Goal: Task Accomplishment & Management: Manage account settings

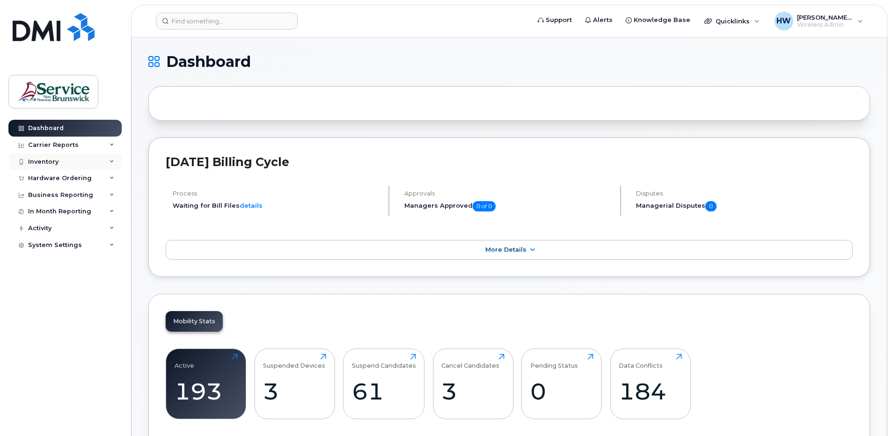
click at [113, 160] on icon at bounding box center [112, 162] width 5 height 5
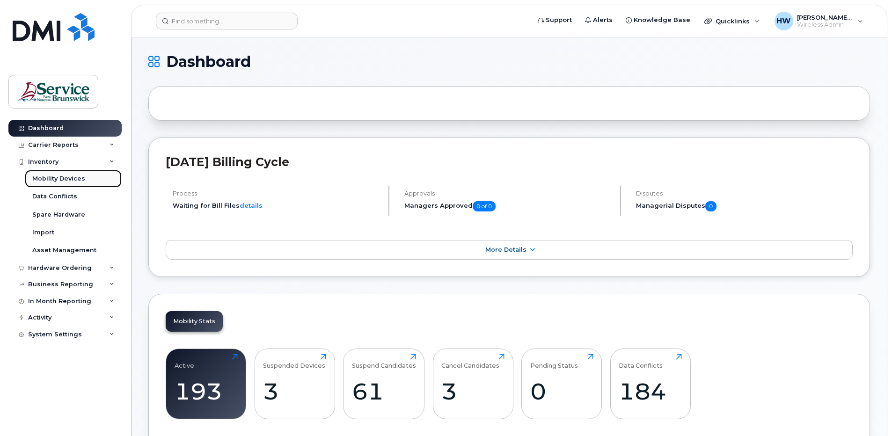
click at [60, 178] on div "Mobility Devices" at bounding box center [58, 179] width 53 height 8
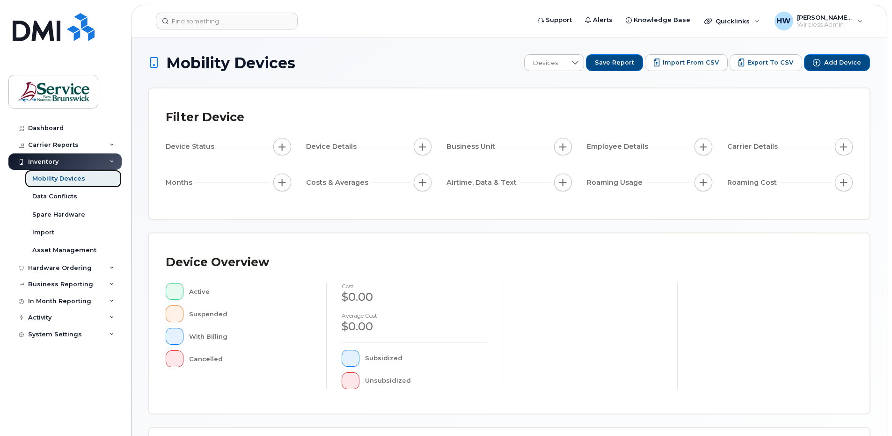
click at [60, 178] on div "Mobility Devices" at bounding box center [58, 179] width 53 height 8
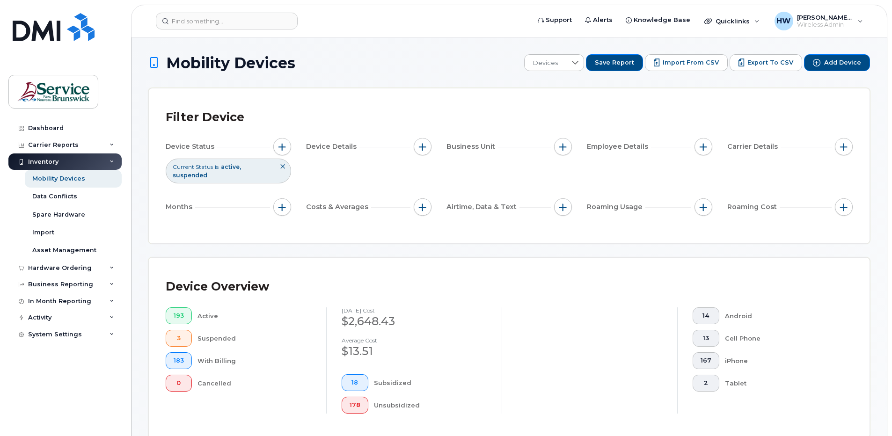
click at [40, 160] on div "Inventory" at bounding box center [43, 161] width 30 height 7
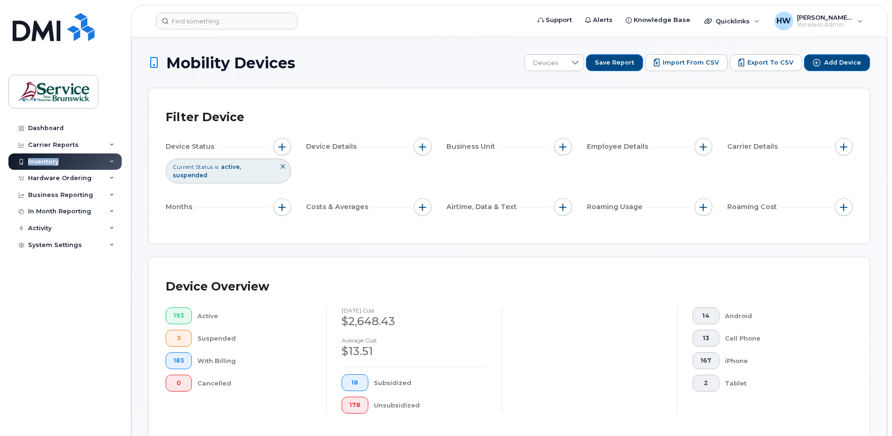
click at [40, 160] on div "Inventory" at bounding box center [43, 161] width 30 height 7
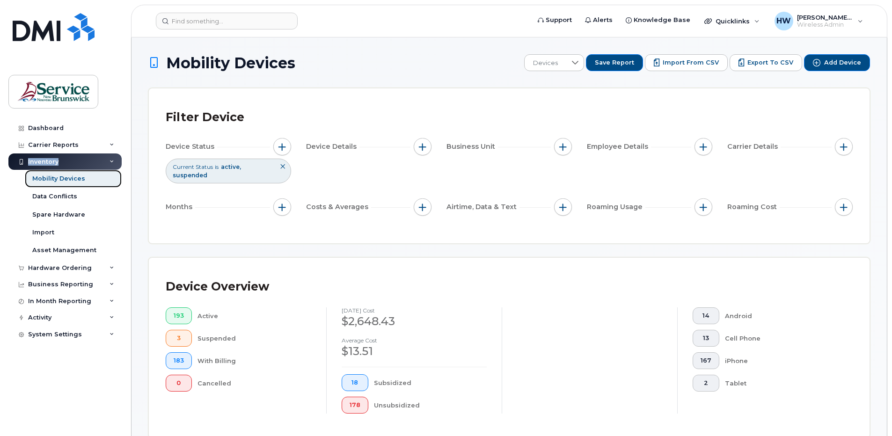
click at [73, 180] on div "Mobility Devices" at bounding box center [58, 179] width 53 height 8
click at [73, 178] on div "Mobility Devices" at bounding box center [58, 179] width 53 height 8
drag, startPoint x: 73, startPoint y: 178, endPoint x: 95, endPoint y: 209, distance: 38.3
click at [95, 221] on link "Spare Hardware" at bounding box center [73, 215] width 97 height 18
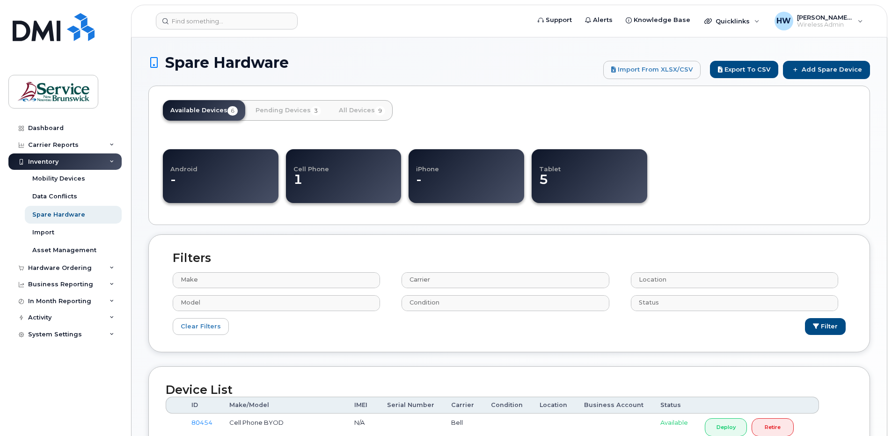
select select
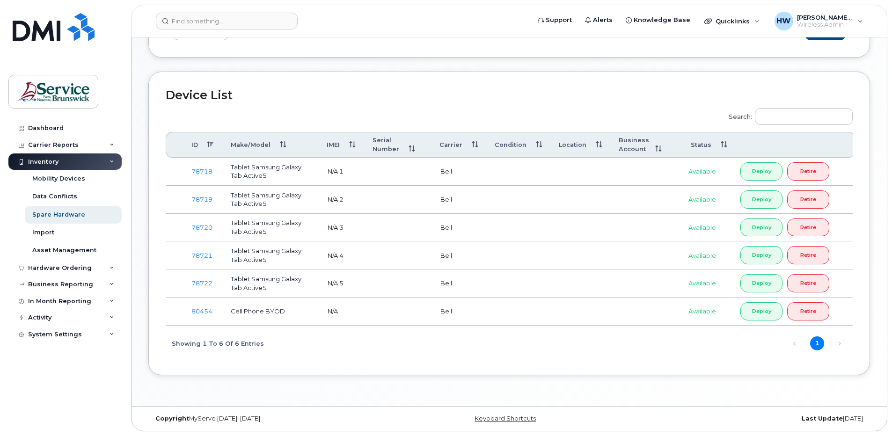
scroll to position [298, 0]
click at [73, 179] on div "Mobility Devices" at bounding box center [58, 179] width 53 height 8
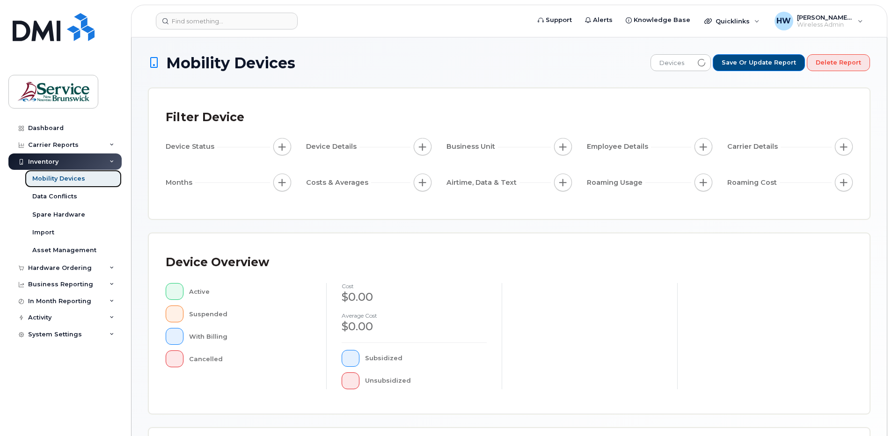
click at [73, 179] on div "Mobility Devices" at bounding box center [58, 179] width 53 height 8
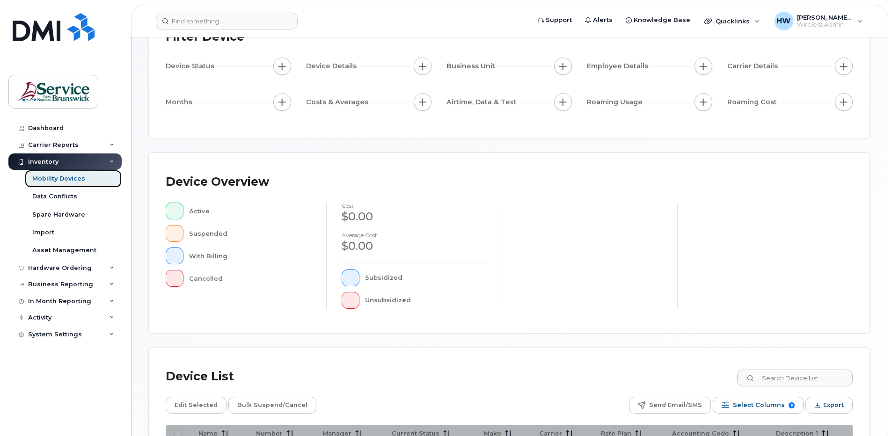
scroll to position [207, 0]
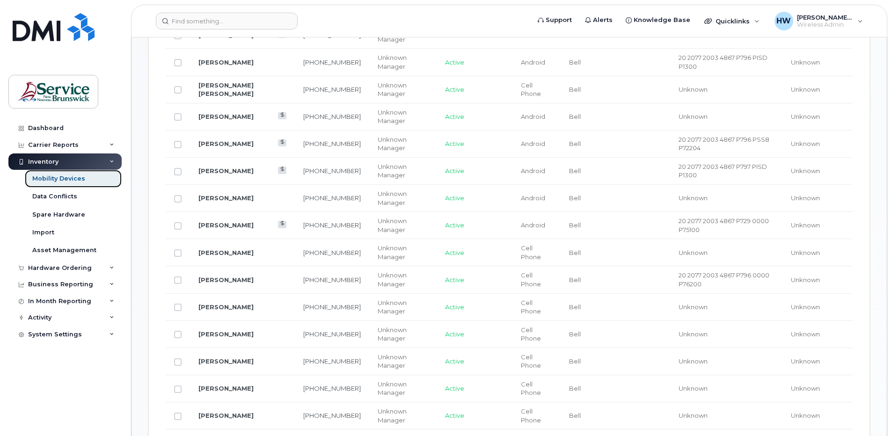
scroll to position [582, 0]
click at [241, 225] on link "Norman Smith" at bounding box center [225, 224] width 55 height 7
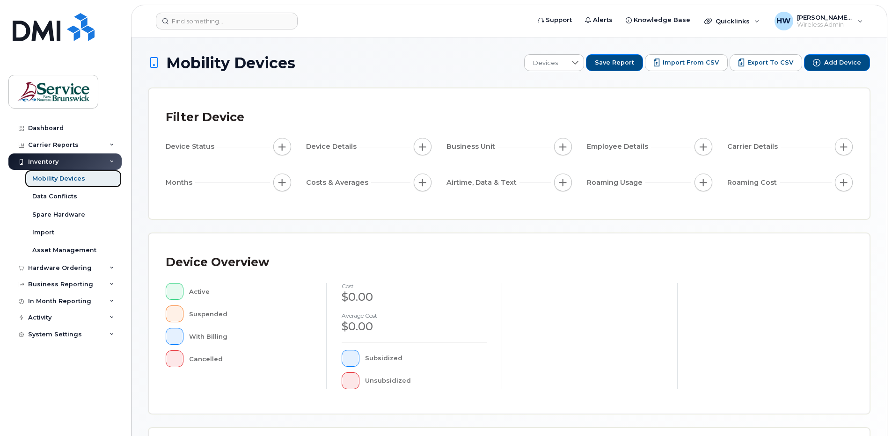
click at [71, 179] on div "Mobility Devices" at bounding box center [58, 179] width 53 height 8
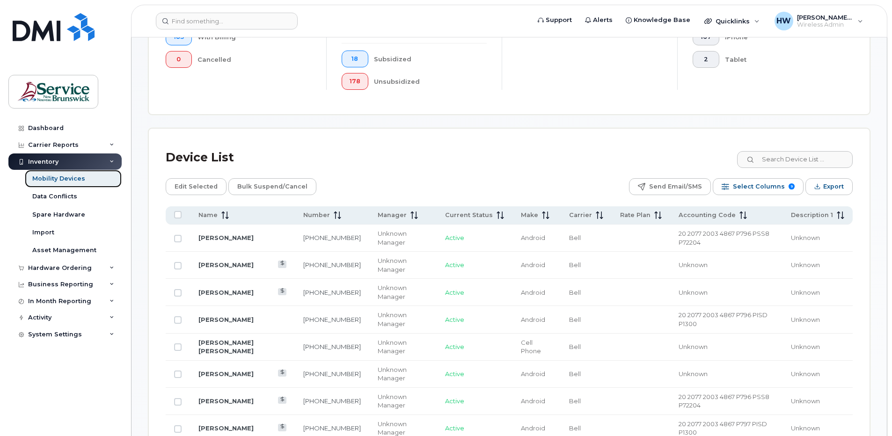
scroll to position [328, 0]
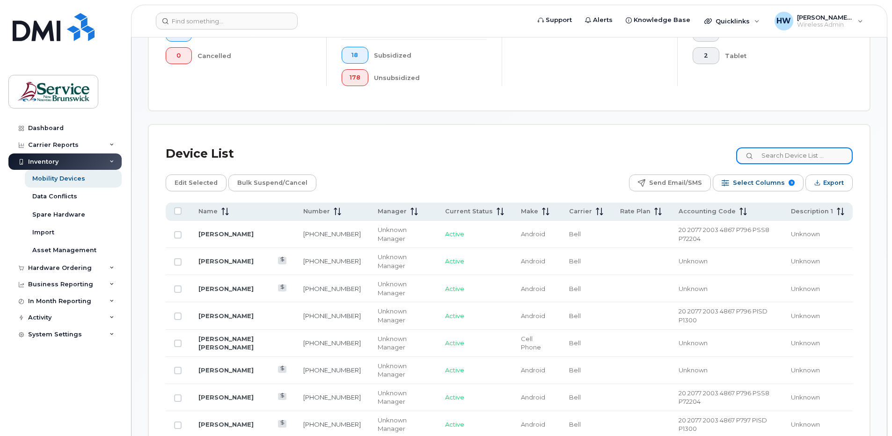
click at [780, 154] on input at bounding box center [794, 155] width 117 height 17
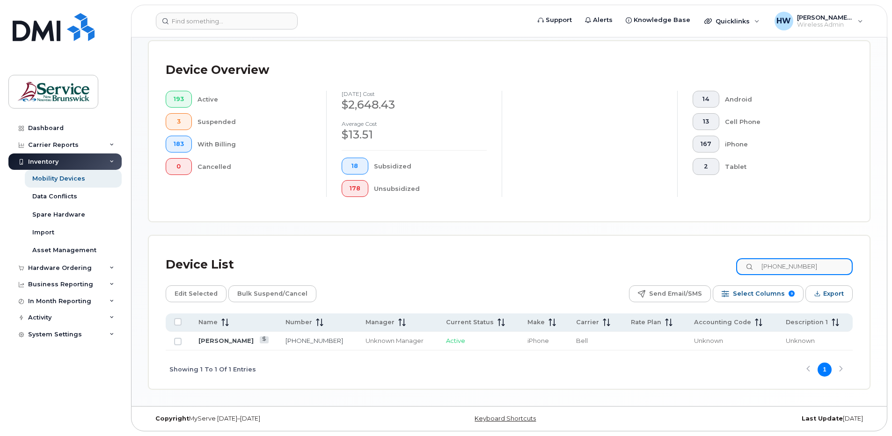
scroll to position [217, 0]
type input "506-566-2235"
click at [359, 278] on div "Device List 506-566-2235 Edit Selected Bulk Suspend/Cancel Send Email/SMS Selec…" at bounding box center [509, 321] width 687 height 136
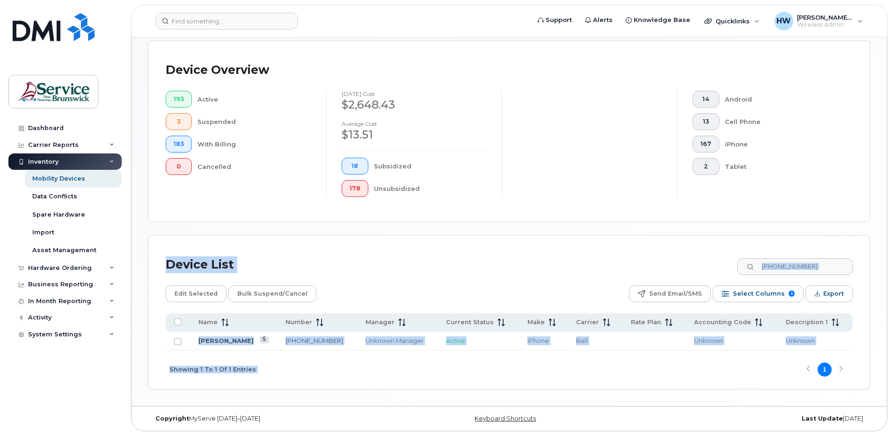
drag, startPoint x: 399, startPoint y: 279, endPoint x: 858, endPoint y: 373, distance: 468.7
click at [858, 373] on div "Device List 506-566-2235 Edit Selected Bulk Suspend/Cancel Send Email/SMS Selec…" at bounding box center [509, 312] width 721 height 153
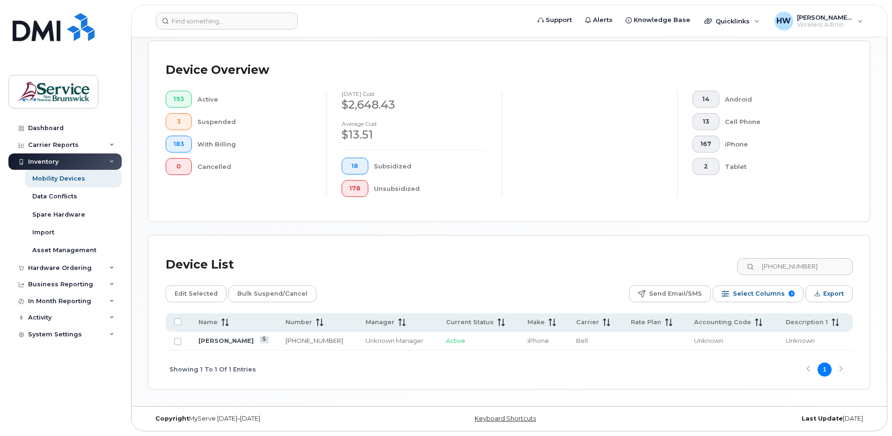
scroll to position [115, 0]
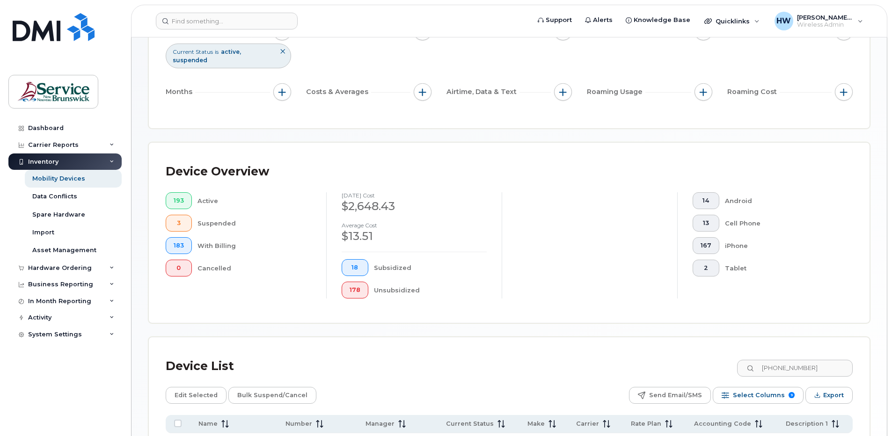
click at [51, 161] on div "Inventory" at bounding box center [43, 161] width 30 height 7
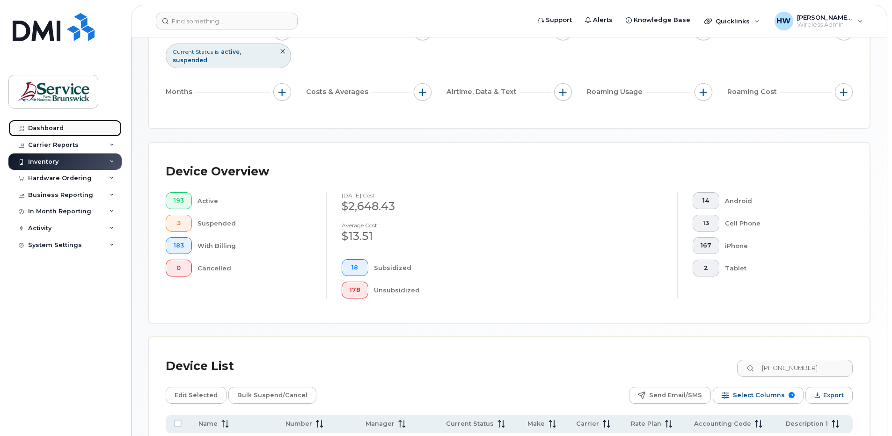
click at [57, 128] on div "Dashboard" at bounding box center [46, 127] width 36 height 7
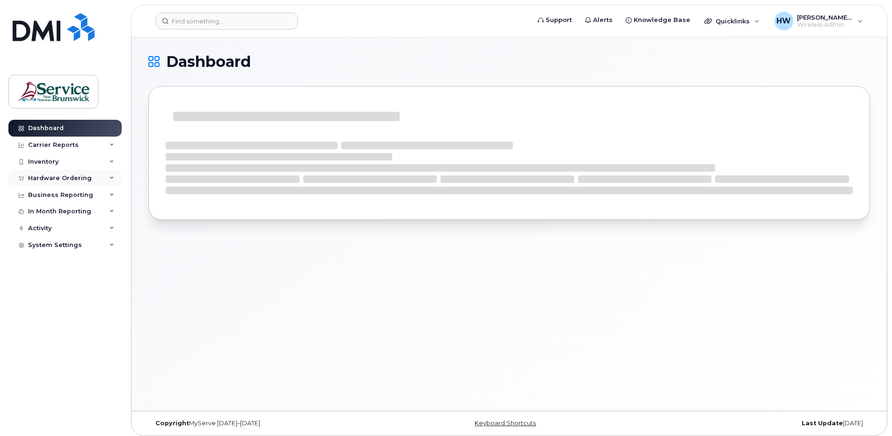
click at [74, 175] on div "Hardware Ordering" at bounding box center [64, 178] width 113 height 17
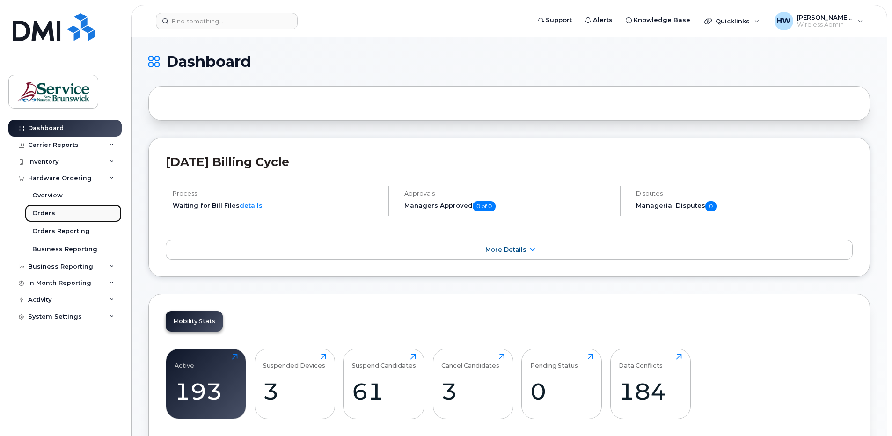
click at [47, 214] on div "Orders" at bounding box center [43, 213] width 23 height 8
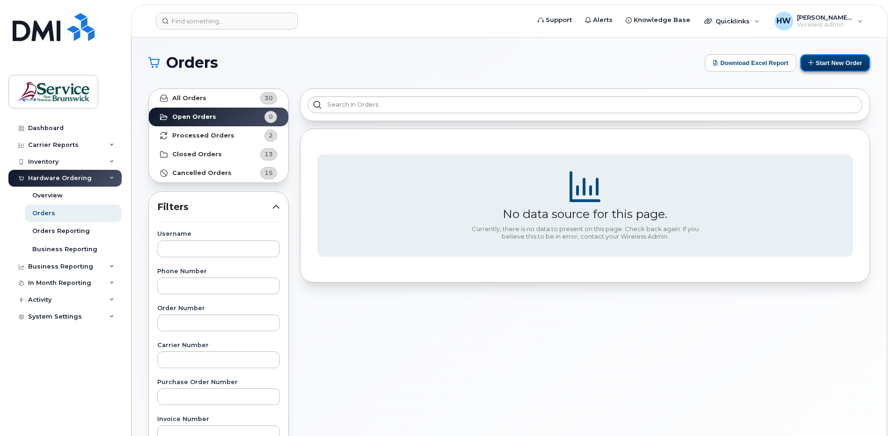
click at [826, 59] on button "Start New Order" at bounding box center [835, 62] width 70 height 17
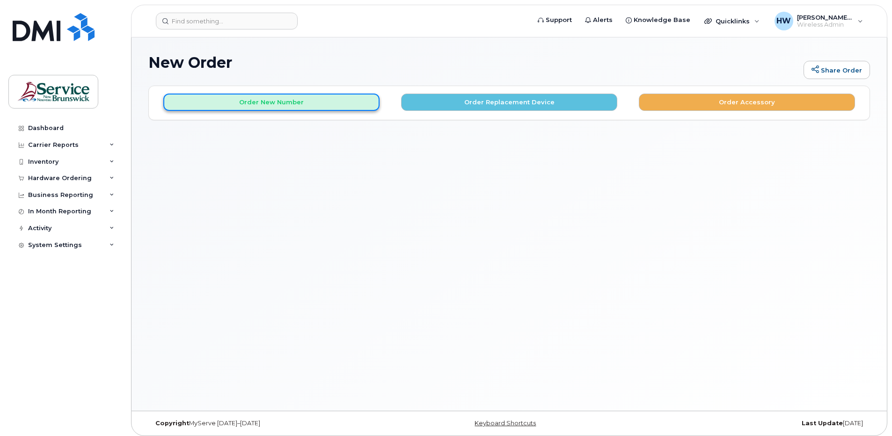
click at [320, 99] on button "Order New Number" at bounding box center [271, 102] width 216 height 17
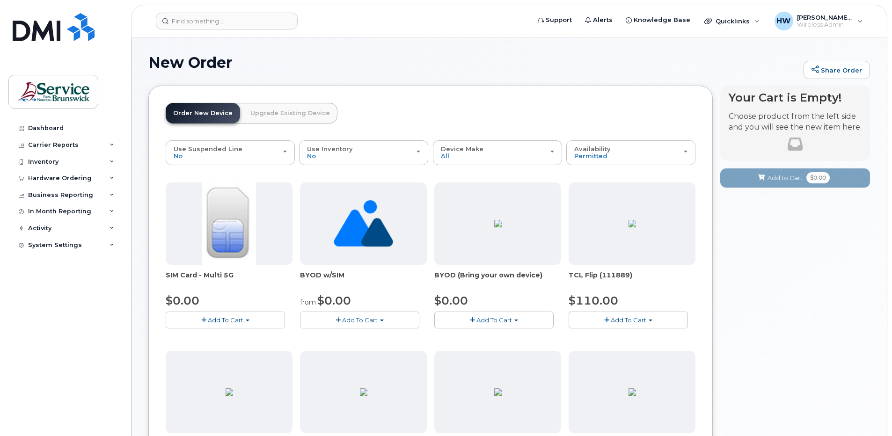
click at [372, 317] on span "Add To Cart" at bounding box center [360, 319] width 36 height 7
click at [371, 351] on link "$0.00 - 30-Day Activation" at bounding box center [350, 349] width 97 height 12
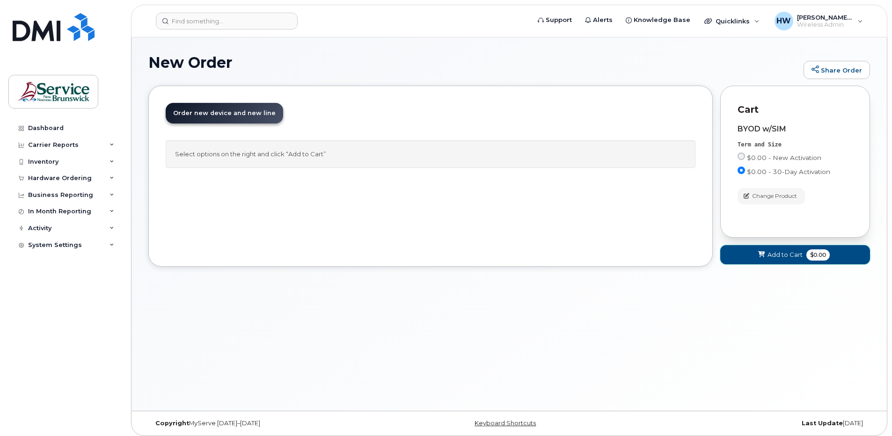
click at [778, 255] on span "Add to Cart" at bounding box center [785, 254] width 35 height 9
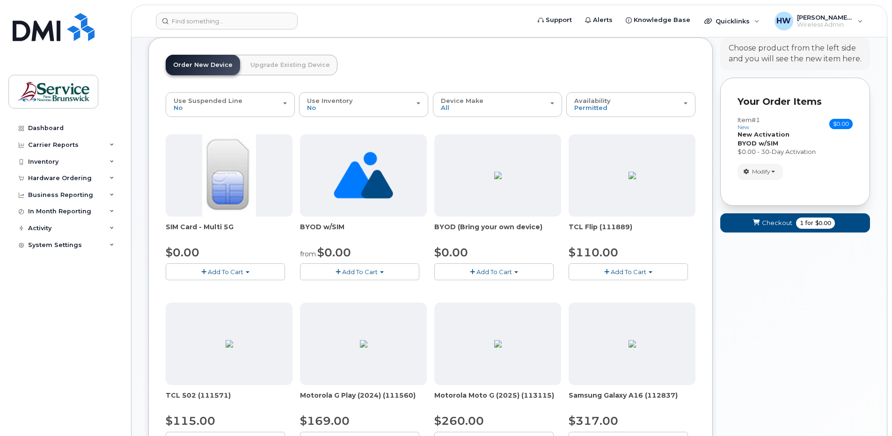
scroll to position [94, 0]
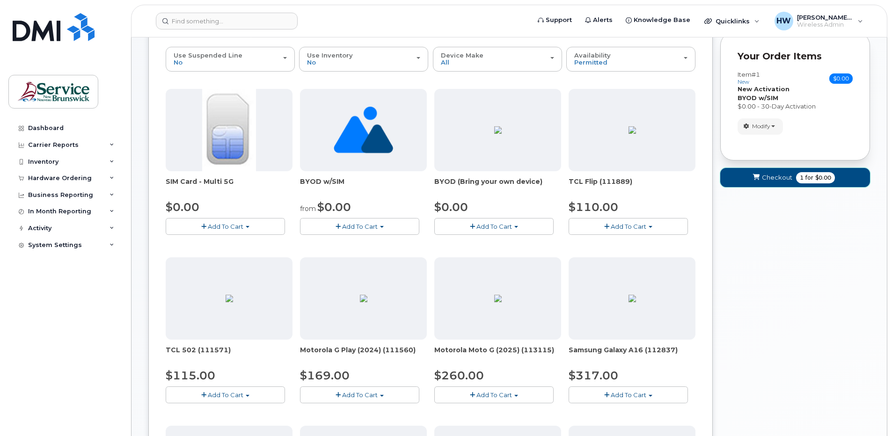
click at [777, 176] on span "Checkout" at bounding box center [777, 177] width 30 height 9
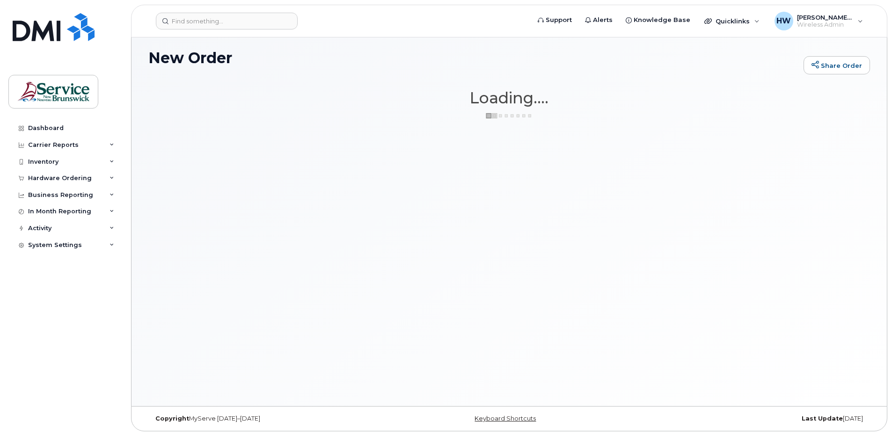
scroll to position [5, 0]
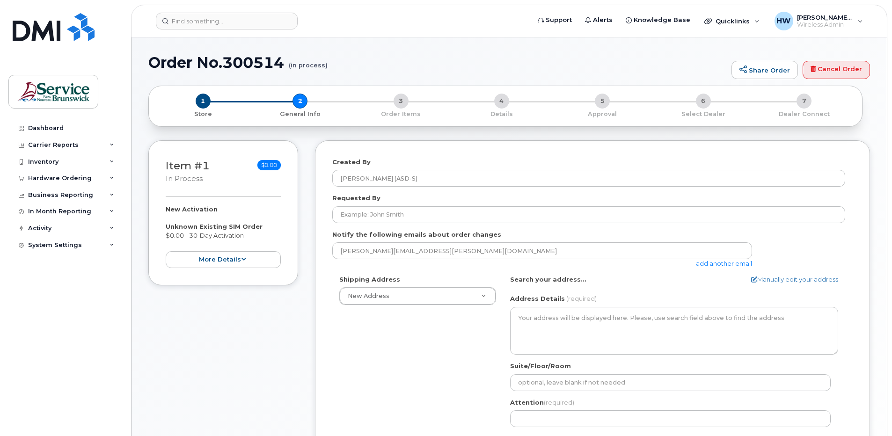
select select
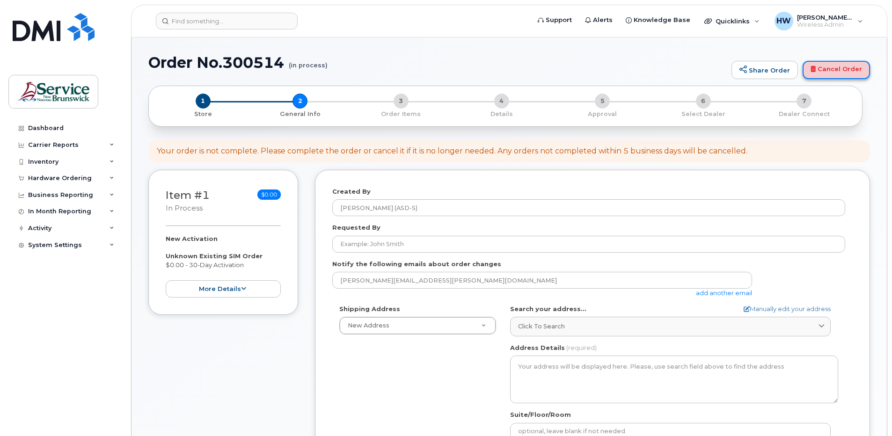
click at [839, 65] on link "Cancel Order" at bounding box center [836, 70] width 67 height 19
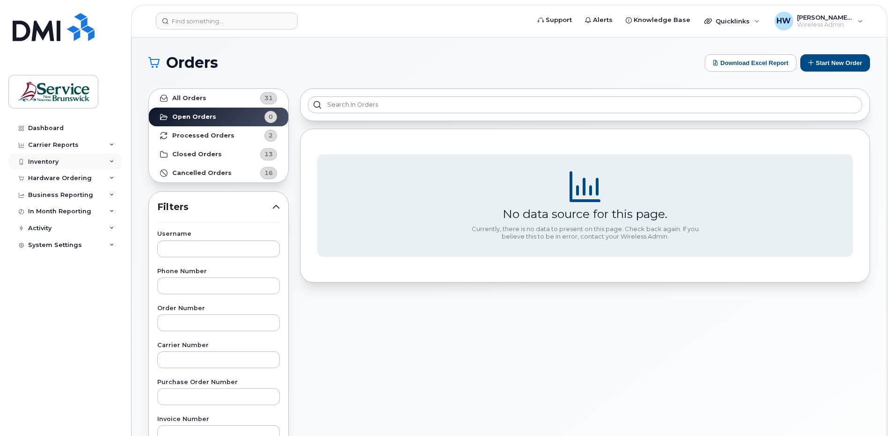
click at [113, 161] on icon at bounding box center [112, 162] width 5 height 5
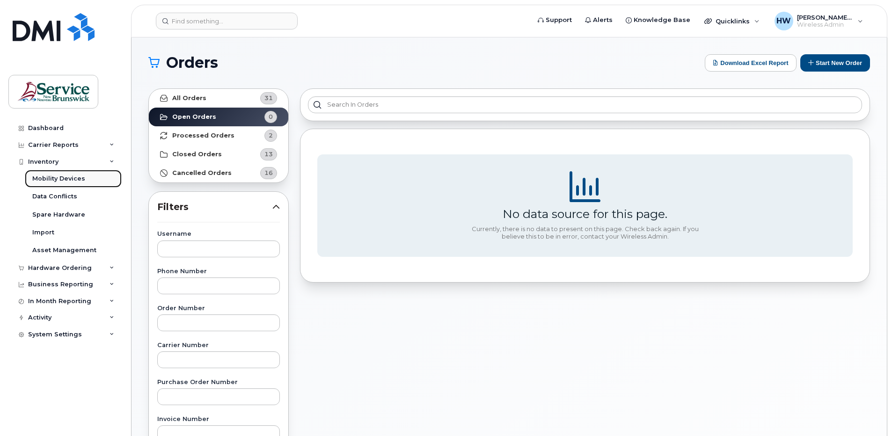
click at [74, 177] on div "Mobility Devices" at bounding box center [58, 179] width 53 height 8
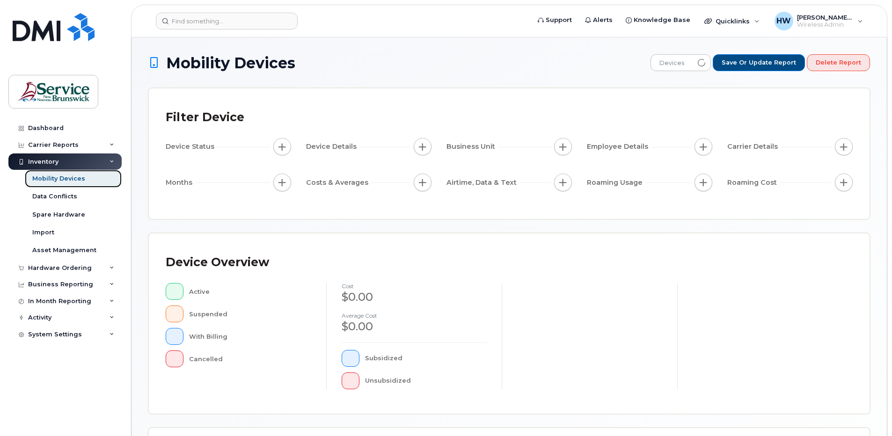
click at [74, 177] on div "Mobility Devices" at bounding box center [58, 179] width 53 height 8
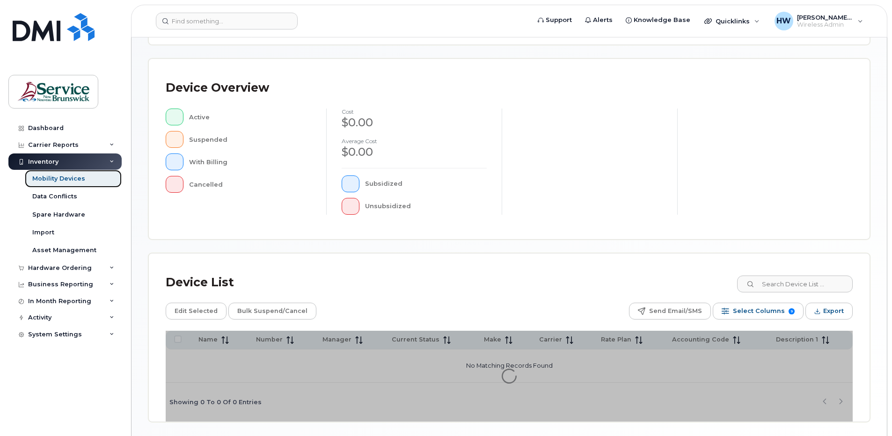
scroll to position [207, 0]
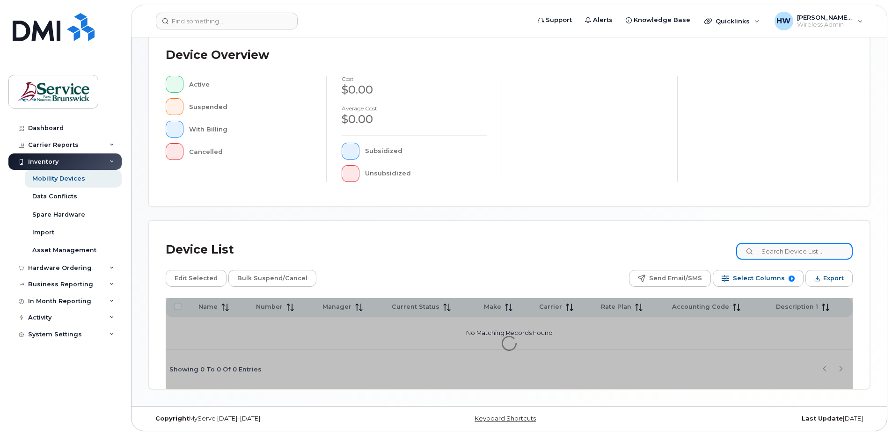
click at [773, 254] on input at bounding box center [794, 251] width 117 height 17
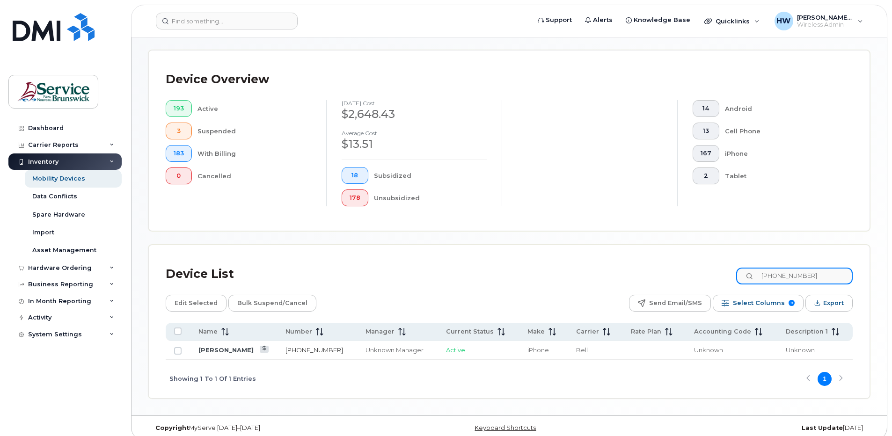
type input "[PHONE_NUMBER]"
click at [296, 349] on link "[PHONE_NUMBER]" at bounding box center [315, 349] width 58 height 7
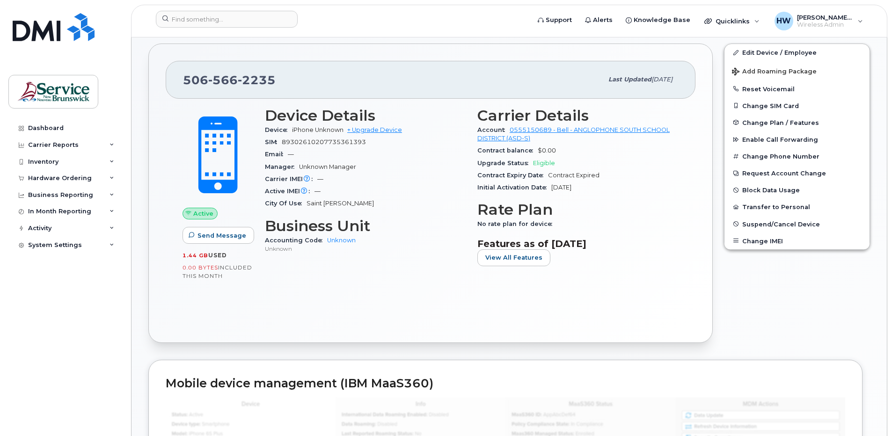
scroll to position [132, 0]
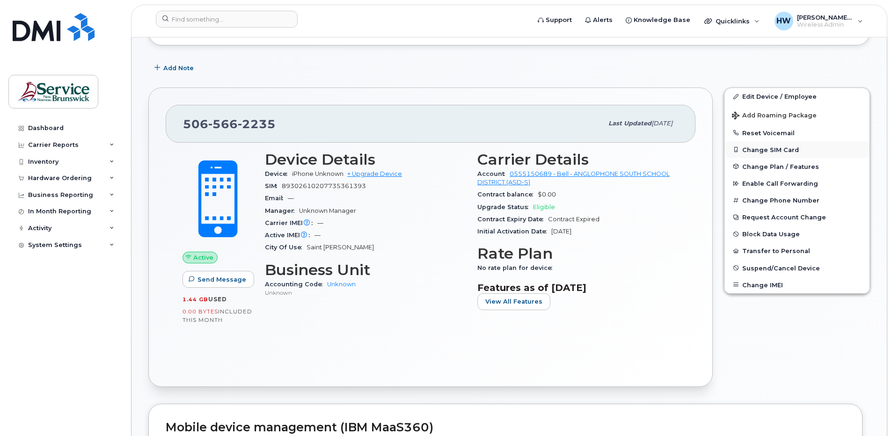
click at [769, 148] on button "Change SIM Card" at bounding box center [797, 149] width 145 height 17
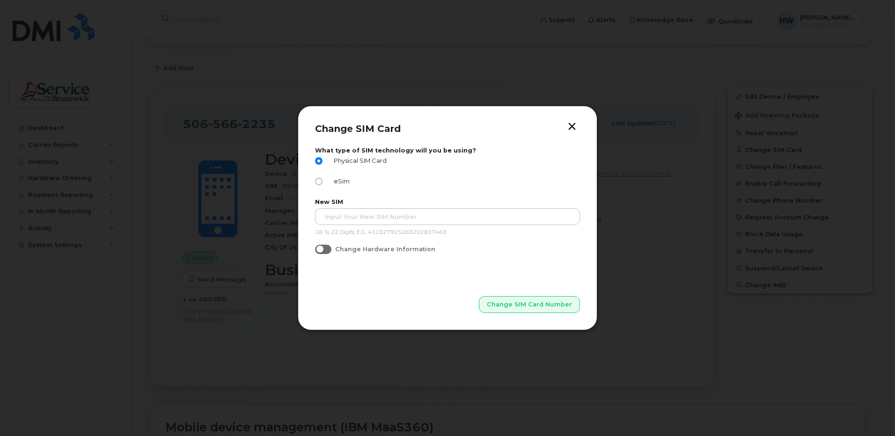
click at [571, 125] on button "button" at bounding box center [572, 128] width 14 height 10
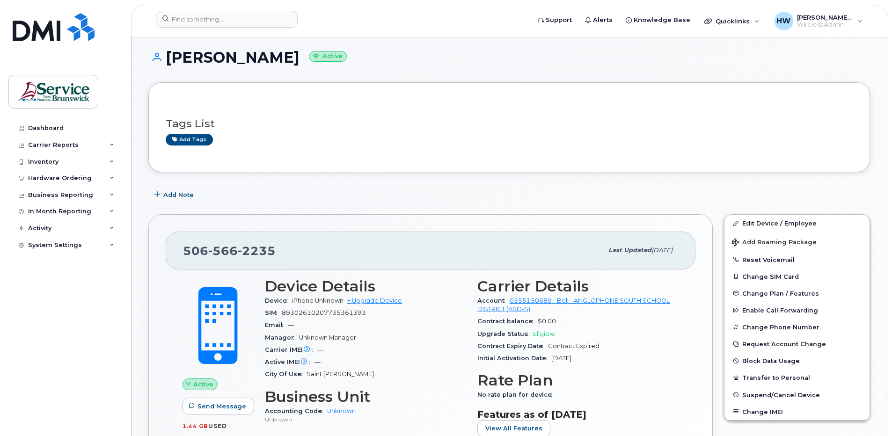
scroll to position [0, 0]
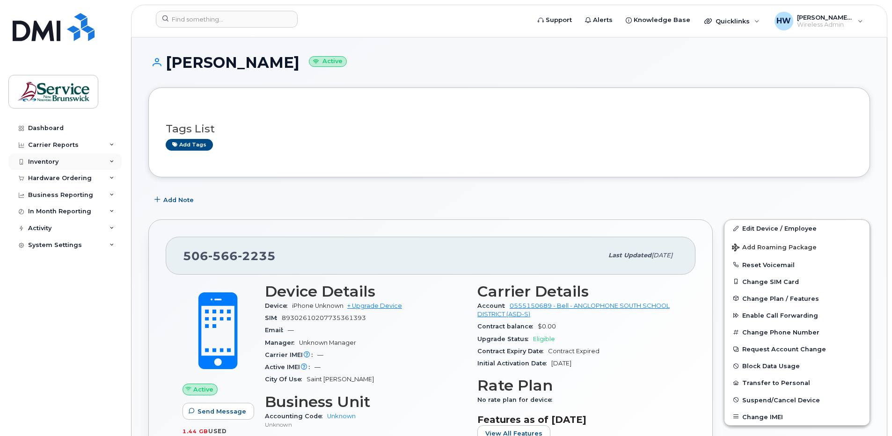
click at [58, 160] on div "Inventory" at bounding box center [43, 161] width 30 height 7
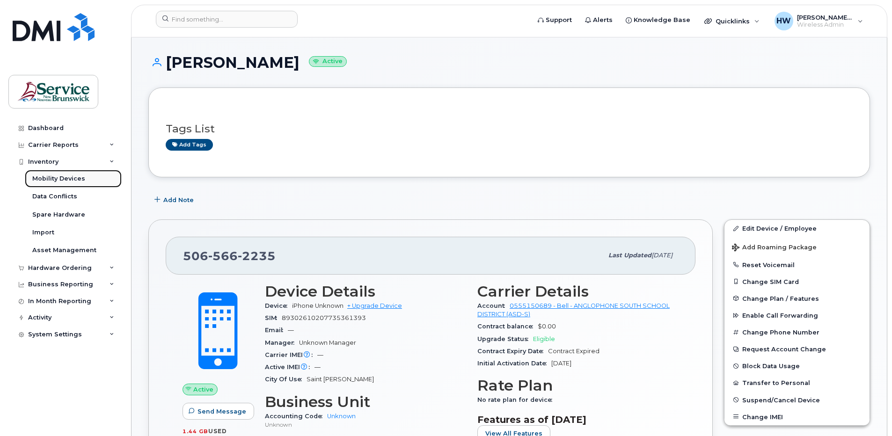
click at [73, 179] on div "Mobility Devices" at bounding box center [58, 179] width 53 height 8
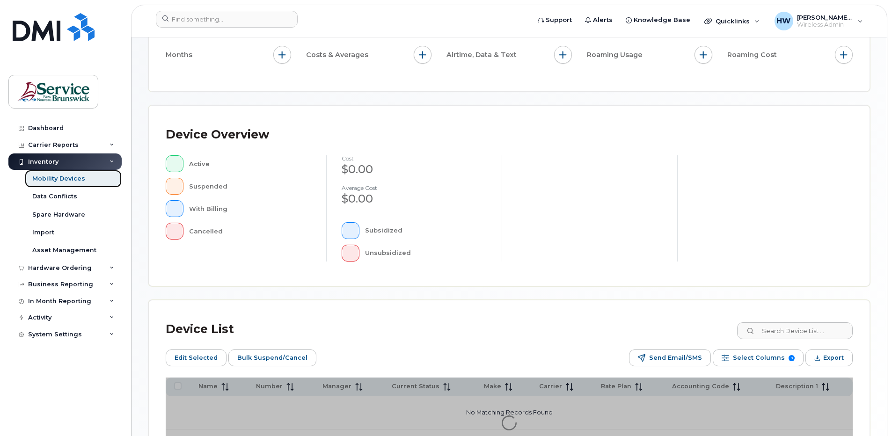
scroll to position [224, 0]
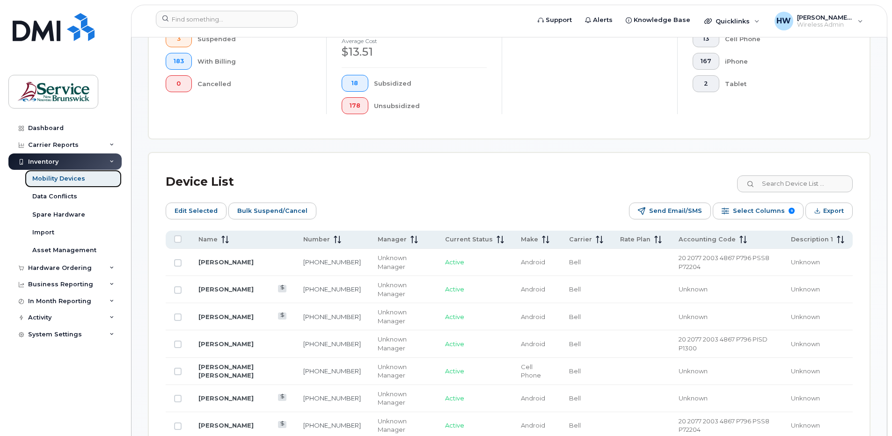
scroll to position [318, 0]
click at [775, 182] on input at bounding box center [794, 182] width 117 height 17
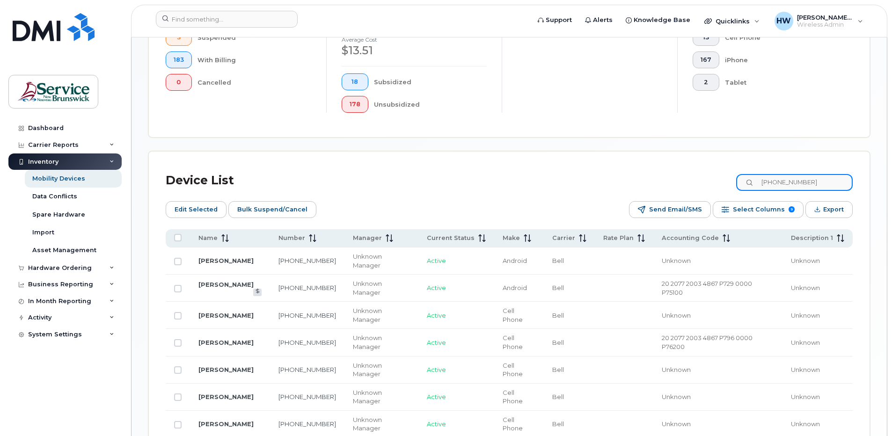
scroll to position [234, 0]
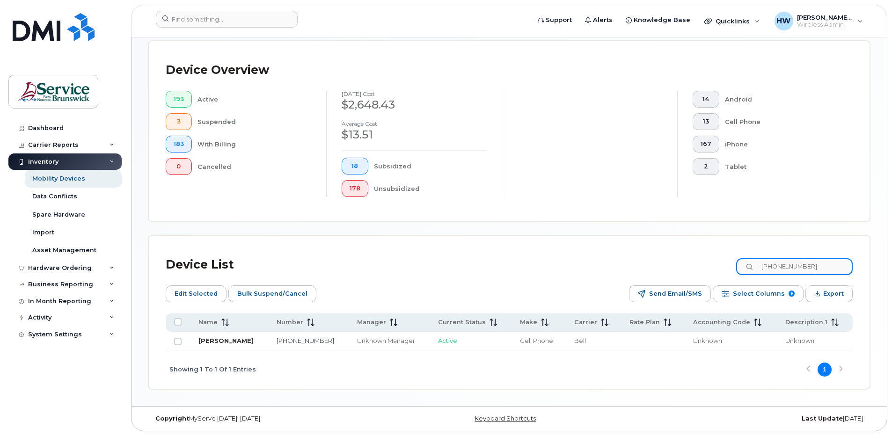
type input "[PHONE_NUMBER]"
click at [237, 341] on link "[PERSON_NAME]" at bounding box center [225, 340] width 55 height 7
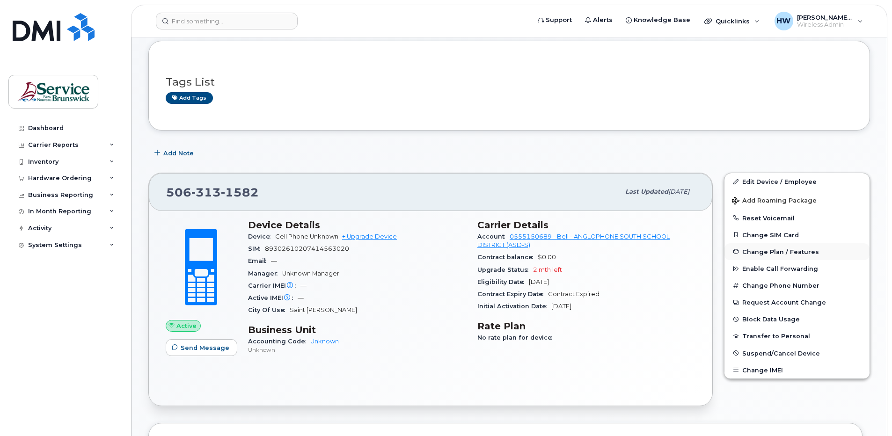
scroll to position [94, 0]
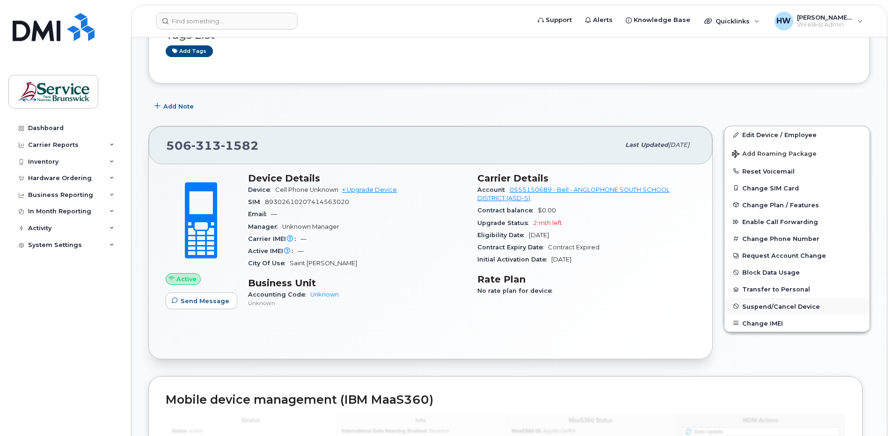
click at [754, 307] on span "Suspend/Cancel Device" at bounding box center [781, 306] width 78 height 7
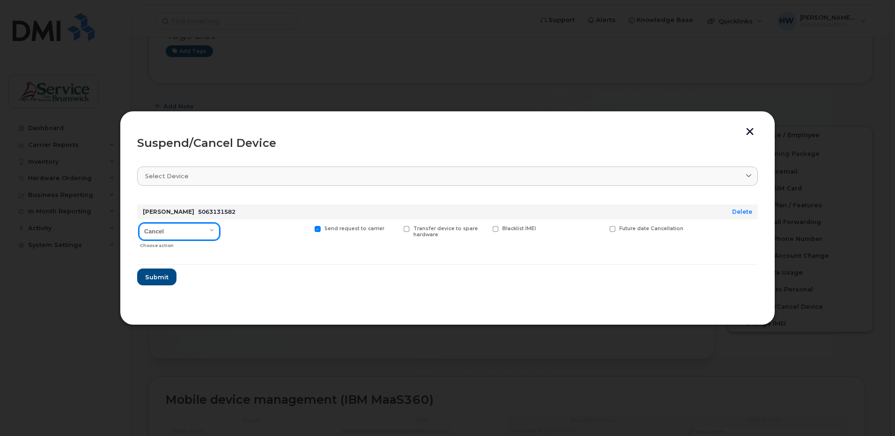
click at [213, 228] on select "Cancel Suspend - Extend Suspension Suspend - Reduced Rate Suspend - Full Rate S…" at bounding box center [179, 231] width 81 height 17
select select "[object Object]"
click at [139, 223] on select "Cancel Suspend - Extend Suspension Suspend - Reduced Rate Suspend - Full Rate S…" at bounding box center [179, 231] width 81 height 17
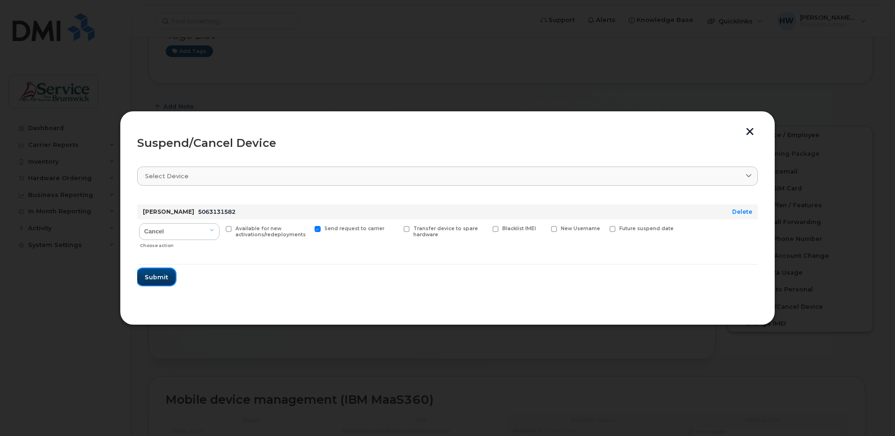
click at [166, 279] on span "Submit" at bounding box center [156, 277] width 23 height 9
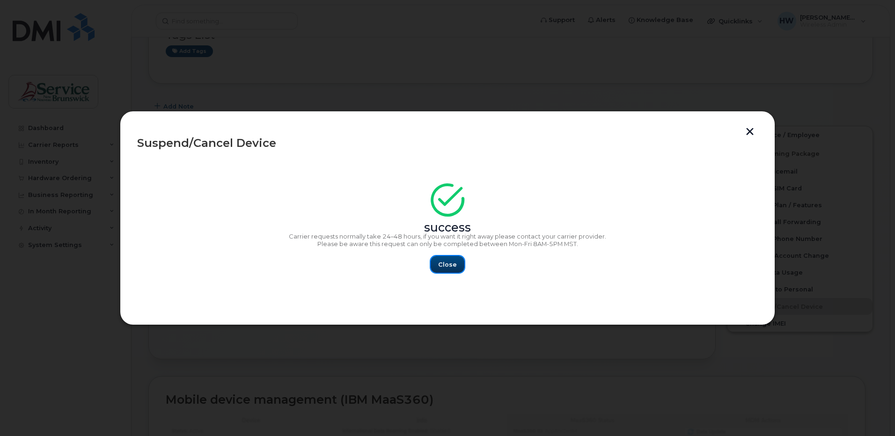
click at [449, 265] on span "Close" at bounding box center [447, 264] width 19 height 9
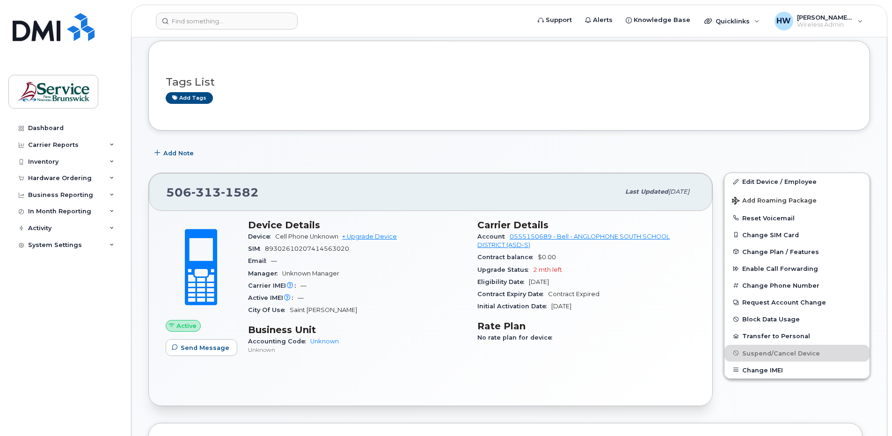
scroll to position [0, 0]
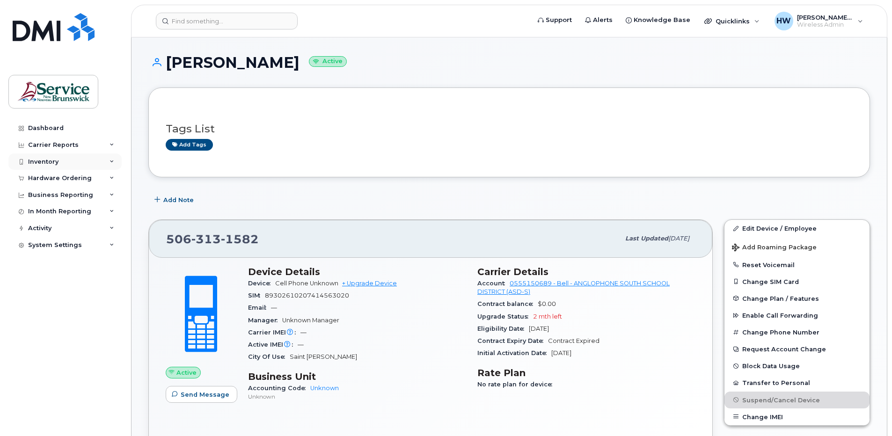
click at [113, 161] on icon at bounding box center [112, 162] width 5 height 5
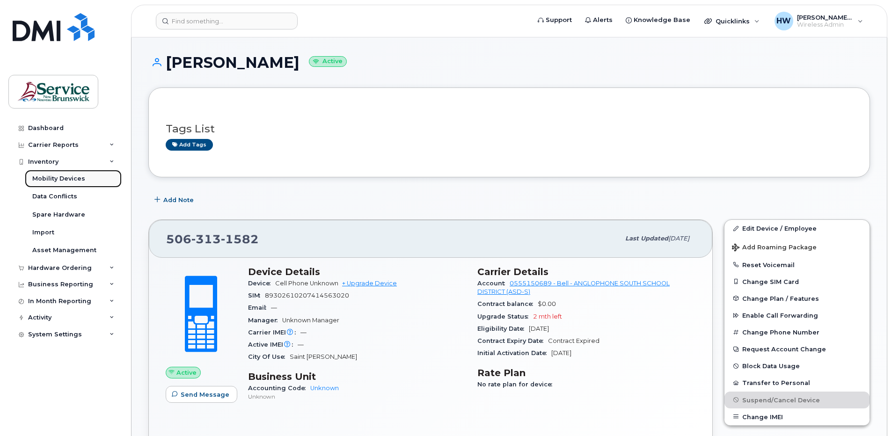
click at [85, 180] on link "Mobility Devices" at bounding box center [73, 179] width 97 height 18
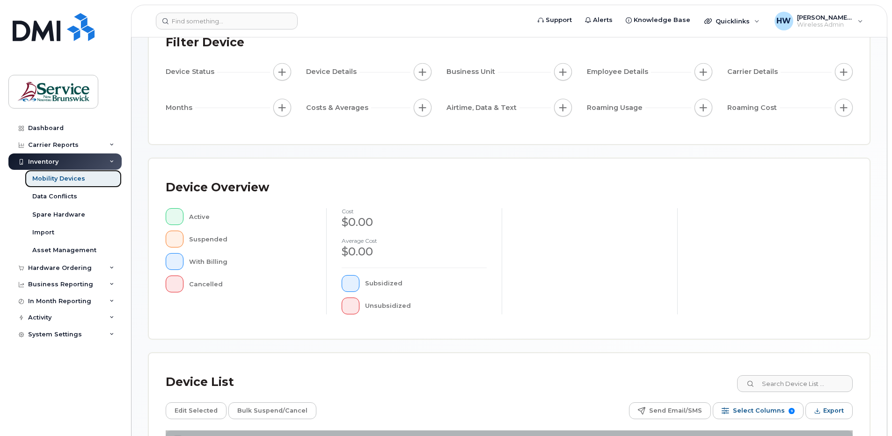
scroll to position [224, 0]
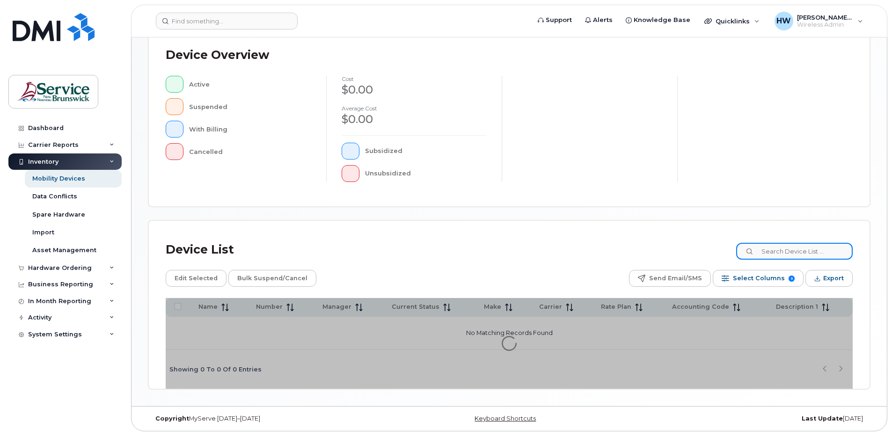
click at [781, 252] on input at bounding box center [794, 251] width 117 height 17
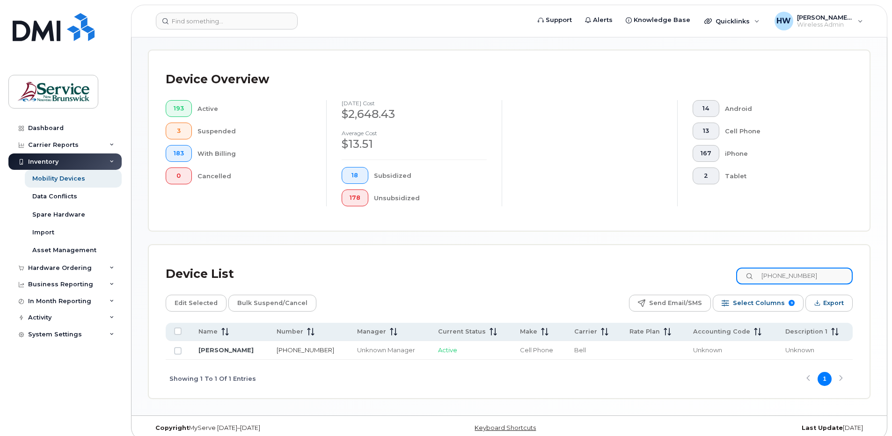
type input "[PHONE_NUMBER]"
click at [288, 352] on link "[PHONE_NUMBER]" at bounding box center [306, 349] width 58 height 7
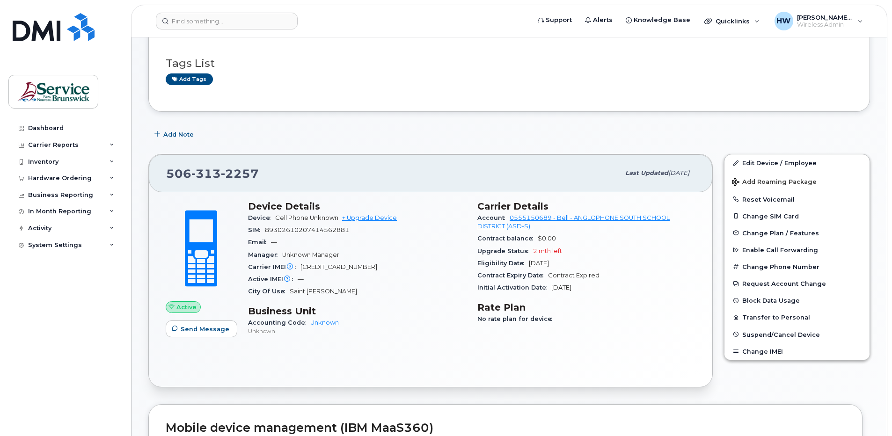
scroll to position [140, 0]
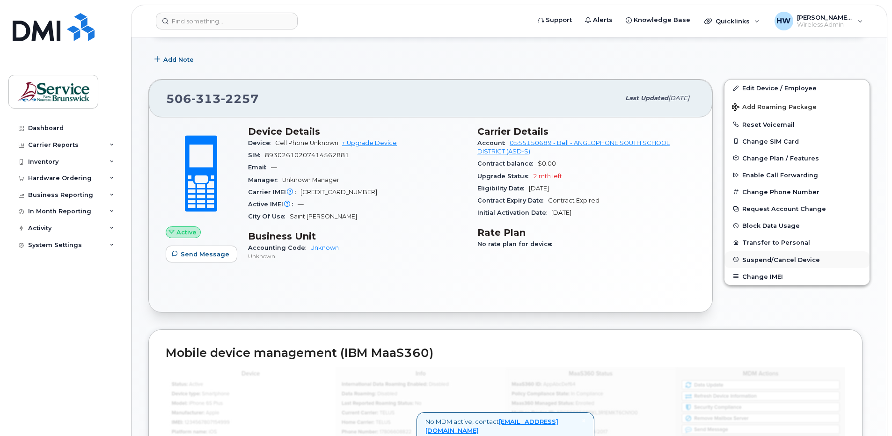
click at [781, 260] on span "Suspend/Cancel Device" at bounding box center [781, 259] width 78 height 7
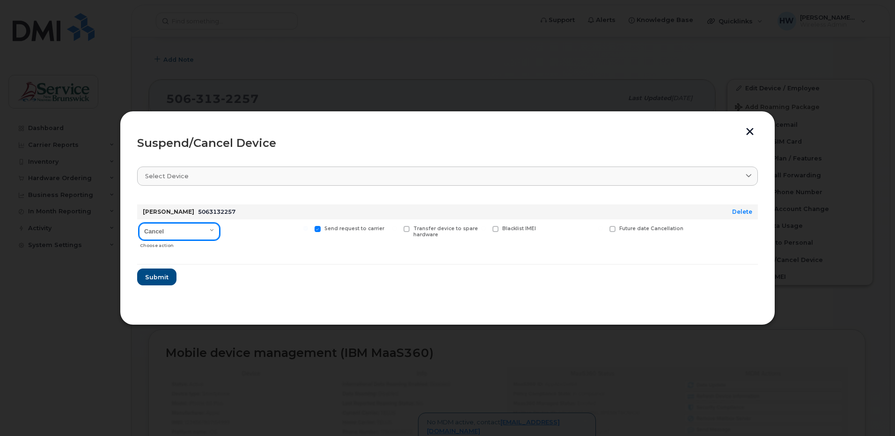
click at [214, 229] on select "Cancel Suspend - Extend Suspension Suspend - Reduced Rate Suspend - Full Rate S…" at bounding box center [179, 231] width 81 height 17
select select "[object Object]"
click at [139, 223] on select "Cancel Suspend - Extend Suspension Suspend - Reduced Rate Suspend - Full Rate S…" at bounding box center [179, 231] width 81 height 17
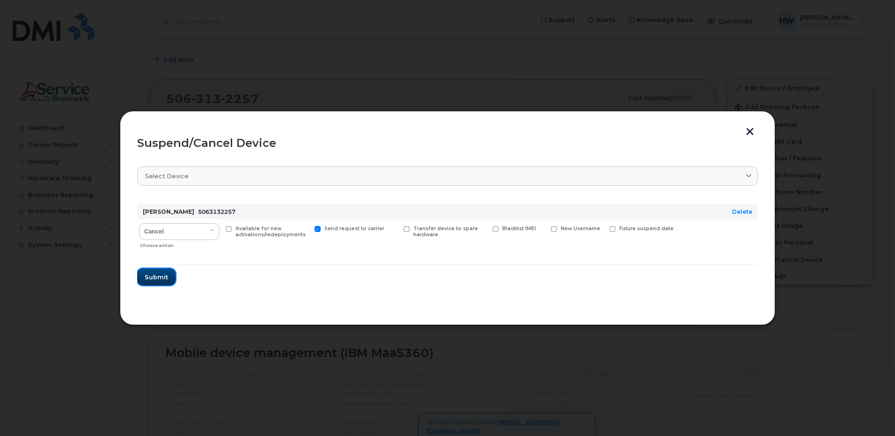
click at [155, 277] on span "Submit" at bounding box center [156, 277] width 23 height 9
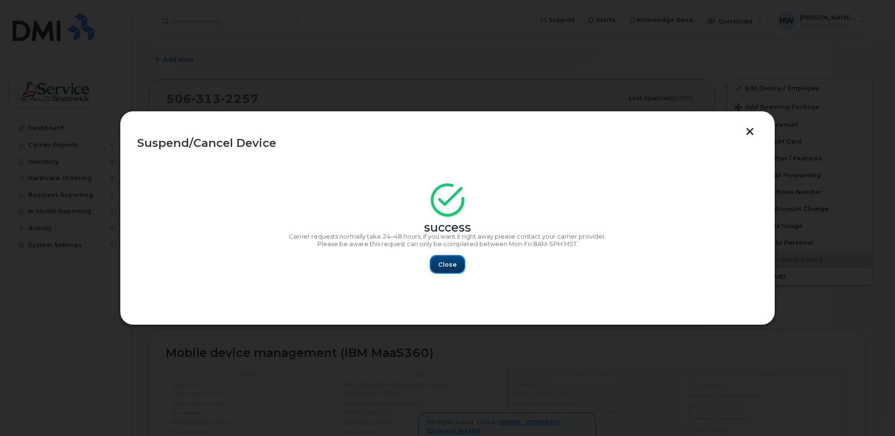
click at [447, 265] on span "Close" at bounding box center [447, 264] width 19 height 9
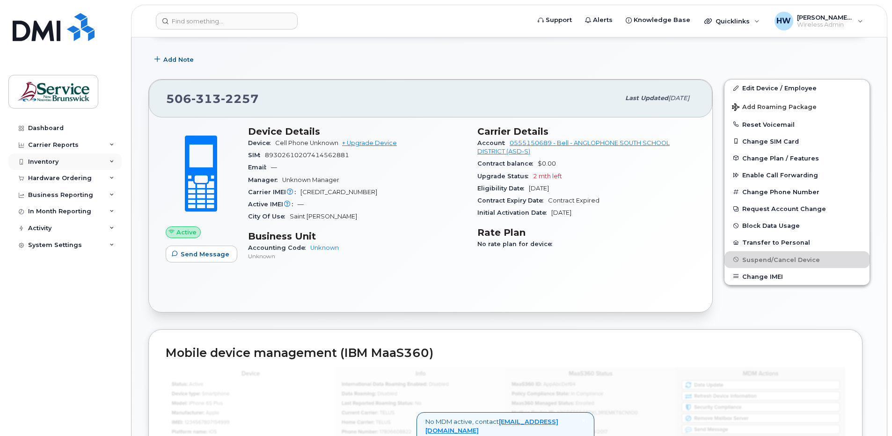
click at [53, 159] on div "Inventory" at bounding box center [43, 161] width 30 height 7
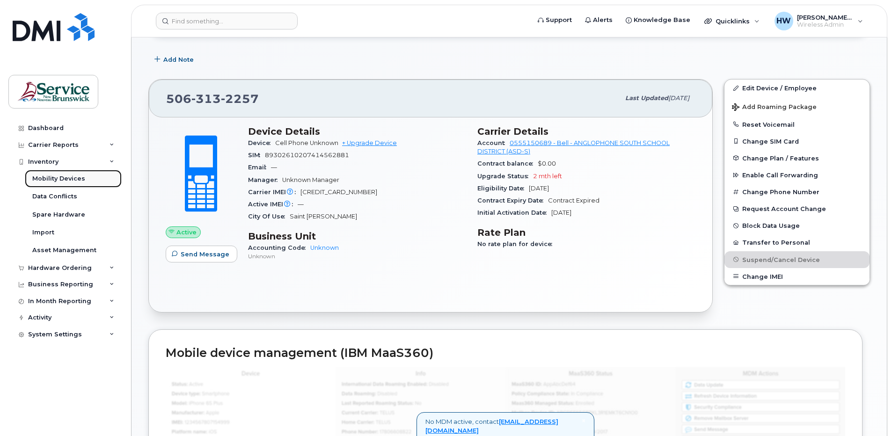
click at [73, 178] on div "Mobility Devices" at bounding box center [58, 179] width 53 height 8
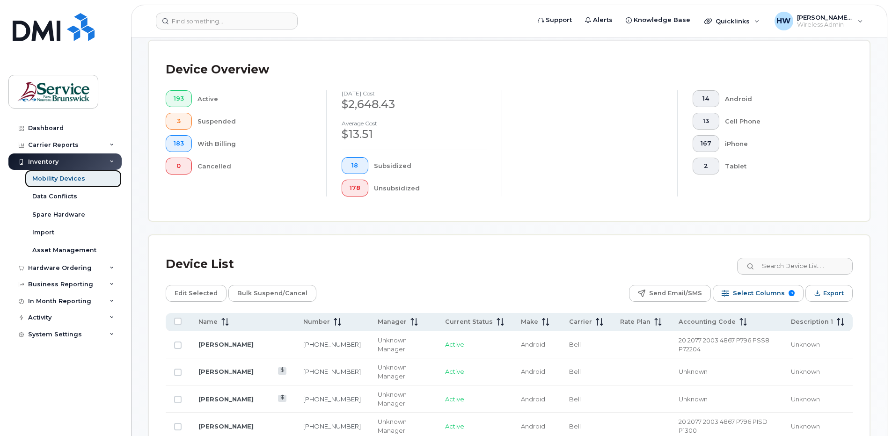
scroll to position [281, 0]
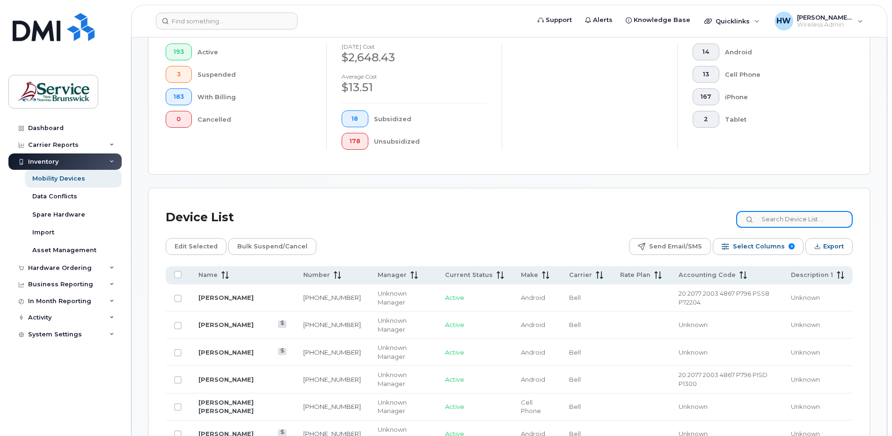
click at [778, 220] on input at bounding box center [794, 219] width 117 height 17
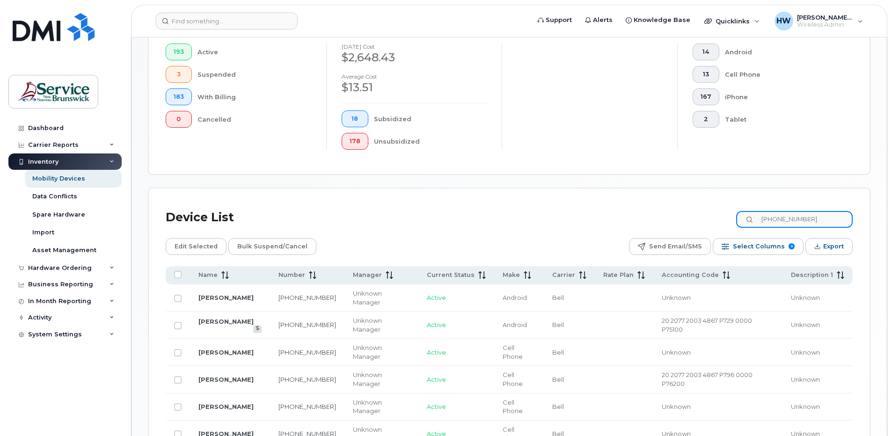
scroll to position [234, 0]
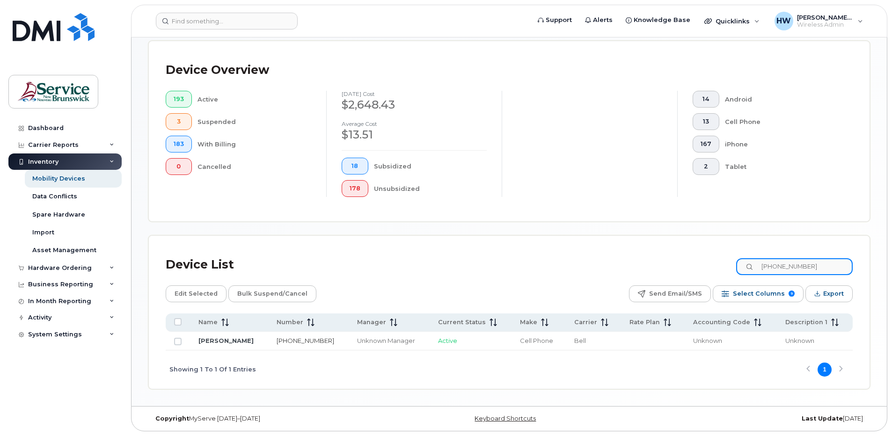
type input "[PHONE_NUMBER]"
click at [292, 342] on link "[PHONE_NUMBER]" at bounding box center [306, 340] width 58 height 7
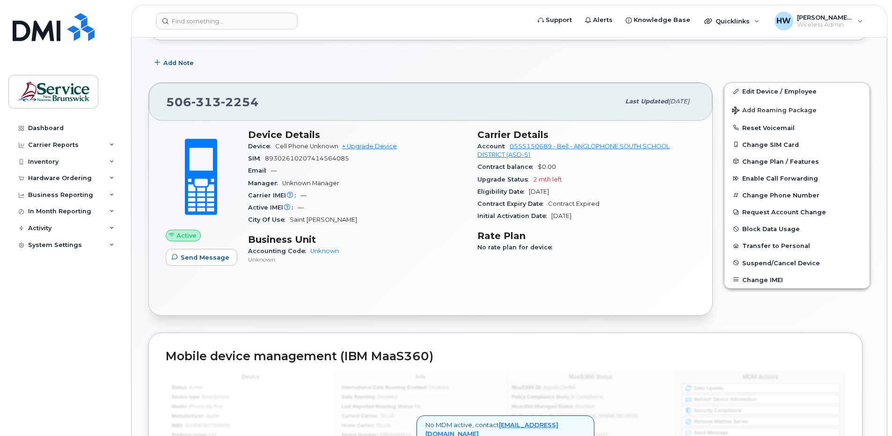
scroll to position [140, 0]
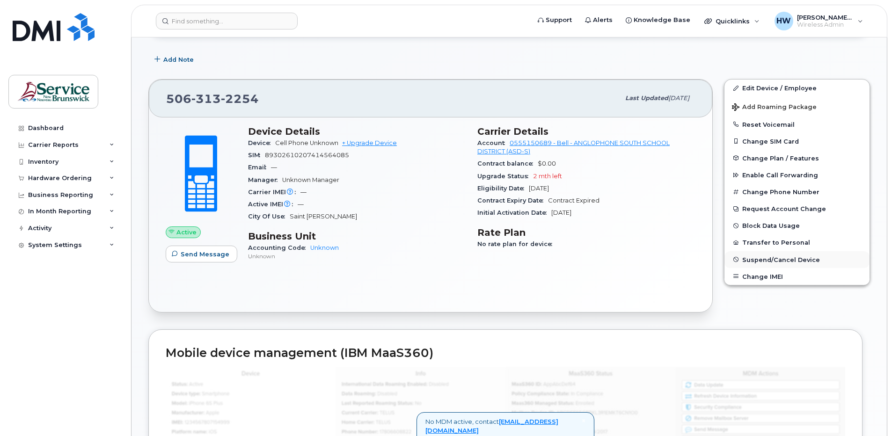
click at [791, 258] on span "Suspend/Cancel Device" at bounding box center [781, 259] width 78 height 7
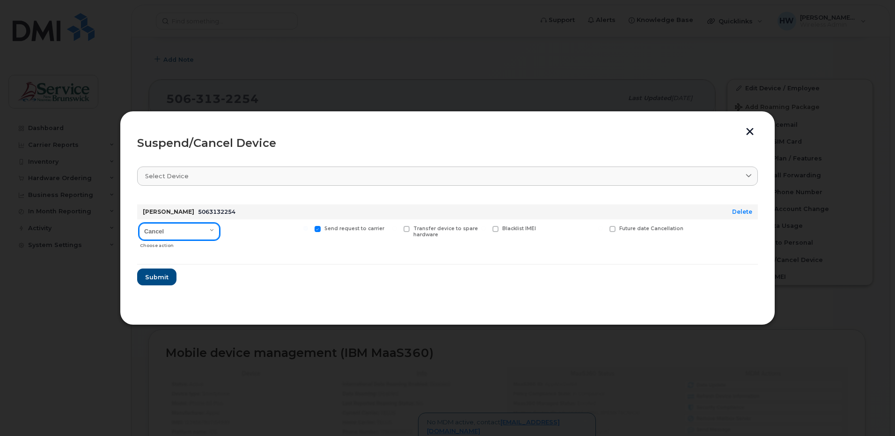
click at [214, 230] on select "Cancel Suspend - Extend Suspension Suspend - Reduced Rate Suspend - Full Rate S…" at bounding box center [179, 231] width 81 height 17
select select "[object Object]"
click at [139, 223] on select "Cancel Suspend - Extend Suspension Suspend - Reduced Rate Suspend - Full Rate S…" at bounding box center [179, 231] width 81 height 17
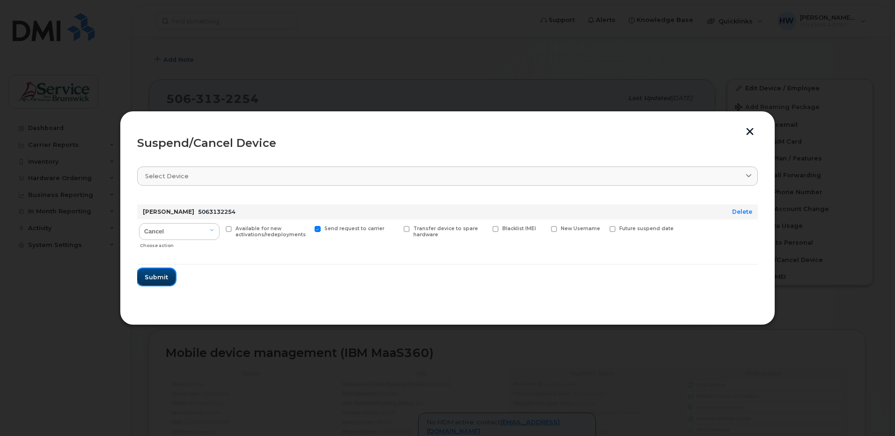
click at [148, 273] on span "Submit" at bounding box center [156, 277] width 23 height 9
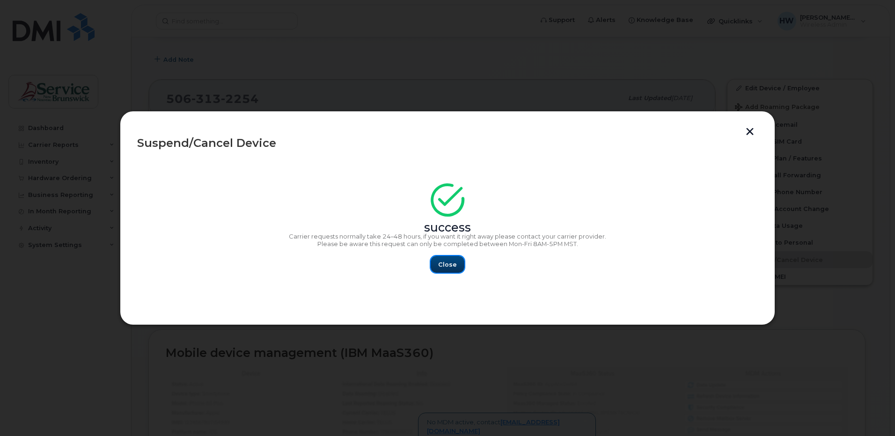
click at [447, 263] on span "Close" at bounding box center [447, 264] width 19 height 9
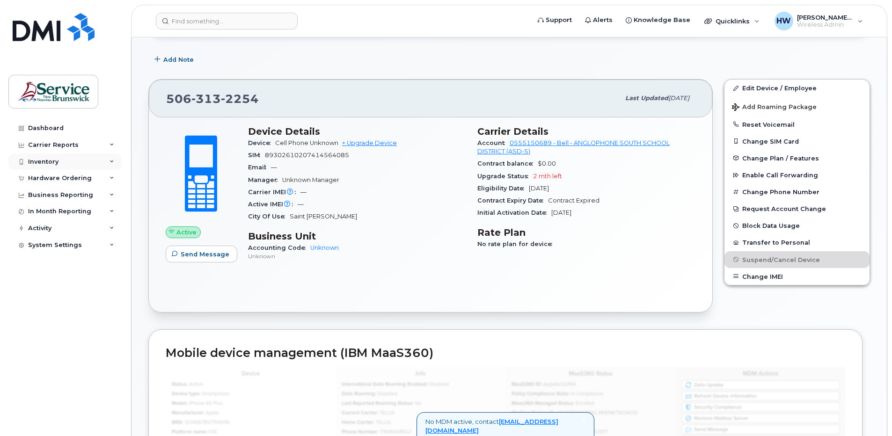
click at [54, 161] on div "Inventory" at bounding box center [43, 161] width 30 height 7
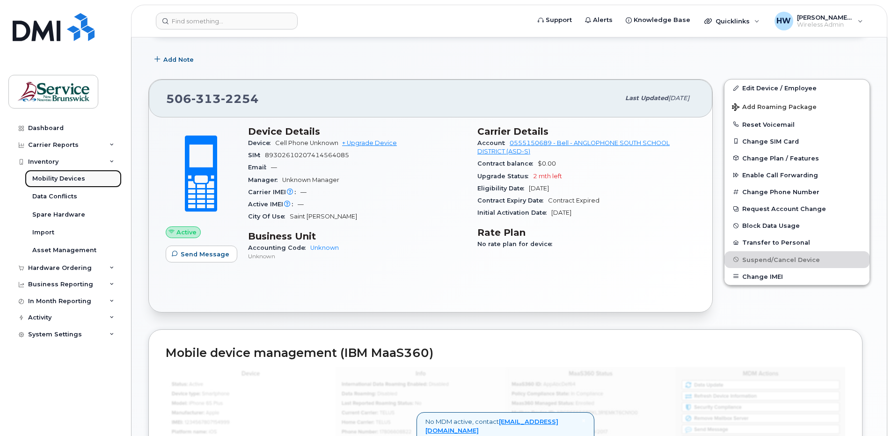
click at [75, 181] on div "Mobility Devices" at bounding box center [58, 179] width 53 height 8
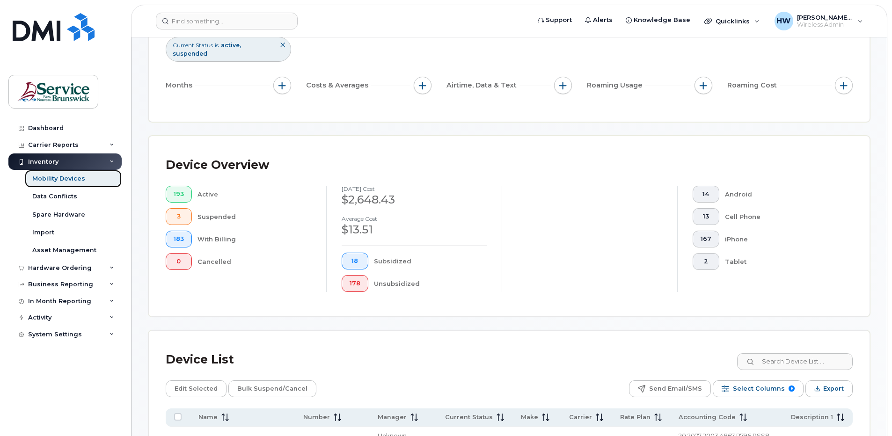
scroll to position [140, 0]
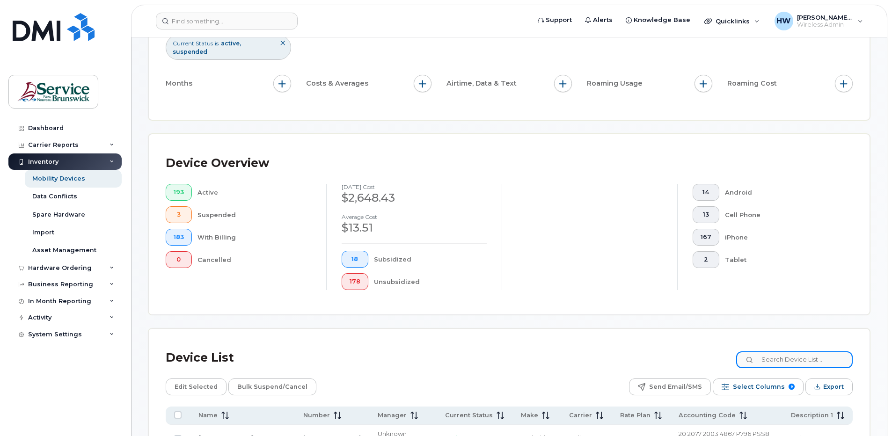
click at [791, 359] on input at bounding box center [794, 359] width 117 height 17
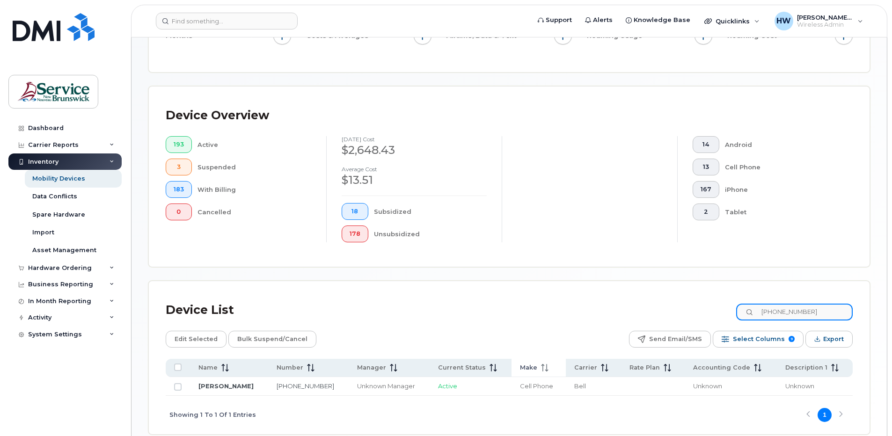
scroll to position [234, 0]
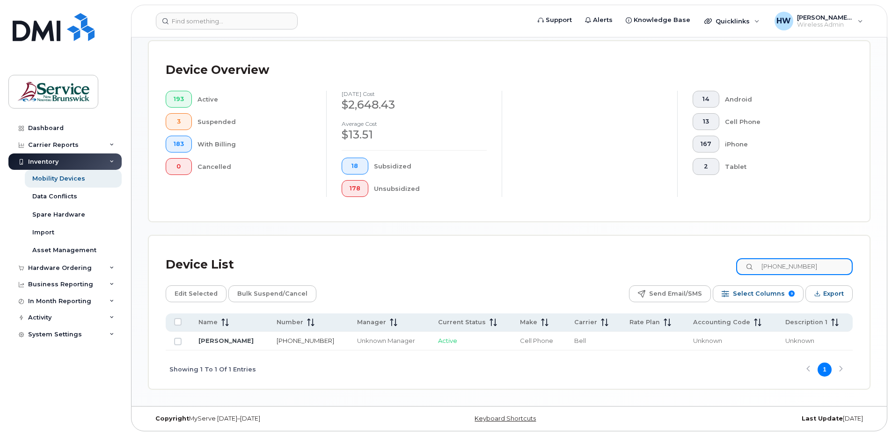
type input "[PHONE_NUMBER]"
click at [289, 339] on link "[PHONE_NUMBER]" at bounding box center [306, 340] width 58 height 7
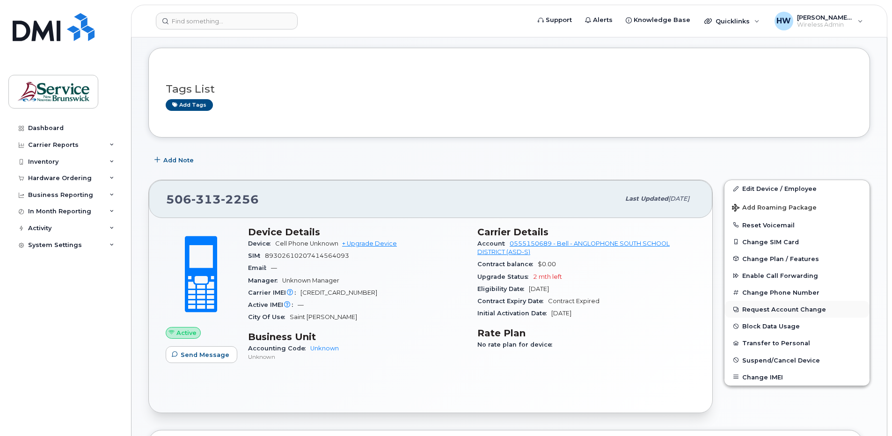
scroll to position [140, 0]
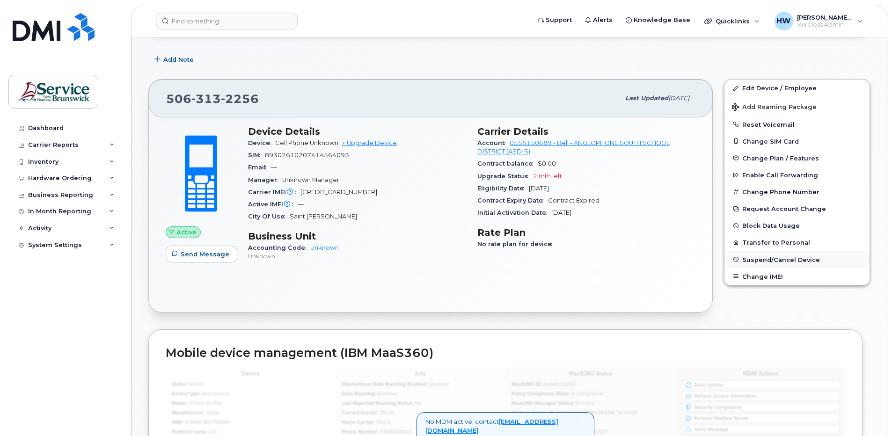
click at [766, 260] on span "Suspend/Cancel Device" at bounding box center [781, 259] width 78 height 7
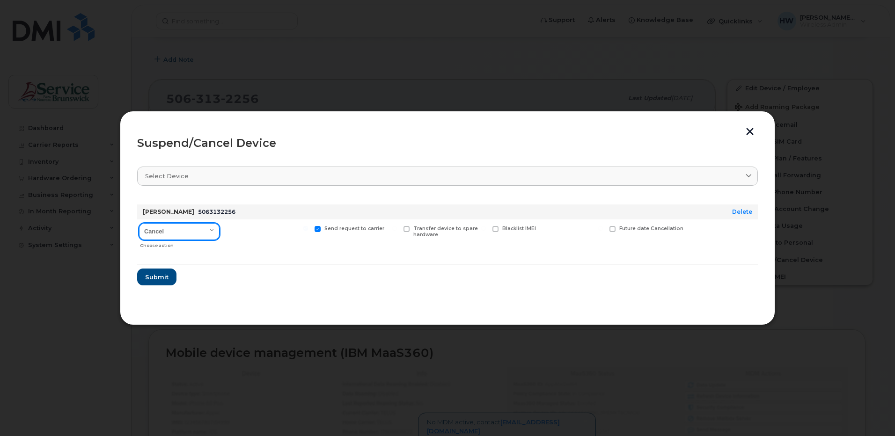
click at [210, 228] on select "Cancel Suspend - Extend Suspension Suspend - Reduced Rate Suspend - Full Rate S…" at bounding box center [179, 231] width 81 height 17
select select "[object Object]"
click at [139, 223] on select "Cancel Suspend - Extend Suspension Suspend - Reduced Rate Suspend - Full Rate S…" at bounding box center [179, 231] width 81 height 17
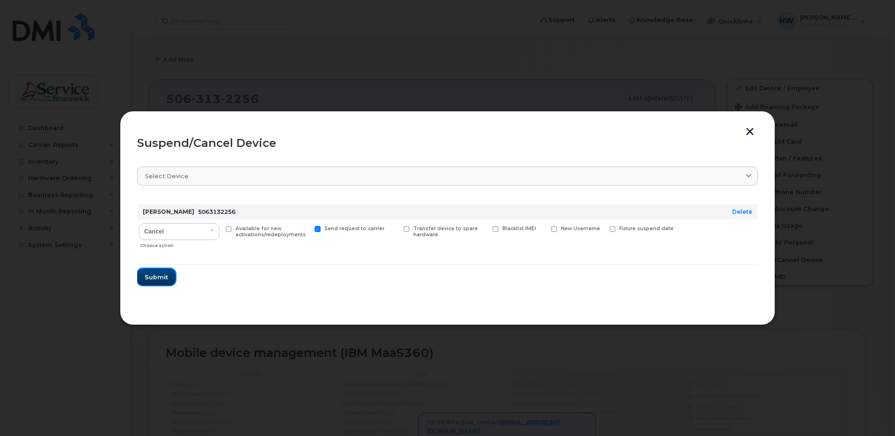
click at [144, 275] on button "Submit" at bounding box center [156, 277] width 38 height 17
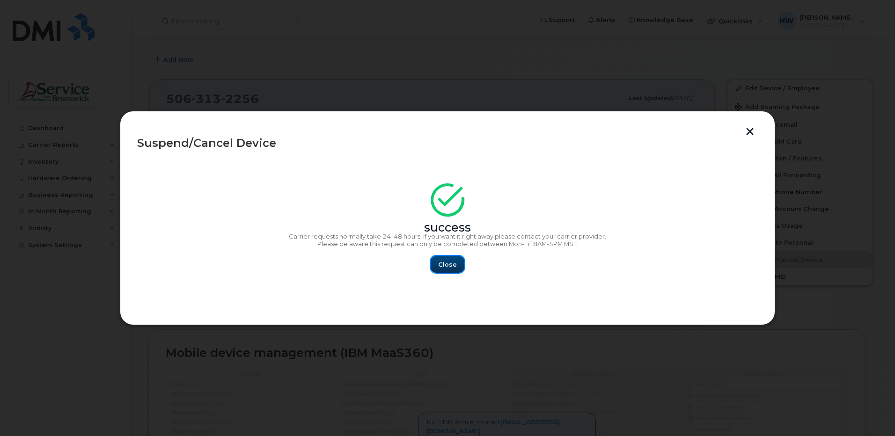
click at [445, 266] on span "Close" at bounding box center [447, 264] width 19 height 9
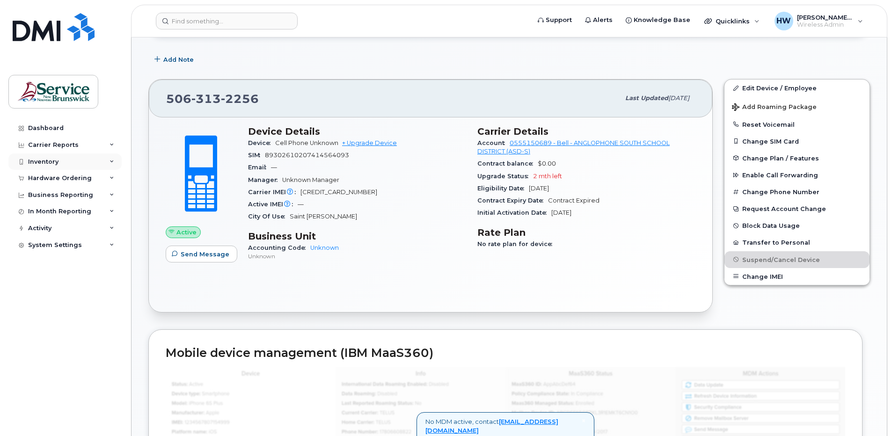
click at [68, 159] on div "Inventory" at bounding box center [64, 162] width 113 height 17
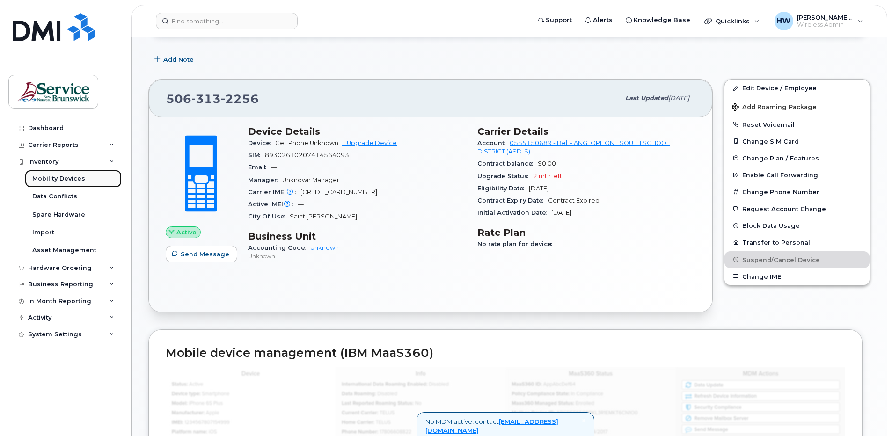
click at [75, 178] on div "Mobility Devices" at bounding box center [58, 179] width 53 height 8
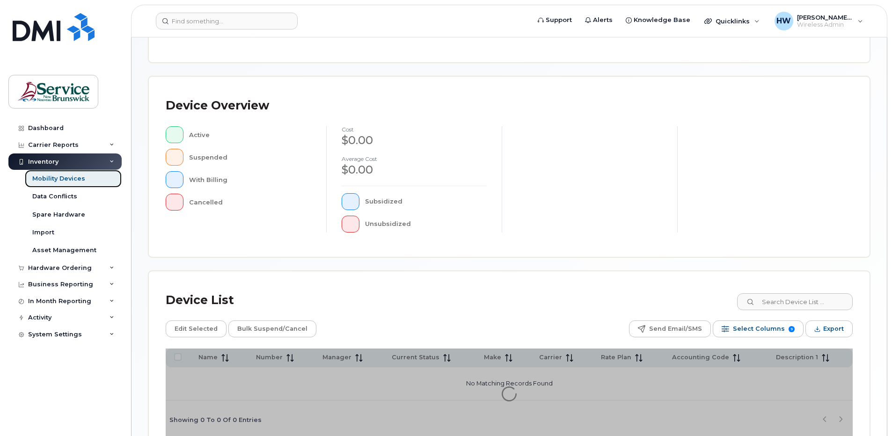
scroll to position [187, 0]
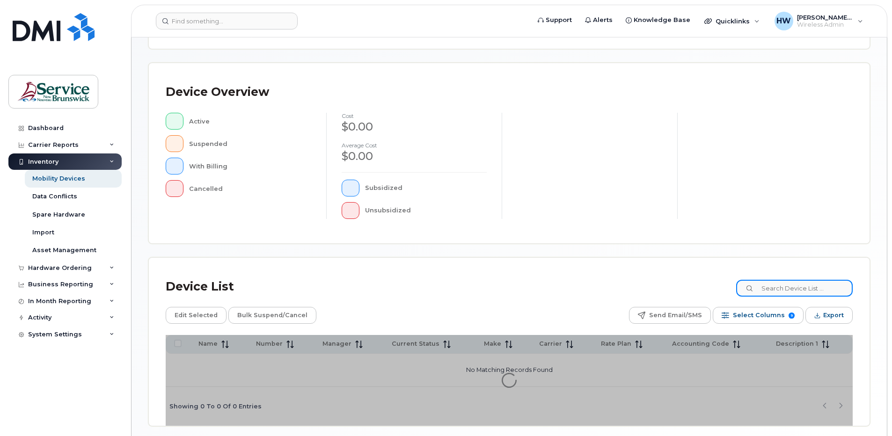
click at [781, 286] on input at bounding box center [794, 288] width 117 height 17
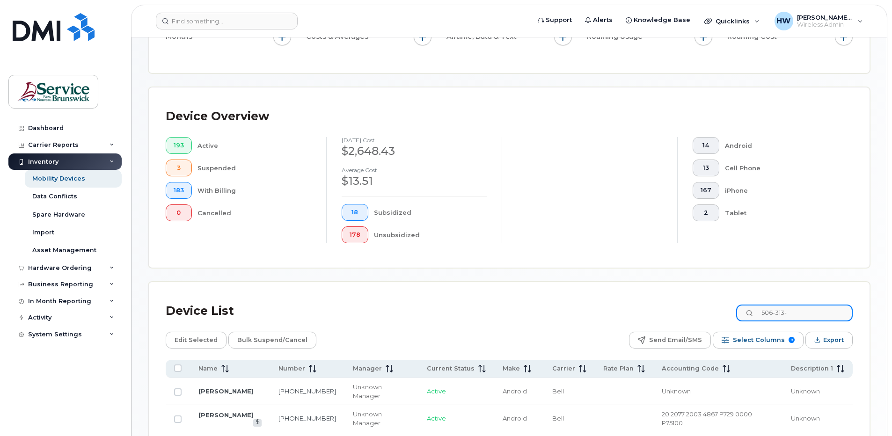
scroll to position [212, 0]
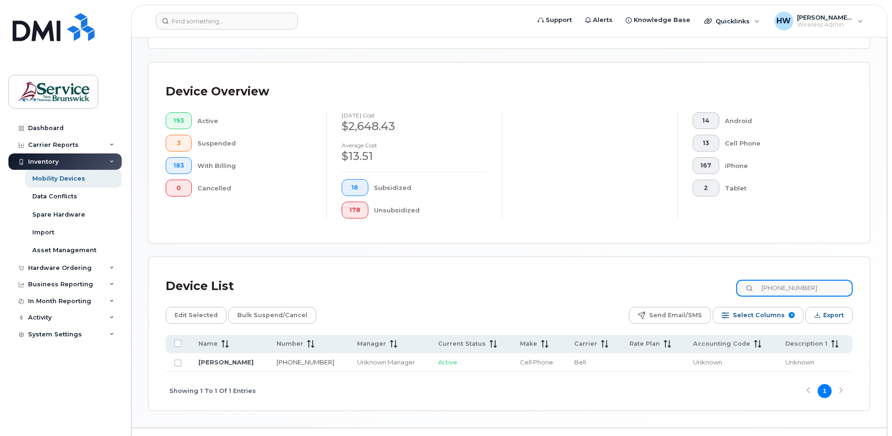
type input "[PHONE_NUMBER]"
click at [288, 363] on link "[PHONE_NUMBER]" at bounding box center [306, 362] width 58 height 7
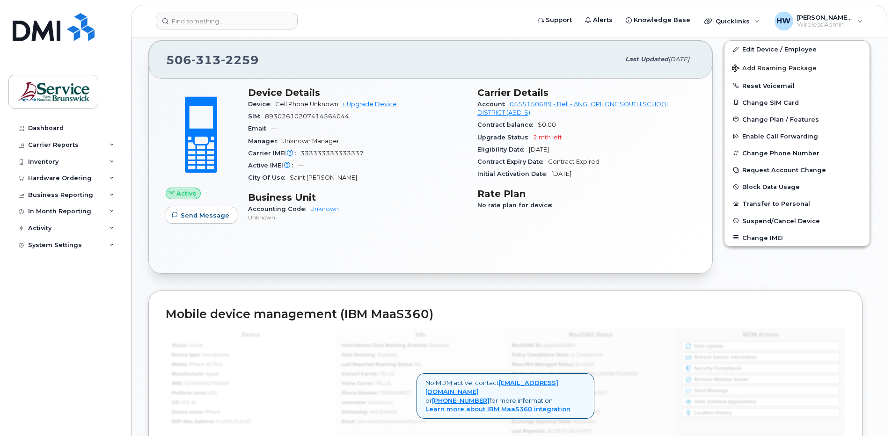
scroll to position [187, 0]
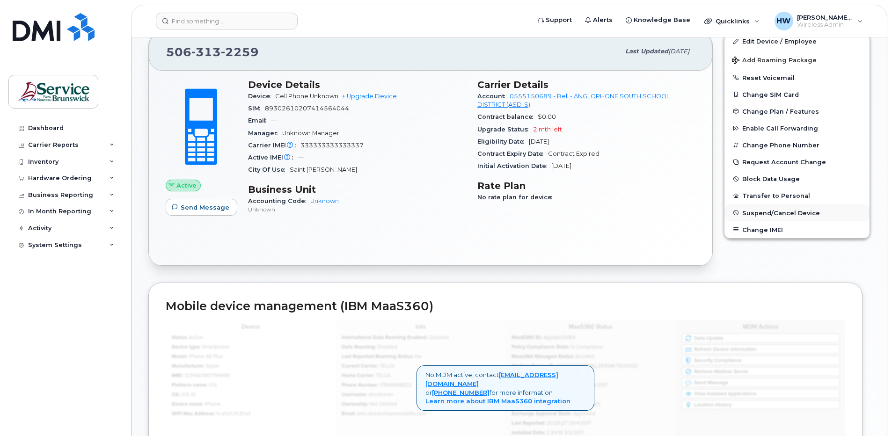
click at [788, 212] on span "Suspend/Cancel Device" at bounding box center [781, 212] width 78 height 7
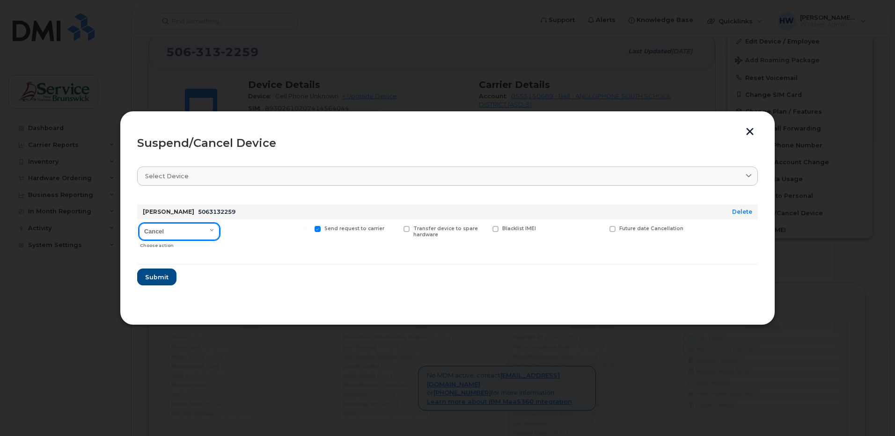
click at [214, 230] on select "Cancel Suspend - Extend Suspension Suspend - Reduced Rate Suspend - Full Rate S…" at bounding box center [179, 231] width 81 height 17
select select "[object Object]"
click at [139, 223] on select "Cancel Suspend - Extend Suspension Suspend - Reduced Rate Suspend - Full Rate S…" at bounding box center [179, 231] width 81 height 17
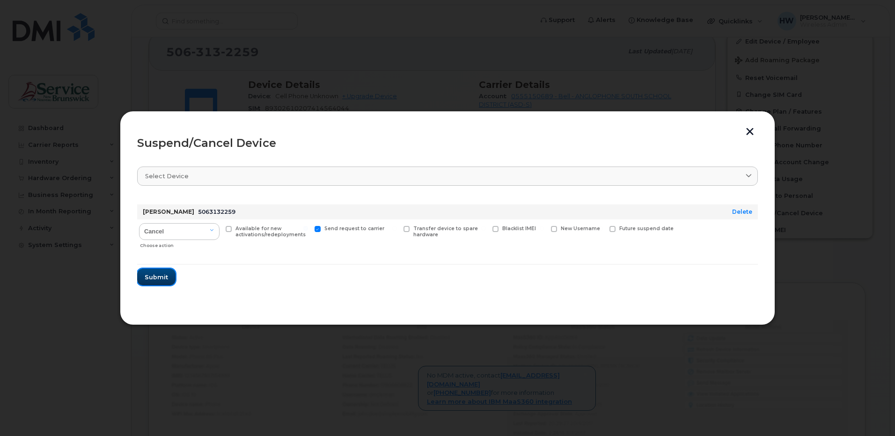
click at [168, 274] on button "Submit" at bounding box center [156, 277] width 38 height 17
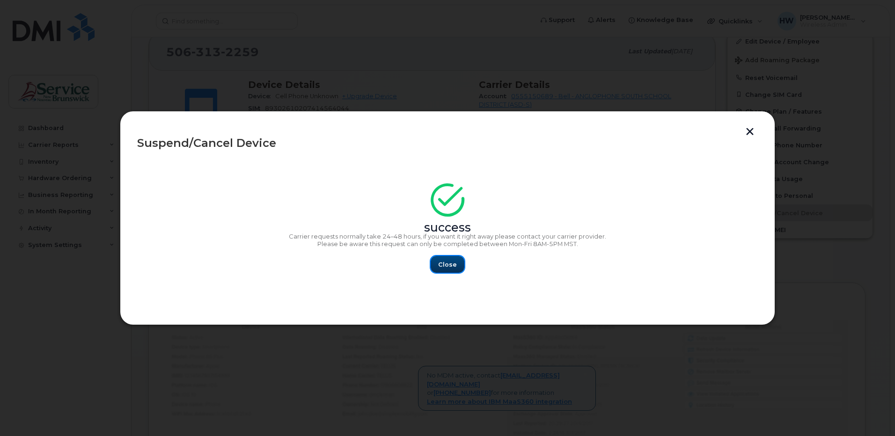
click at [449, 263] on span "Close" at bounding box center [447, 264] width 19 height 9
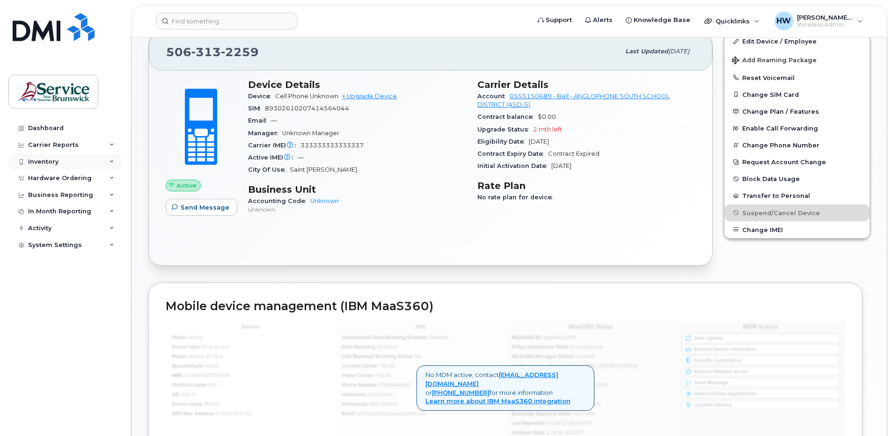
click at [112, 162] on icon at bounding box center [112, 162] width 5 height 5
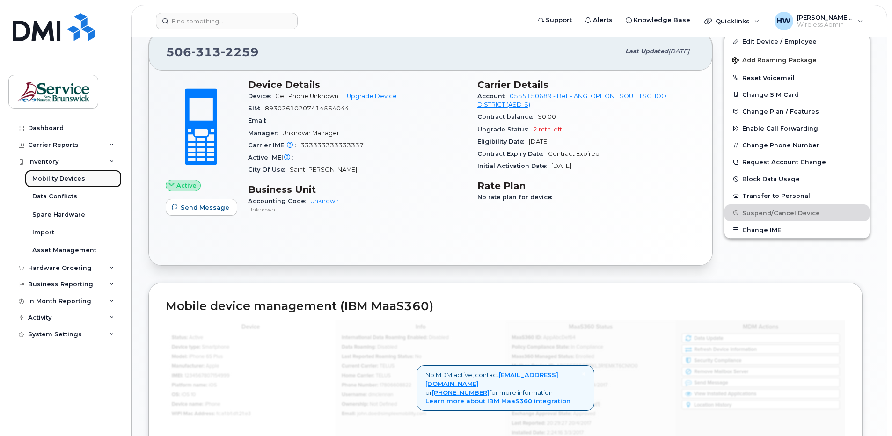
click at [78, 178] on div "Mobility Devices" at bounding box center [58, 179] width 53 height 8
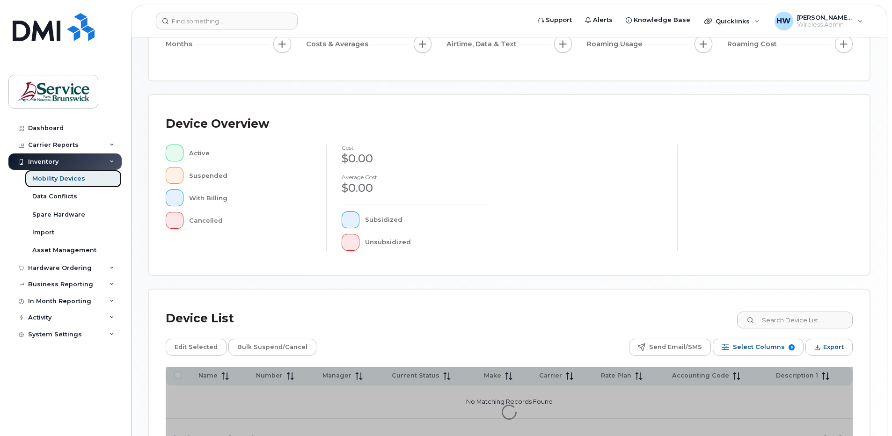
scroll to position [187, 0]
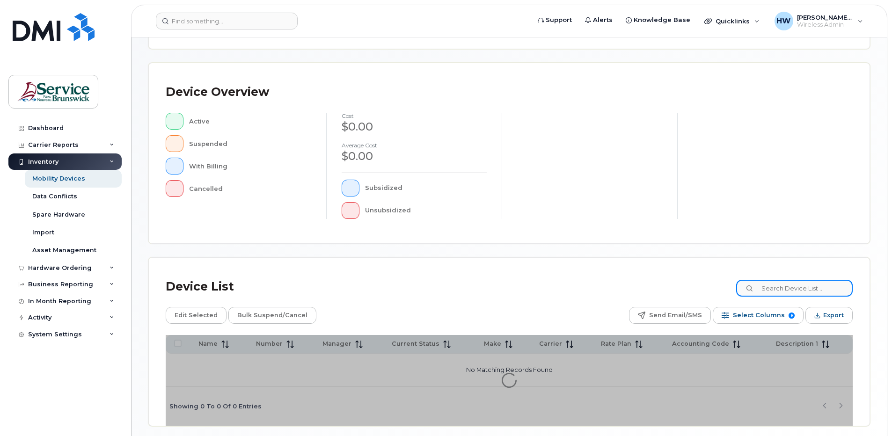
click at [766, 286] on input at bounding box center [794, 288] width 117 height 17
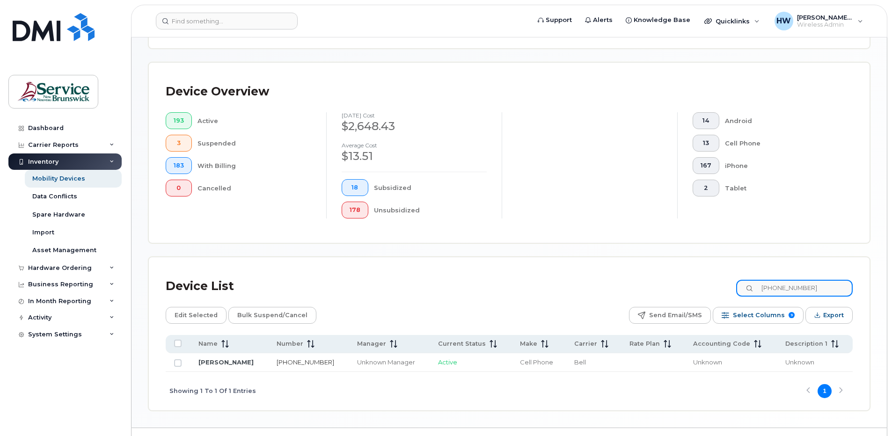
type input "[PHONE_NUMBER]"
click at [291, 361] on link "[PHONE_NUMBER]" at bounding box center [306, 362] width 58 height 7
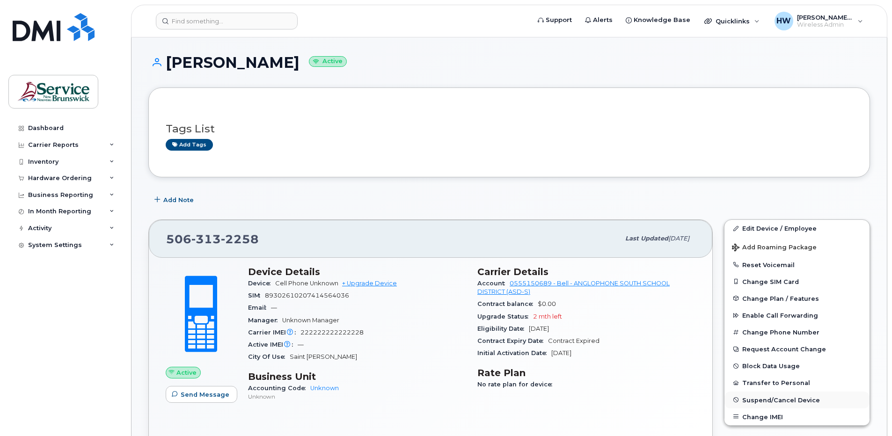
click at [774, 399] on span "Suspend/Cancel Device" at bounding box center [781, 399] width 78 height 7
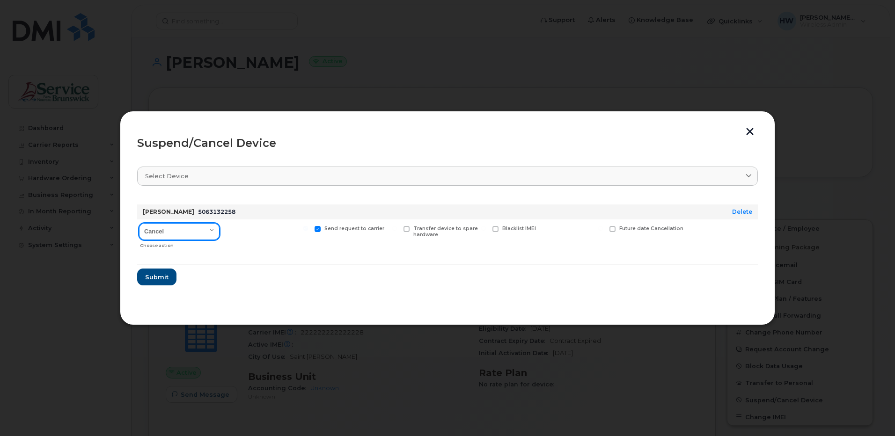
click at [216, 229] on select "Cancel Suspend - Extend Suspension Suspend - Reduced Rate Suspend - Full Rate S…" at bounding box center [179, 231] width 81 height 17
select select "[object Object]"
click at [139, 223] on select "Cancel Suspend - Extend Suspension Suspend - Reduced Rate Suspend - Full Rate S…" at bounding box center [179, 231] width 81 height 17
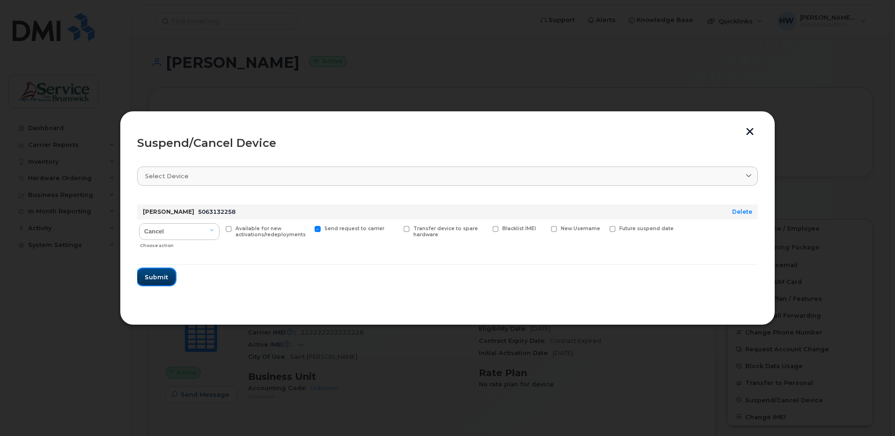
click at [150, 275] on span "Submit" at bounding box center [156, 277] width 23 height 9
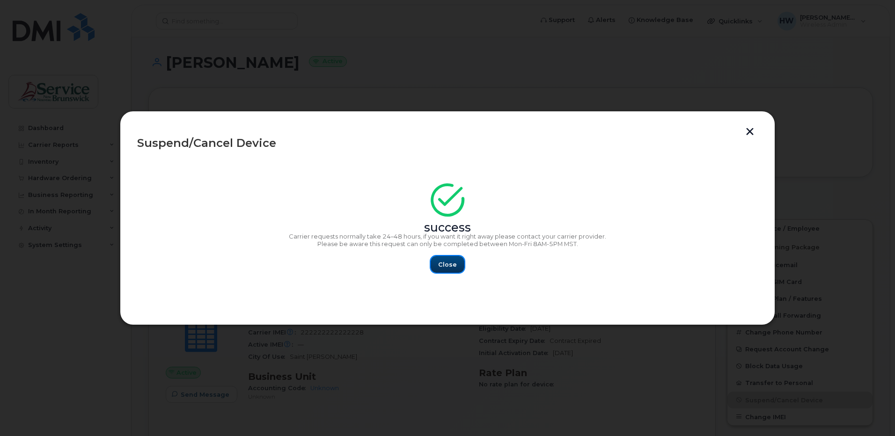
click at [444, 263] on span "Close" at bounding box center [447, 264] width 19 height 9
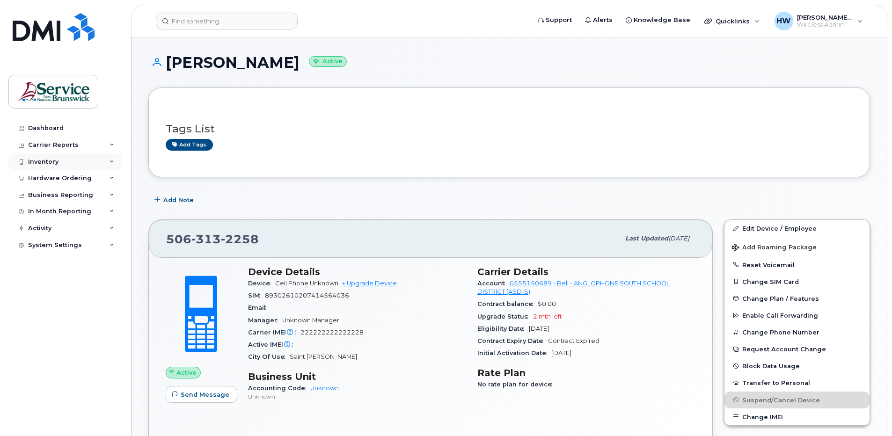
click at [111, 161] on icon at bounding box center [112, 162] width 5 height 5
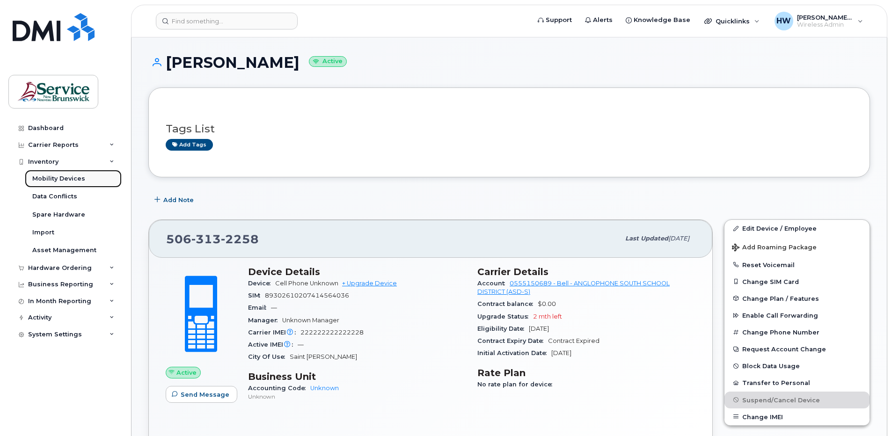
click at [83, 178] on link "Mobility Devices" at bounding box center [73, 179] width 97 height 18
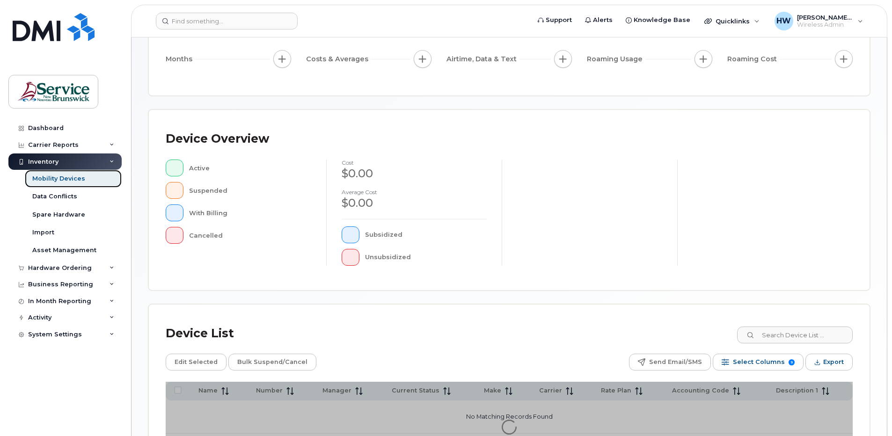
scroll to position [224, 0]
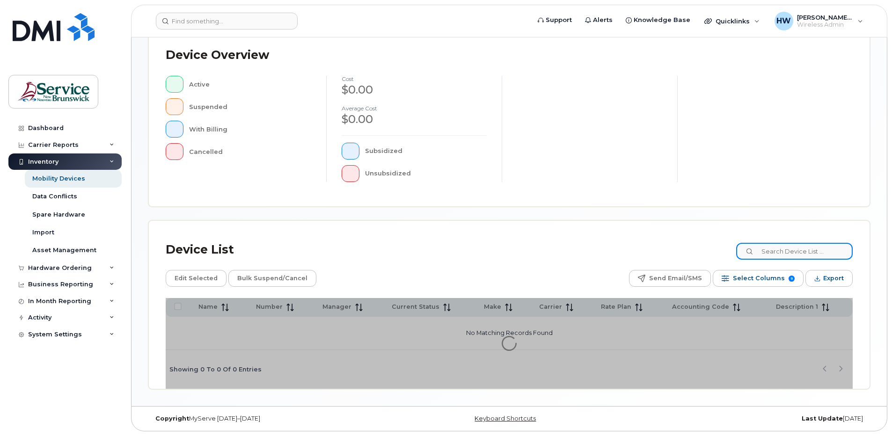
click at [783, 250] on input at bounding box center [794, 251] width 117 height 17
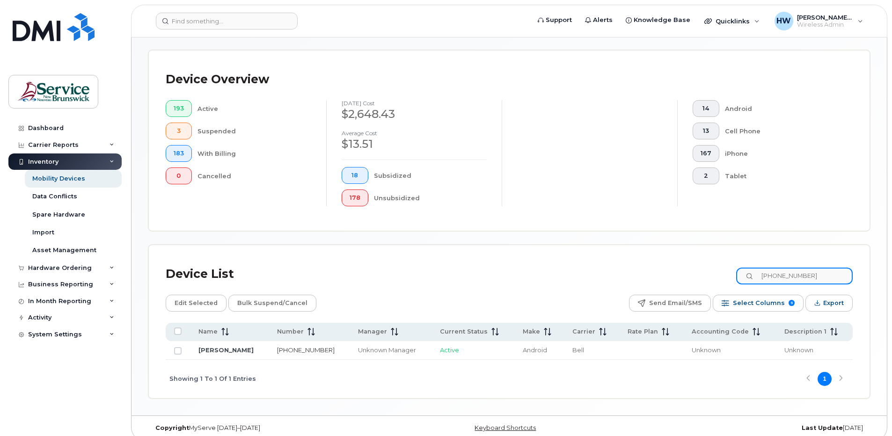
type input "[PHONE_NUMBER]"
click at [296, 350] on link "[PHONE_NUMBER]" at bounding box center [306, 349] width 58 height 7
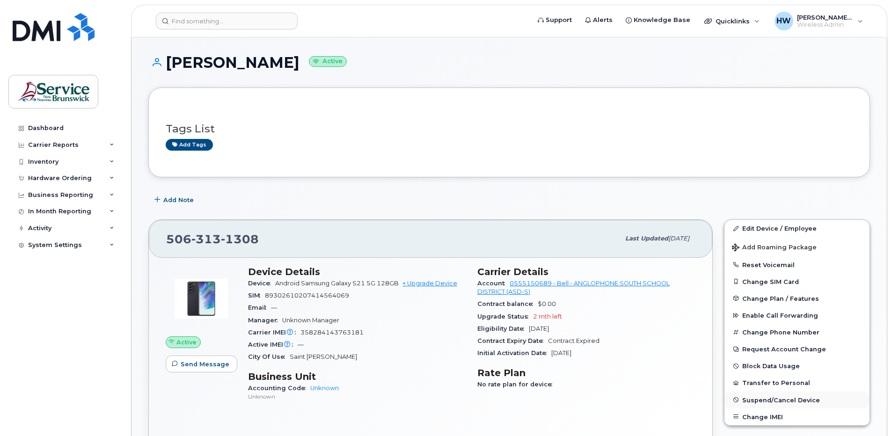
click at [758, 398] on span "Suspend/Cancel Device" at bounding box center [781, 399] width 78 height 7
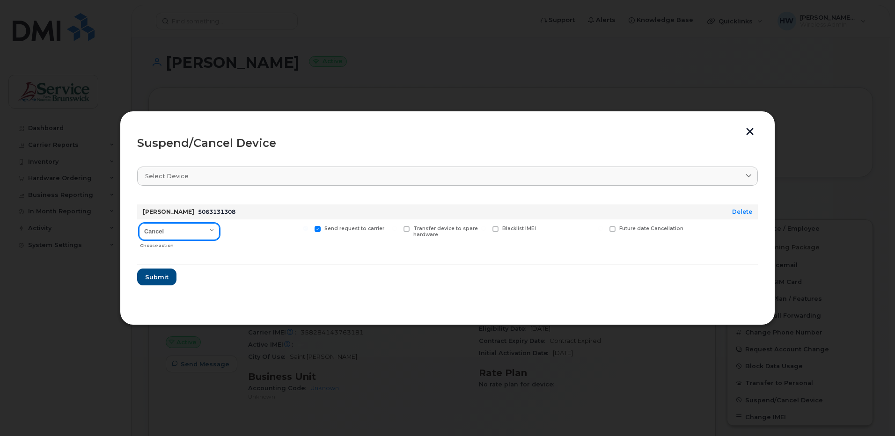
click at [211, 230] on select "Cancel Suspend - Extend Suspension Suspend - Reduced Rate Suspend - Full Rate S…" at bounding box center [179, 231] width 81 height 17
select select "[object Object]"
click at [139, 223] on select "Cancel Suspend - Extend Suspension Suspend - Reduced Rate Suspend - Full Rate S…" at bounding box center [179, 231] width 81 height 17
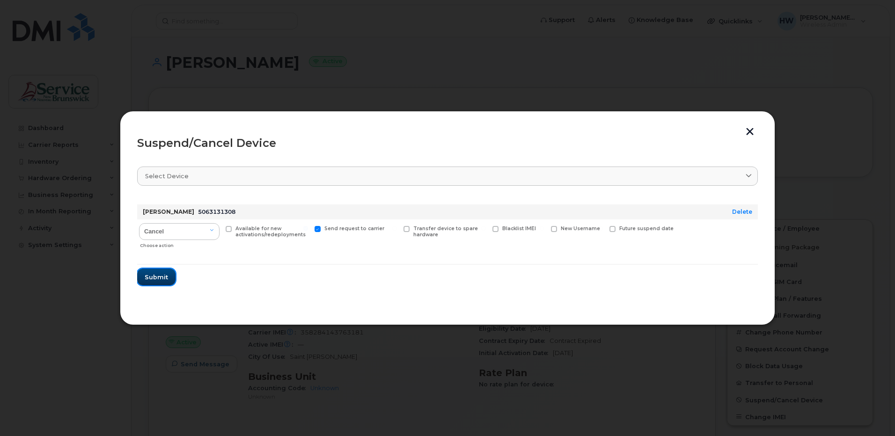
click at [157, 275] on span "Submit" at bounding box center [156, 277] width 23 height 9
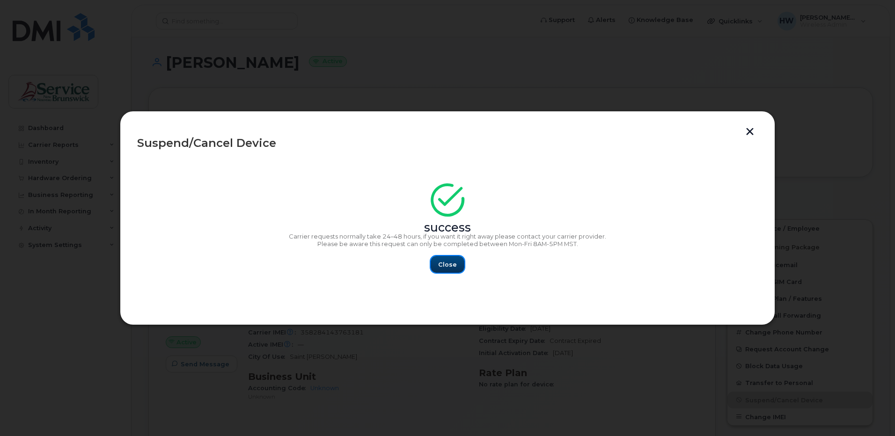
click at [441, 259] on button "Close" at bounding box center [448, 264] width 34 height 17
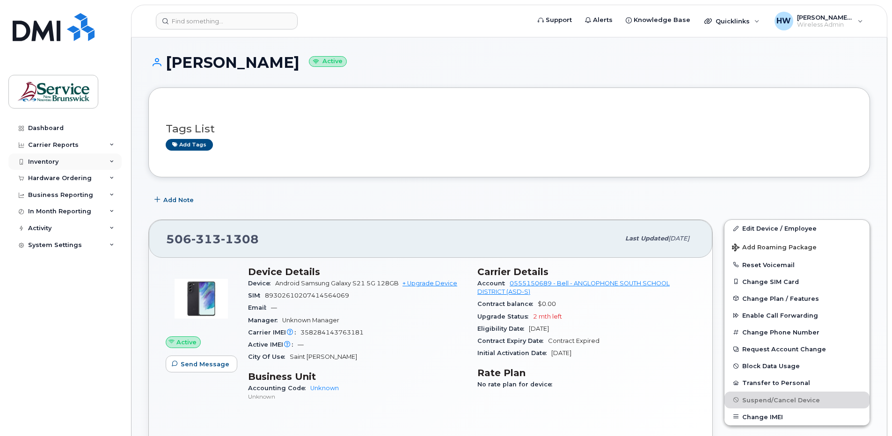
click at [59, 160] on div "Inventory" at bounding box center [64, 162] width 113 height 17
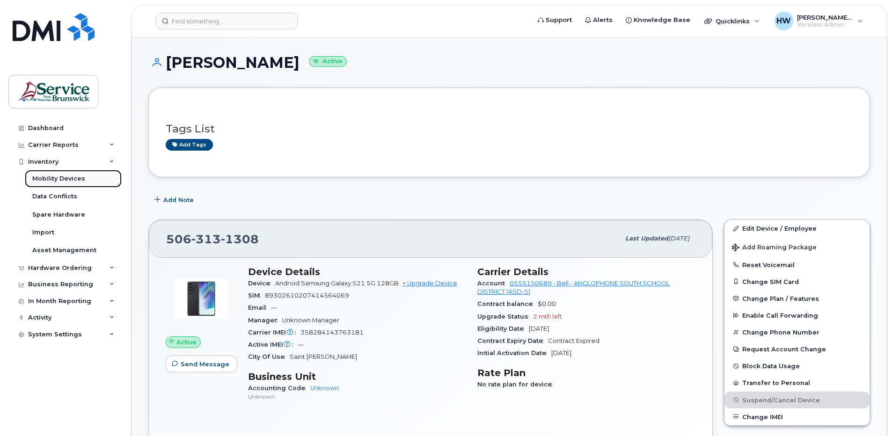
click at [81, 176] on div "Mobility Devices" at bounding box center [58, 179] width 53 height 8
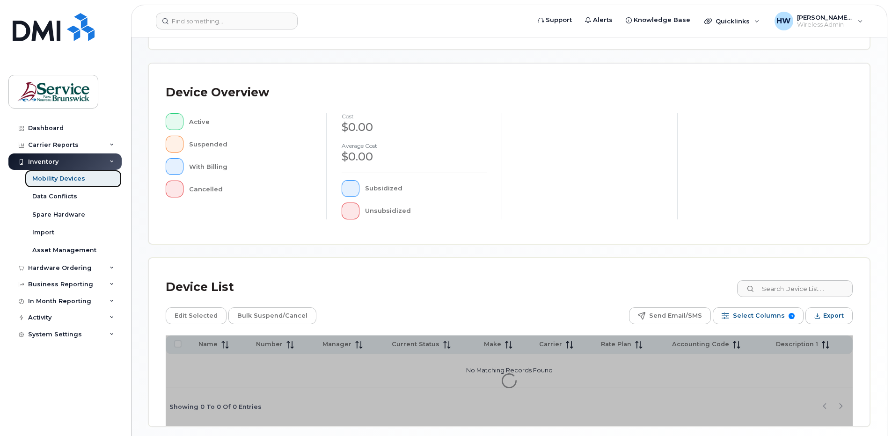
scroll to position [187, 0]
click at [791, 287] on input at bounding box center [794, 288] width 117 height 17
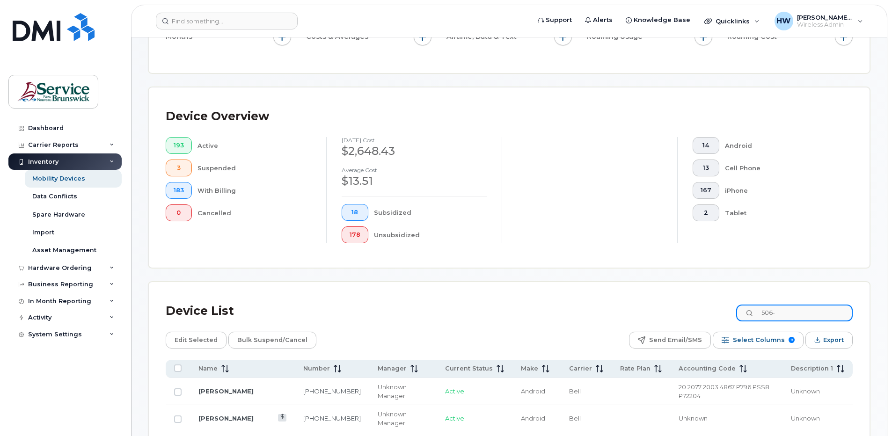
scroll to position [212, 0]
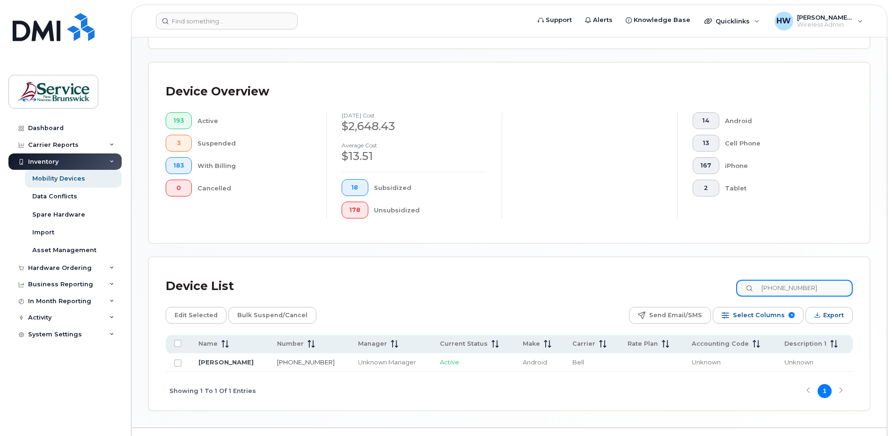
type input "[PHONE_NUMBER]"
click at [297, 362] on link "[PHONE_NUMBER]" at bounding box center [306, 362] width 58 height 7
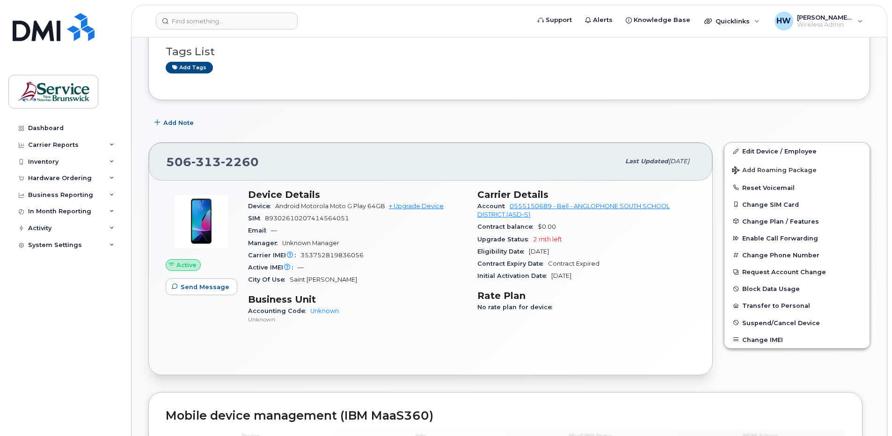
scroll to position [94, 0]
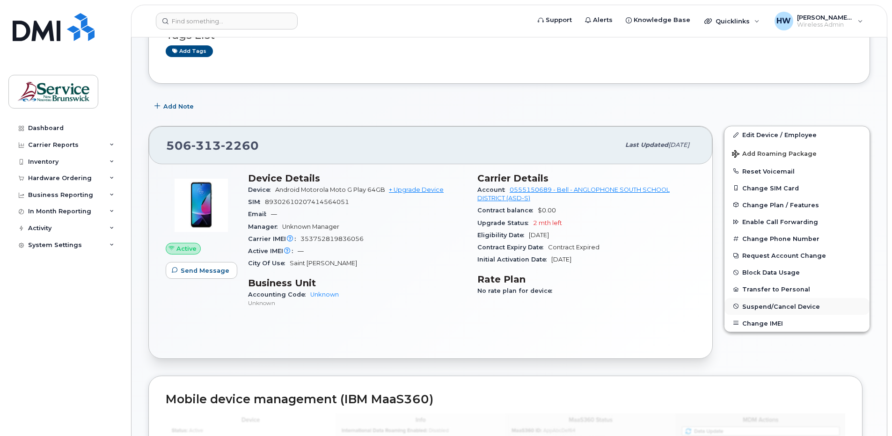
click at [789, 304] on span "Suspend/Cancel Device" at bounding box center [781, 306] width 78 height 7
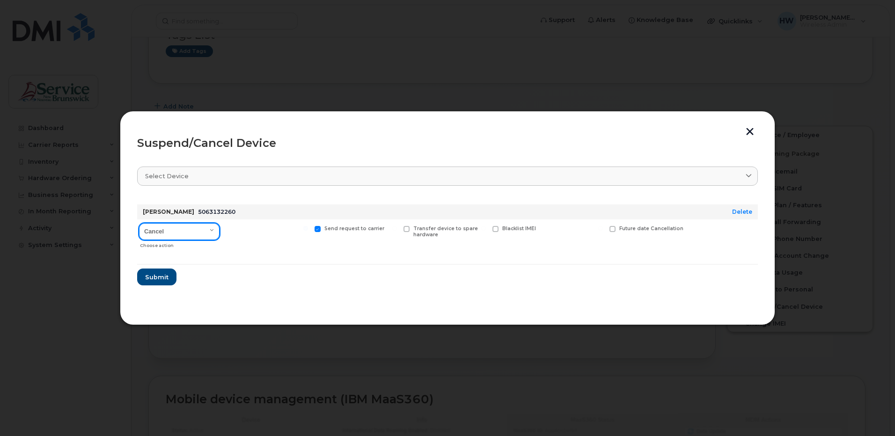
click at [214, 229] on select "Cancel Suspend - Extend Suspension Suspend - Reduced Rate Suspend - Full Rate S…" at bounding box center [179, 231] width 81 height 17
select select "[object Object]"
click at [139, 223] on select "Cancel Suspend - Extend Suspension Suspend - Reduced Rate Suspend - Full Rate S…" at bounding box center [179, 231] width 81 height 17
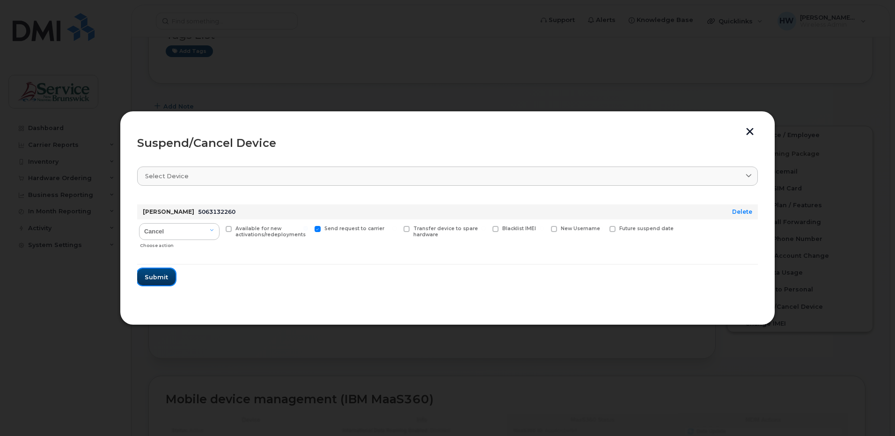
click at [157, 275] on span "Submit" at bounding box center [156, 277] width 23 height 9
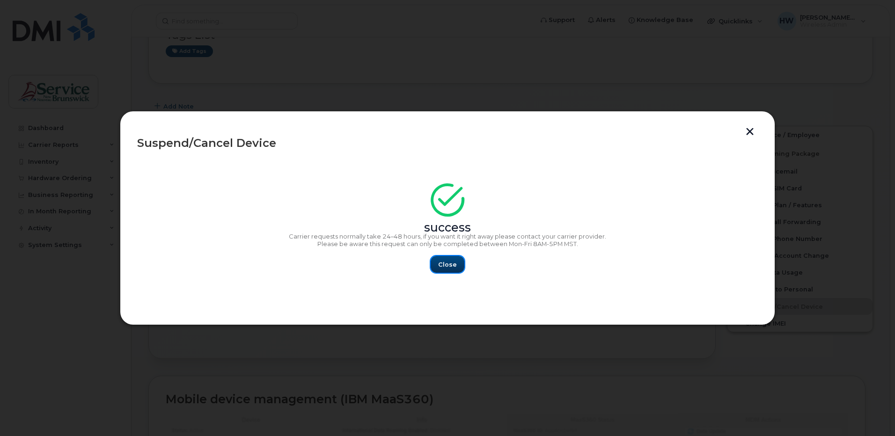
click at [439, 263] on span "Close" at bounding box center [447, 264] width 19 height 9
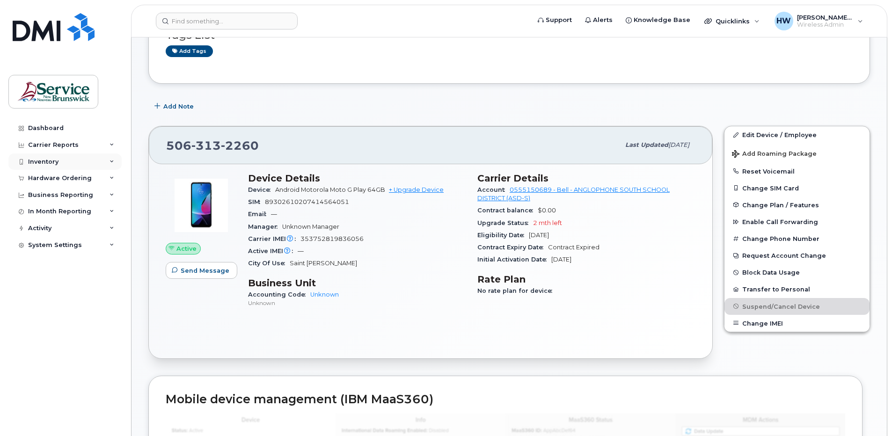
click at [46, 161] on div "Inventory" at bounding box center [43, 161] width 30 height 7
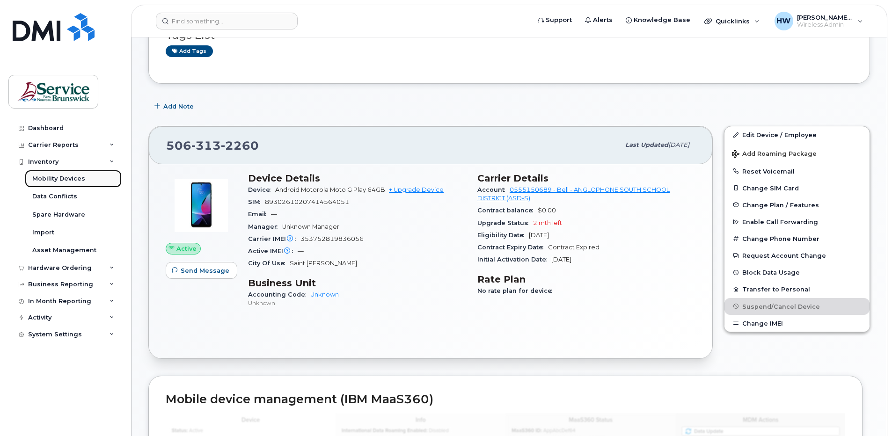
click at [79, 175] on div "Mobility Devices" at bounding box center [58, 179] width 53 height 8
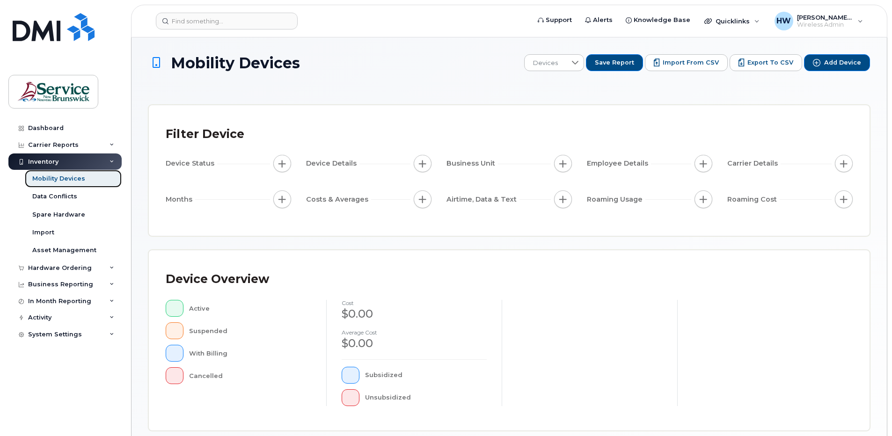
click at [73, 176] on div "Mobility Devices" at bounding box center [58, 179] width 53 height 8
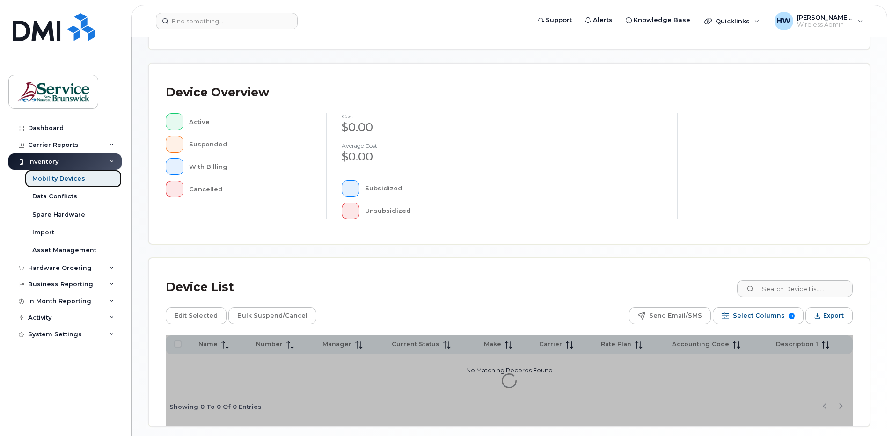
scroll to position [187, 0]
click at [785, 290] on input at bounding box center [794, 288] width 117 height 17
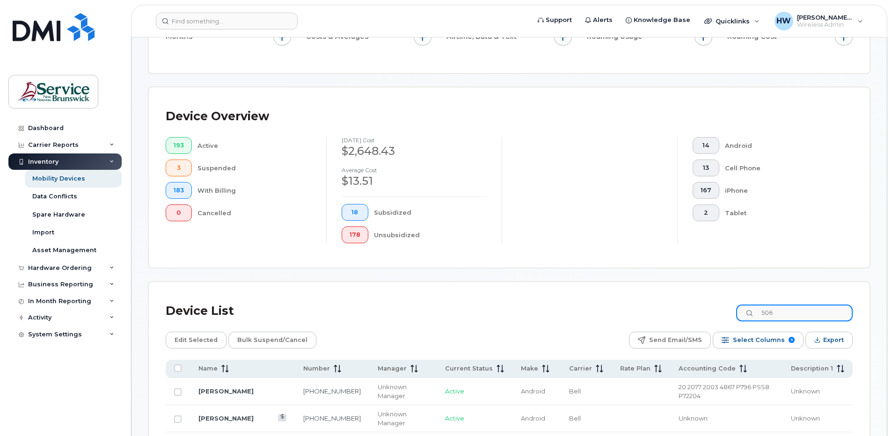
scroll to position [212, 0]
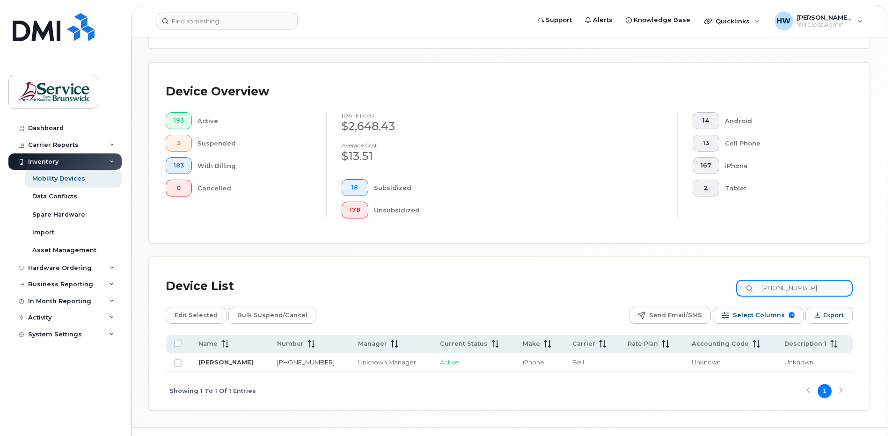
type input "[PHONE_NUMBER]"
click at [298, 362] on link "[PHONE_NUMBER]" at bounding box center [306, 362] width 58 height 7
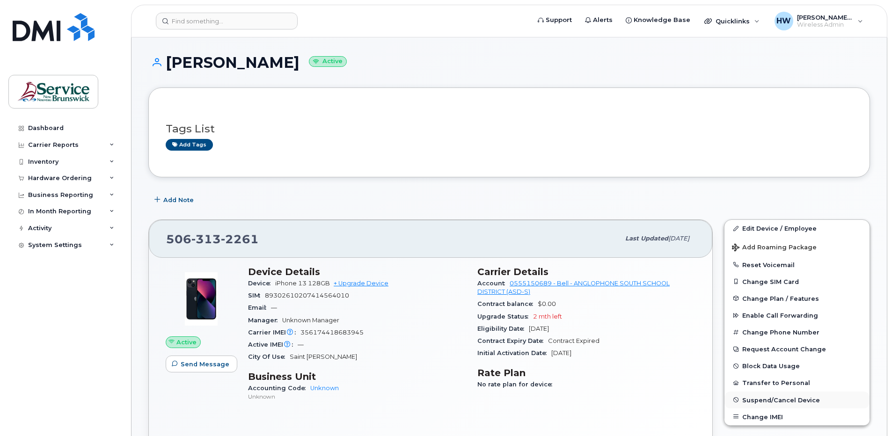
click at [775, 398] on span "Suspend/Cancel Device" at bounding box center [781, 399] width 78 height 7
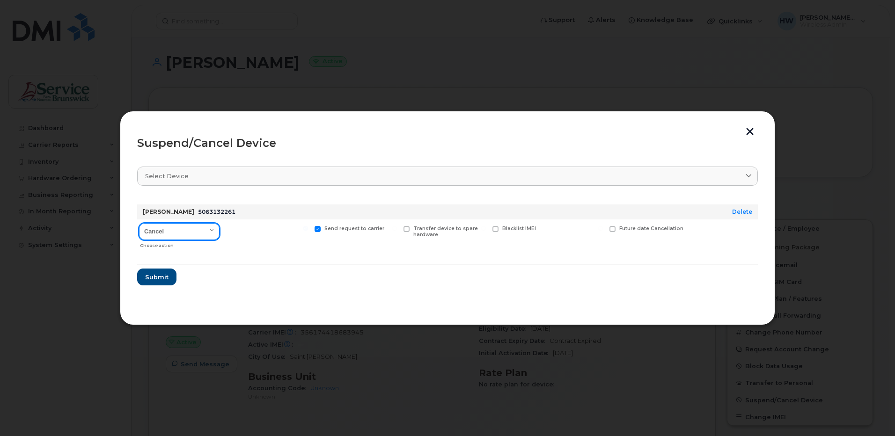
click at [212, 229] on select "Cancel Suspend - Extend Suspension Suspend - Reduced Rate Suspend - Full Rate S…" at bounding box center [179, 231] width 81 height 17
select select "[object Object]"
click at [139, 223] on select "Cancel Suspend - Extend Suspension Suspend - Reduced Rate Suspend - Full Rate S…" at bounding box center [179, 231] width 81 height 17
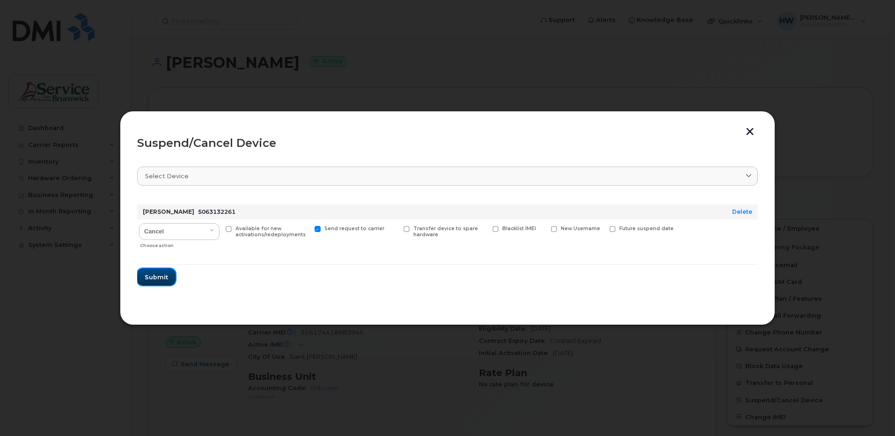
click at [151, 273] on span "Submit" at bounding box center [156, 277] width 23 height 9
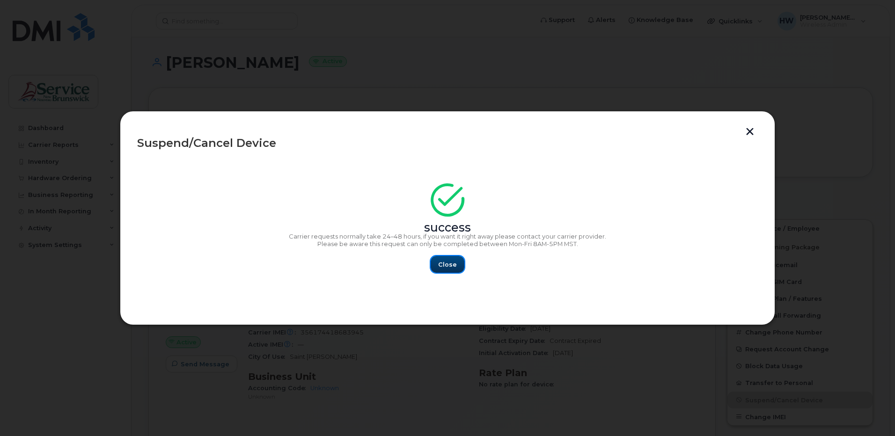
click at [437, 262] on button "Close" at bounding box center [448, 264] width 34 height 17
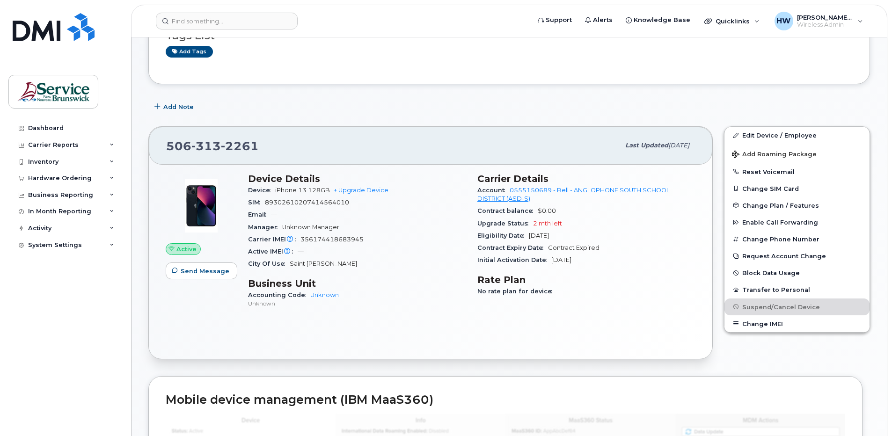
scroll to position [94, 0]
click at [589, 300] on div "Carrier Details Account 0555150689 - Bell - ANGLOPHONE SOUTH SCHOOL DISTRICT (A…" at bounding box center [586, 244] width 229 height 155
click at [594, 305] on div "Carrier Details Account 0555150689 - Bell - ANGLOPHONE SOUTH SCHOOL DISTRICT (A…" at bounding box center [586, 244] width 229 height 155
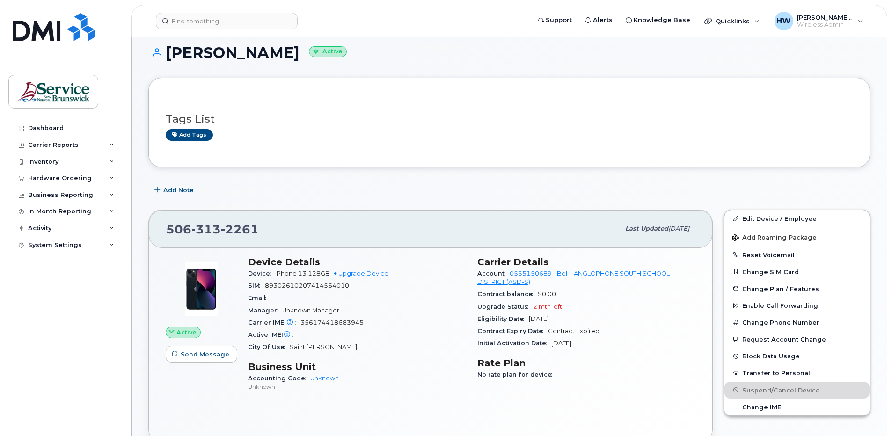
scroll to position [0, 0]
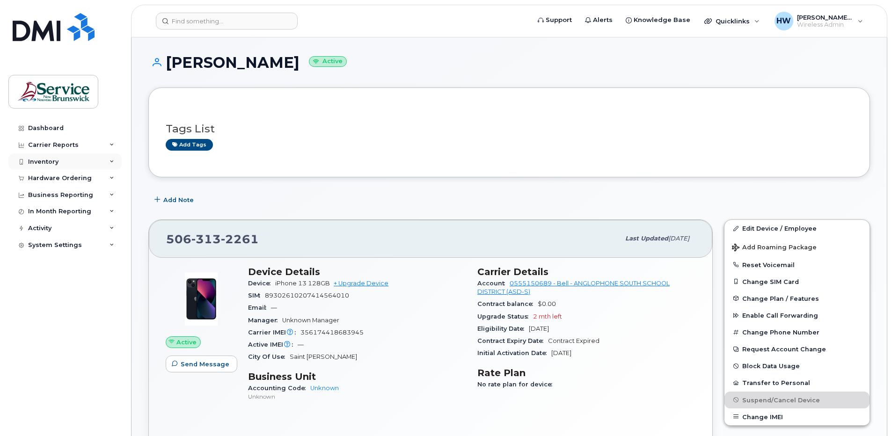
click at [56, 162] on div "Inventory" at bounding box center [43, 161] width 30 height 7
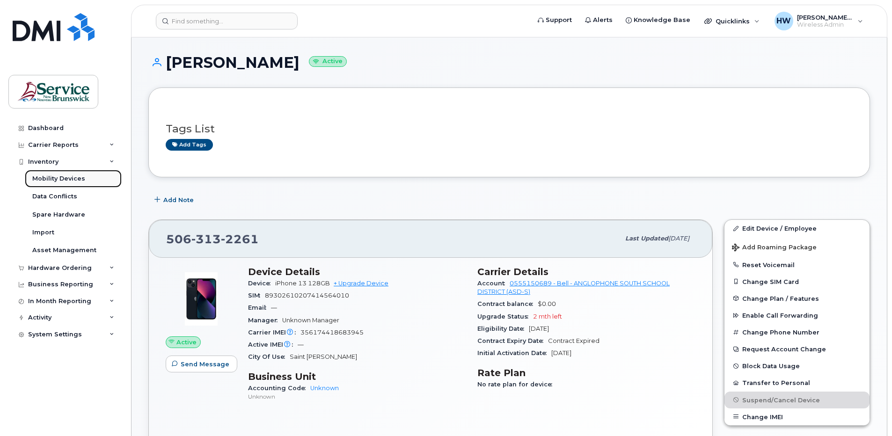
click at [74, 180] on div "Mobility Devices" at bounding box center [58, 179] width 53 height 8
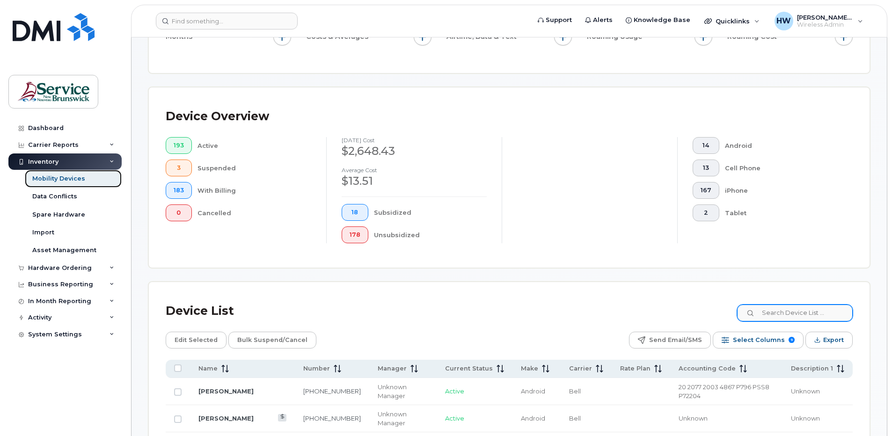
scroll to position [212, 0]
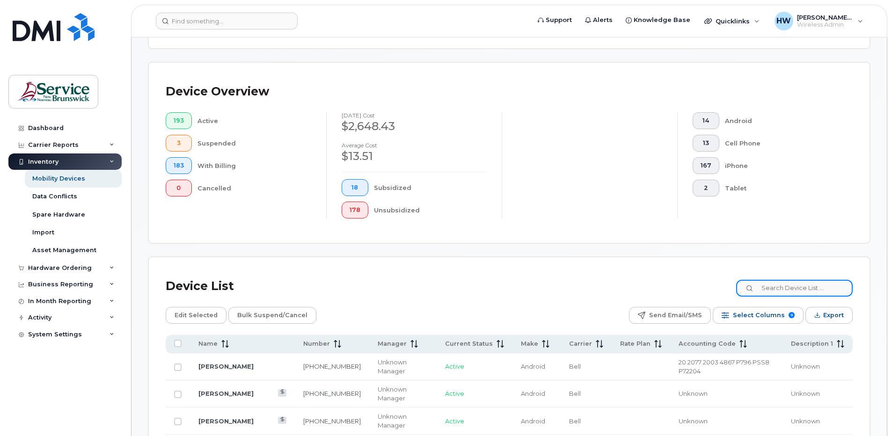
click at [771, 284] on input at bounding box center [794, 288] width 117 height 17
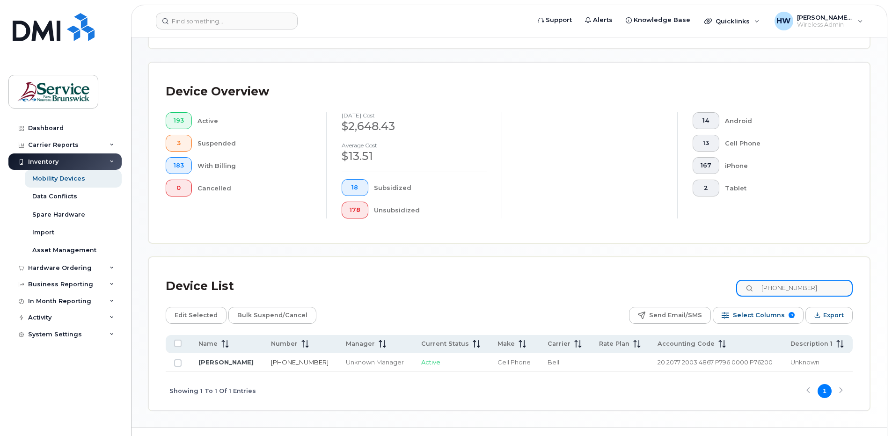
type input "[PHONE_NUMBER]"
click at [286, 363] on link "[PHONE_NUMBER]" at bounding box center [300, 362] width 58 height 7
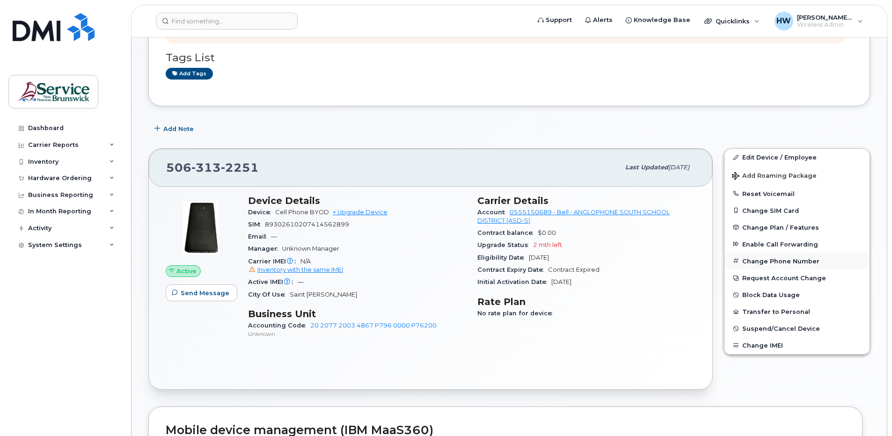
scroll to position [94, 0]
click at [803, 329] on span "Suspend/Cancel Device" at bounding box center [781, 327] width 78 height 7
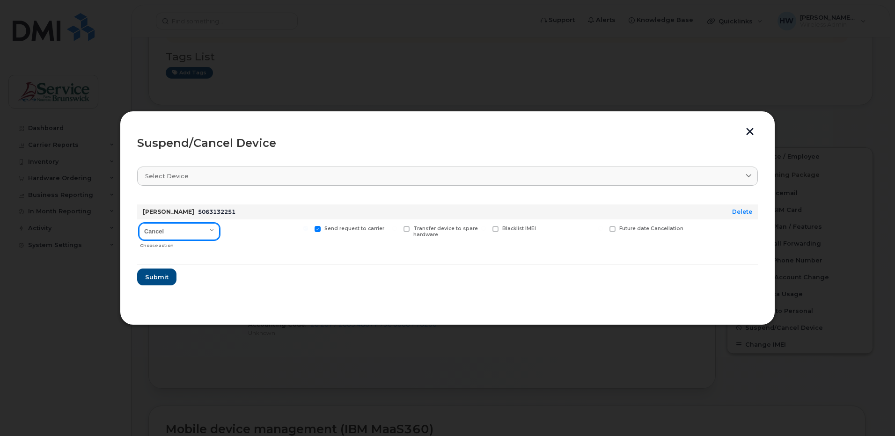
click at [212, 229] on select "Cancel Suspend - Extend Suspension Suspend - Reduced Rate Suspend - Full Rate S…" at bounding box center [179, 231] width 81 height 17
select select "[object Object]"
click at [139, 223] on select "Cancel Suspend - Extend Suspension Suspend - Reduced Rate Suspend - Full Rate S…" at bounding box center [179, 231] width 81 height 17
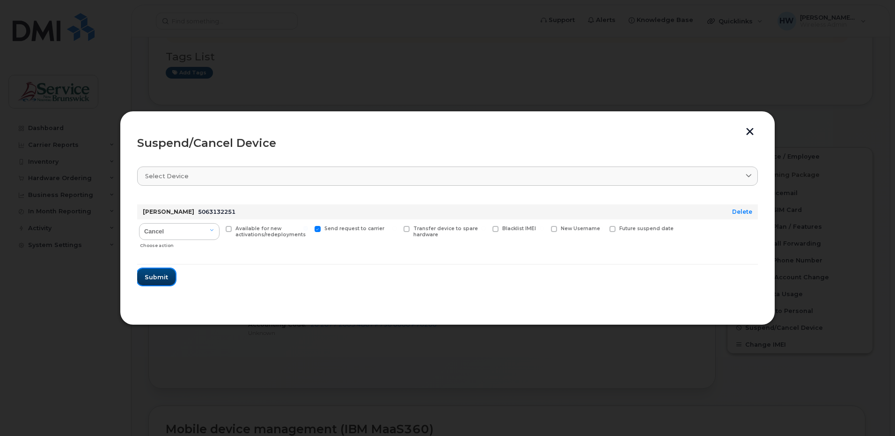
click at [157, 274] on span "Submit" at bounding box center [156, 277] width 23 height 9
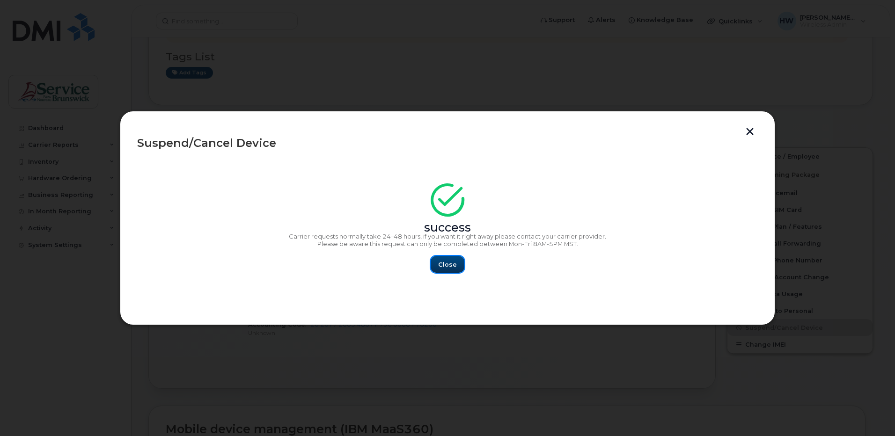
click at [441, 265] on span "Close" at bounding box center [447, 264] width 19 height 9
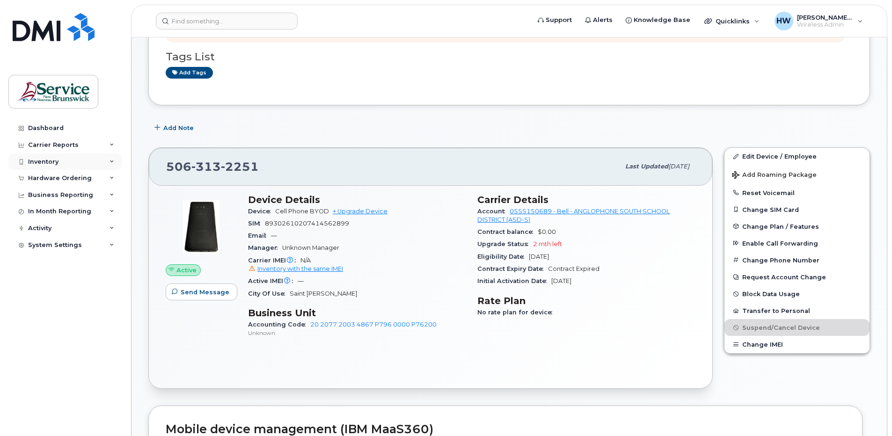
click at [53, 161] on div "Inventory" at bounding box center [43, 161] width 30 height 7
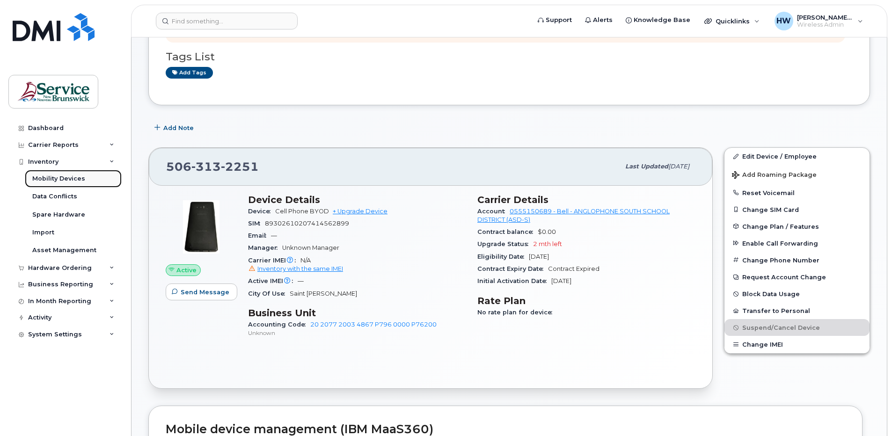
click at [68, 176] on div "Mobility Devices" at bounding box center [58, 179] width 53 height 8
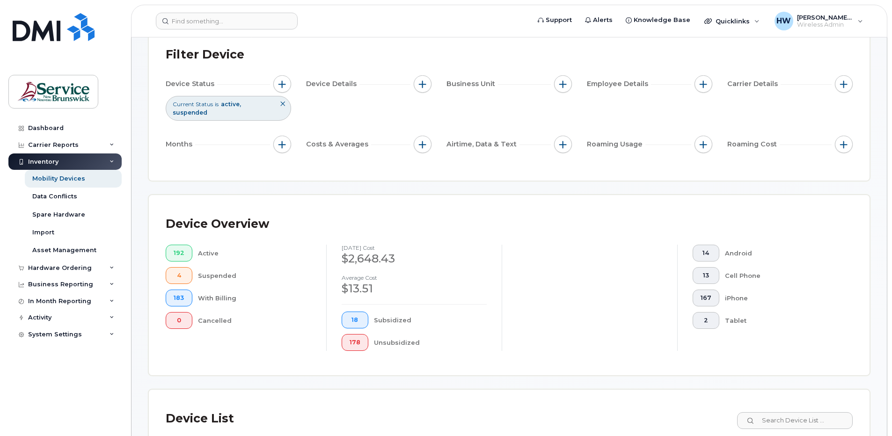
scroll to position [140, 0]
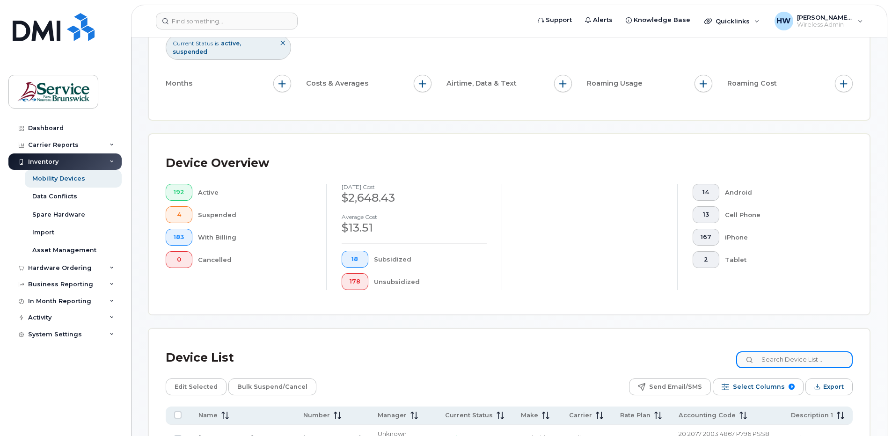
click at [783, 357] on input at bounding box center [794, 359] width 117 height 17
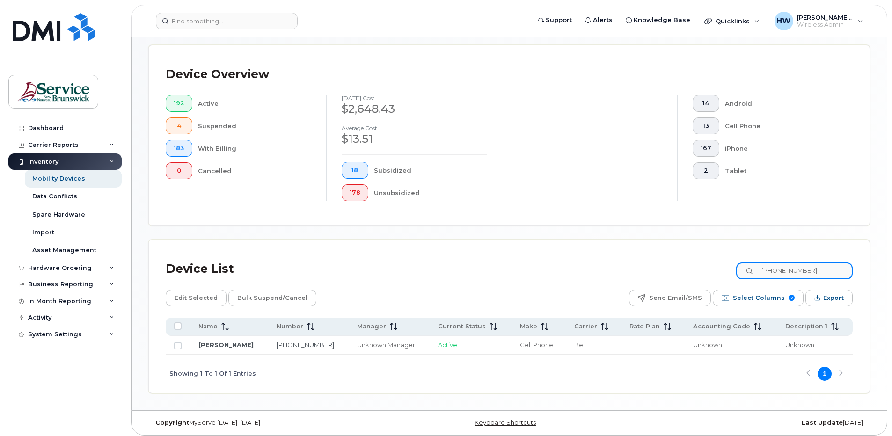
scroll to position [234, 0]
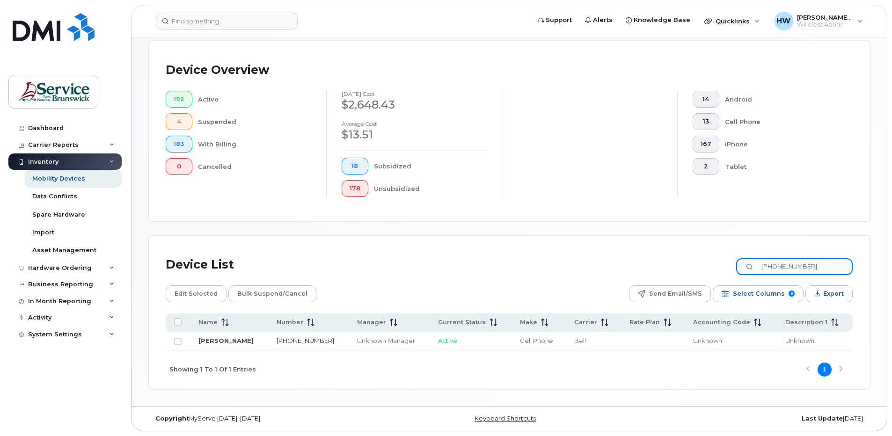
type input "[PHONE_NUMBER]"
click at [294, 339] on link "[PHONE_NUMBER]" at bounding box center [306, 340] width 58 height 7
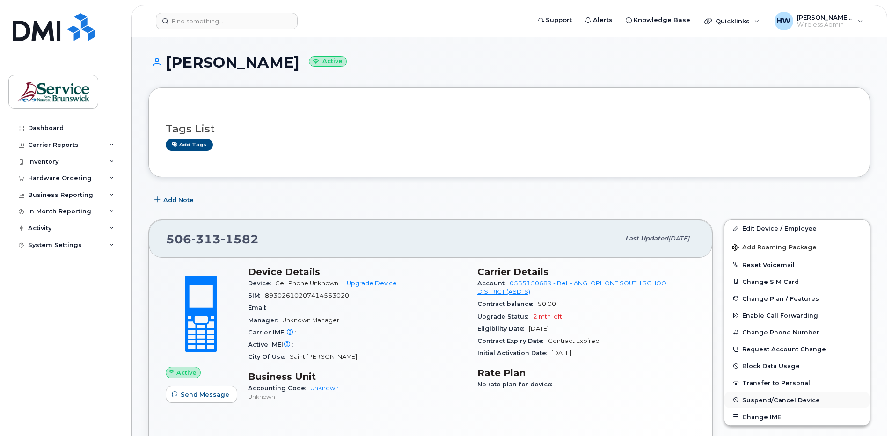
click at [775, 397] on span "Suspend/Cancel Device" at bounding box center [781, 399] width 78 height 7
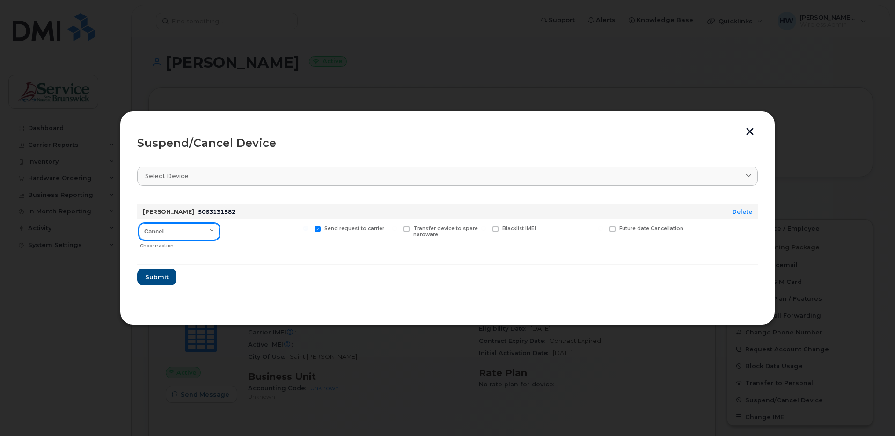
click at [215, 229] on select "Cancel Suspend - Extend Suspension Suspend - Reduced Rate Suspend - Full Rate S…" at bounding box center [179, 231] width 81 height 17
select select "[object Object]"
click at [139, 223] on select "Cancel Suspend - Extend Suspension Suspend - Reduced Rate Suspend - Full Rate S…" at bounding box center [179, 231] width 81 height 17
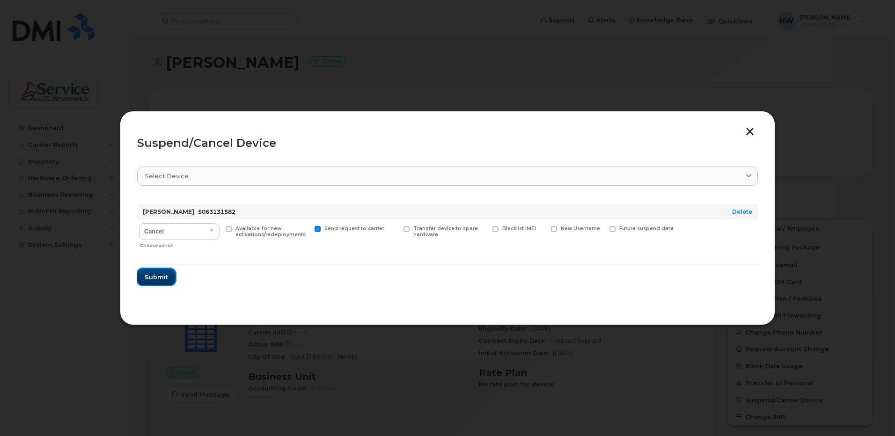
click at [164, 275] on span "Submit" at bounding box center [156, 277] width 23 height 9
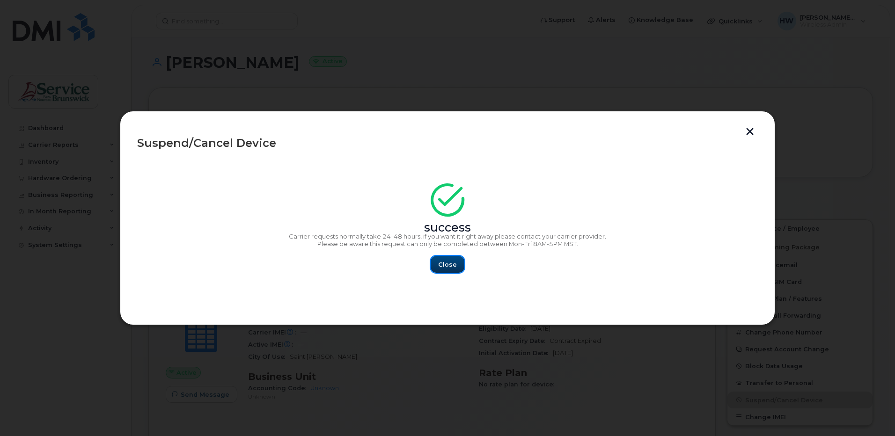
click at [448, 263] on span "Close" at bounding box center [447, 264] width 19 height 9
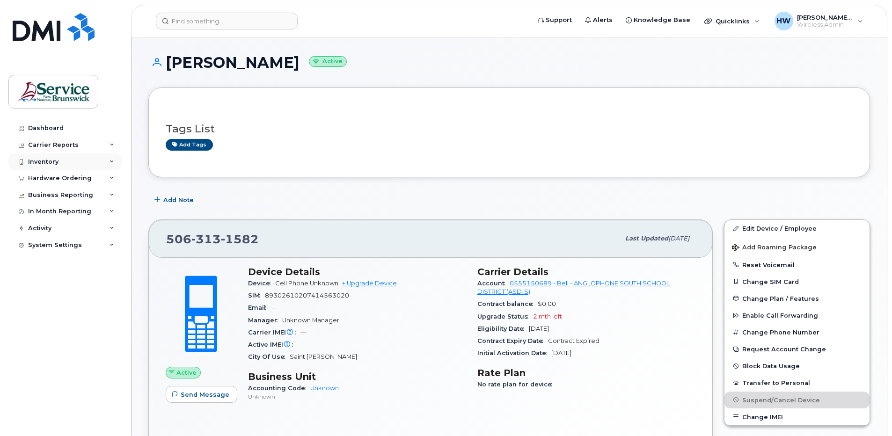
click at [59, 160] on div "Inventory" at bounding box center [64, 162] width 113 height 17
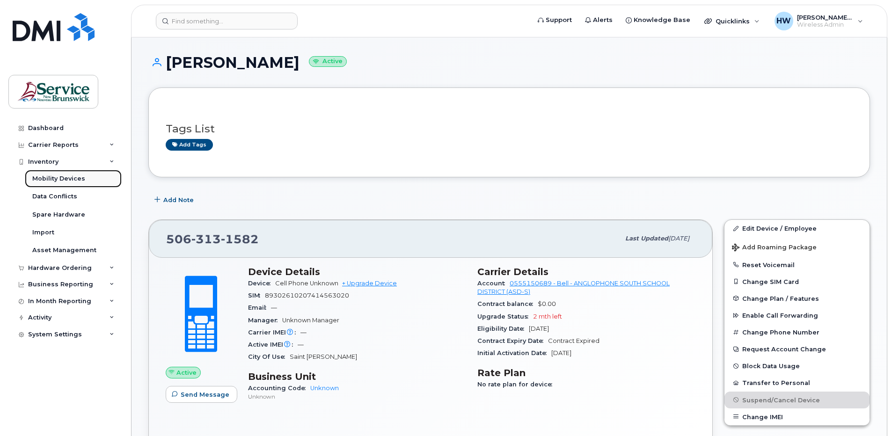
click at [74, 176] on div "Mobility Devices" at bounding box center [58, 179] width 53 height 8
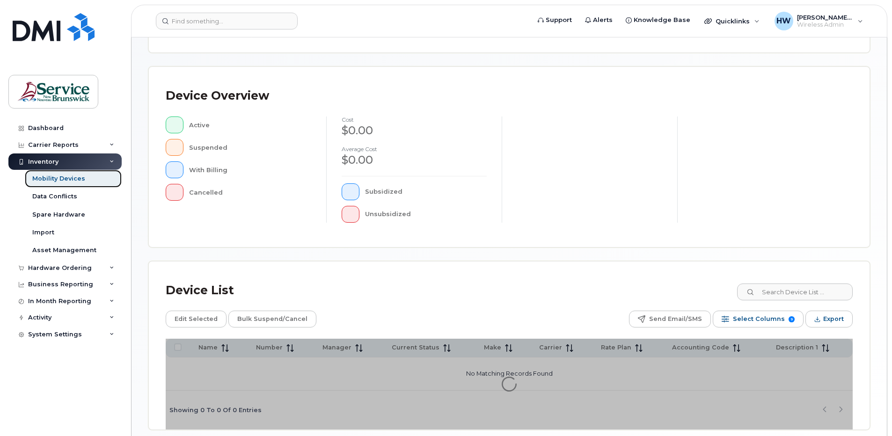
scroll to position [187, 0]
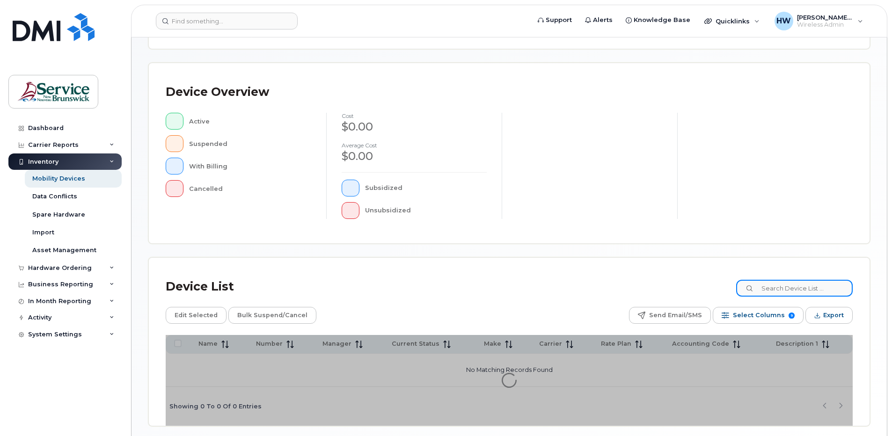
click at [796, 288] on input at bounding box center [794, 288] width 117 height 17
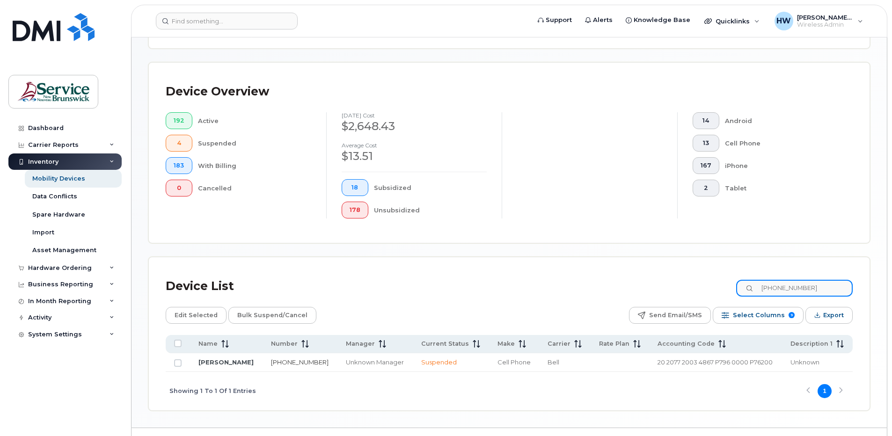
type input "[PHONE_NUMBER]"
click at [286, 361] on link "[PHONE_NUMBER]" at bounding box center [300, 362] width 58 height 7
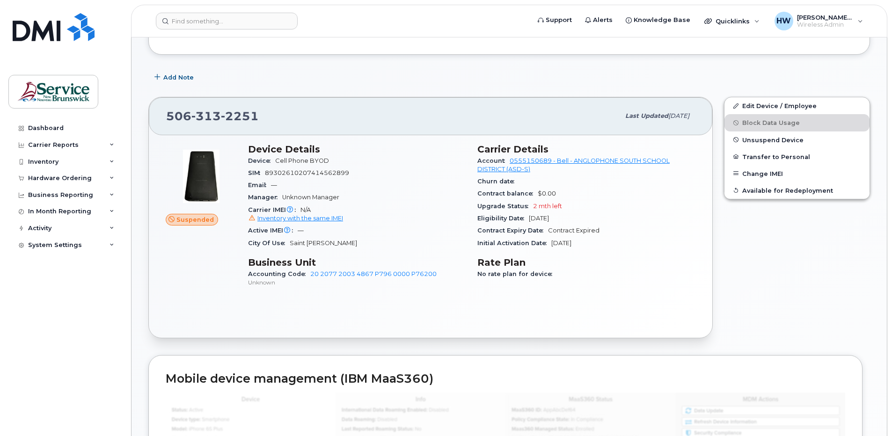
scroll to position [140, 0]
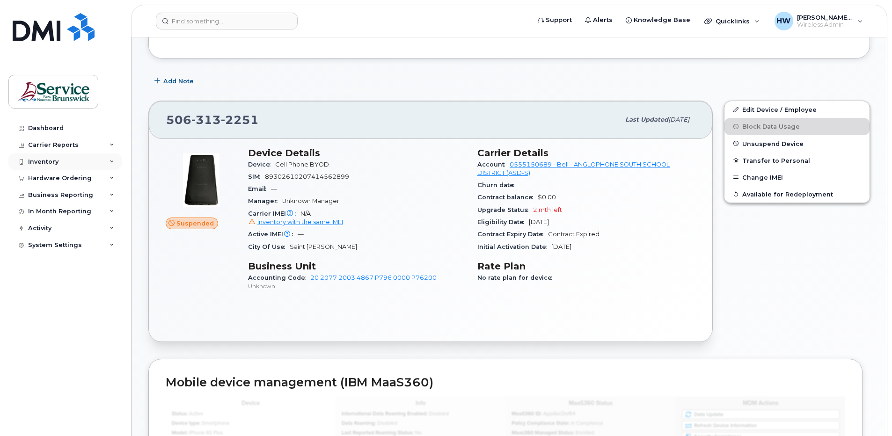
click at [57, 159] on div "Inventory" at bounding box center [43, 161] width 30 height 7
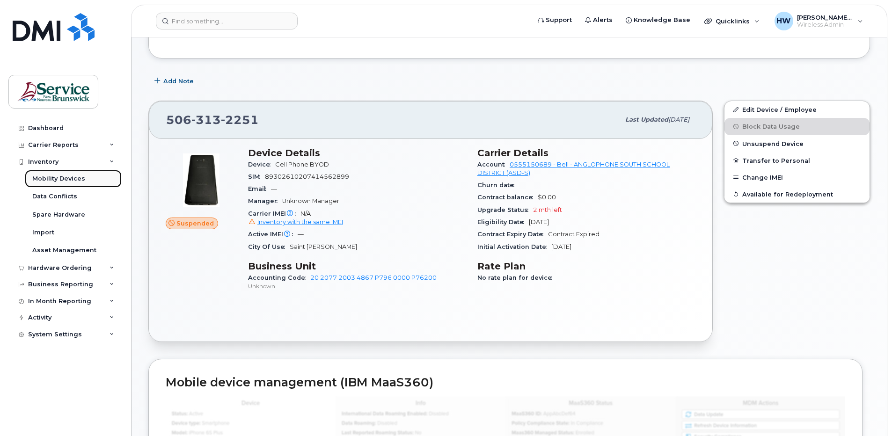
click at [72, 175] on div "Mobility Devices" at bounding box center [58, 179] width 53 height 8
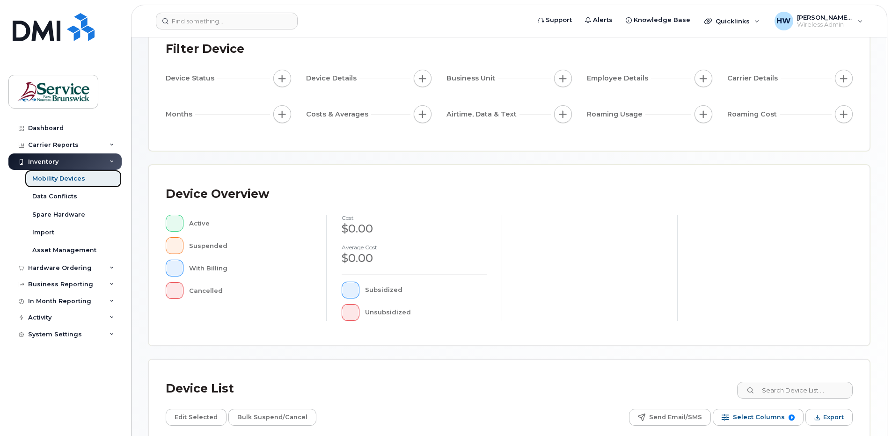
scroll to position [224, 0]
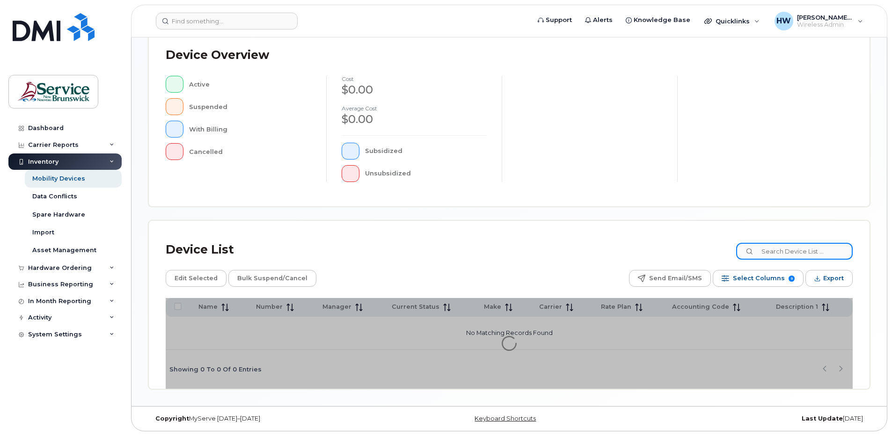
click at [791, 254] on input at bounding box center [794, 251] width 117 height 17
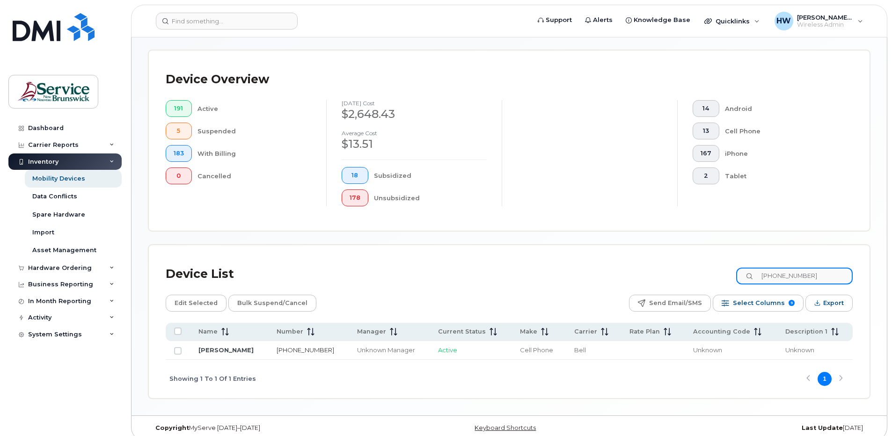
type input "[PHONE_NUMBER]"
click at [293, 348] on link "[PHONE_NUMBER]" at bounding box center [306, 349] width 58 height 7
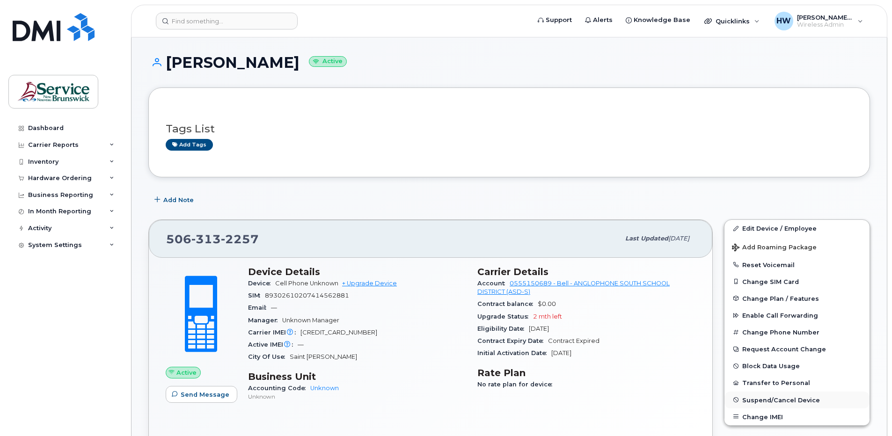
click at [771, 399] on span "Suspend/Cancel Device" at bounding box center [781, 399] width 78 height 7
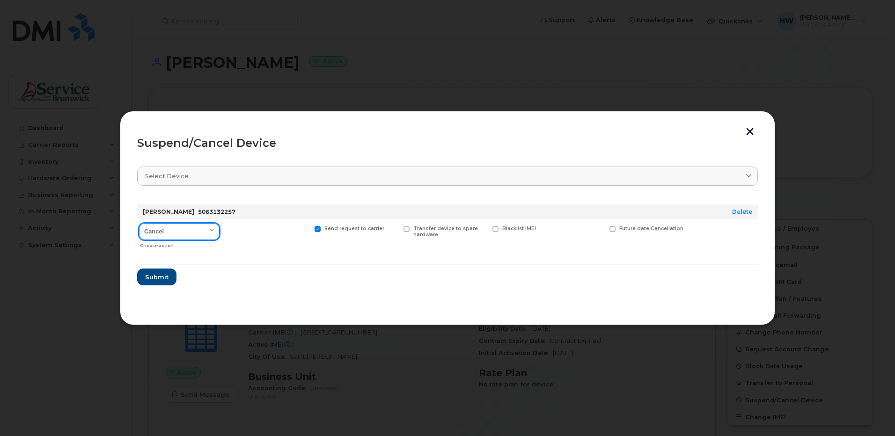
click at [215, 229] on select "Cancel Suspend - Extend Suspension Suspend - Reduced Rate Suspend - Full Rate S…" at bounding box center [179, 231] width 81 height 17
select select "[object Object]"
click at [139, 223] on select "Cancel Suspend - Extend Suspension Suspend - Reduced Rate Suspend - Full Rate S…" at bounding box center [179, 231] width 81 height 17
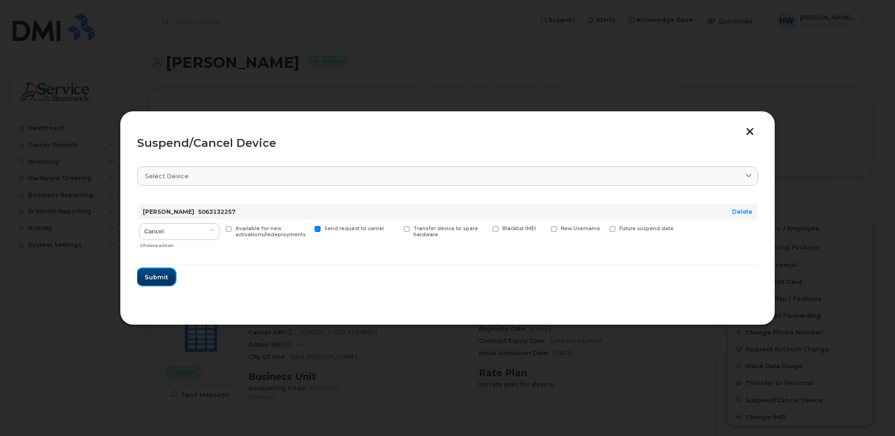
click at [146, 273] on span "Submit" at bounding box center [156, 277] width 23 height 9
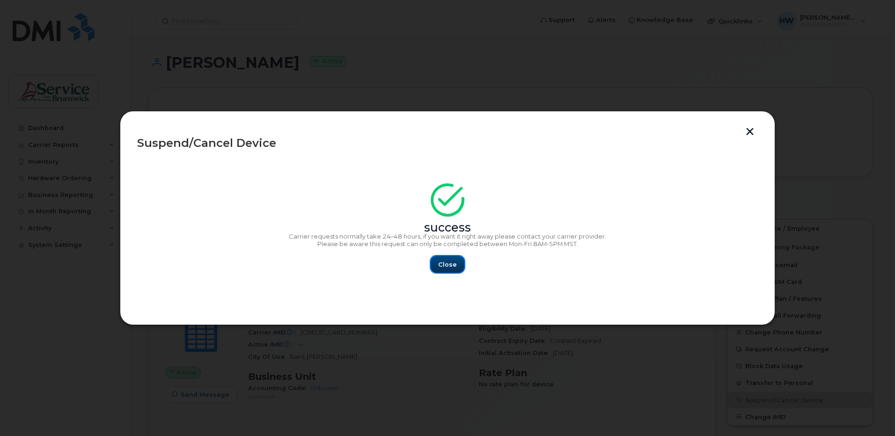
click at [447, 265] on span "Close" at bounding box center [447, 264] width 19 height 9
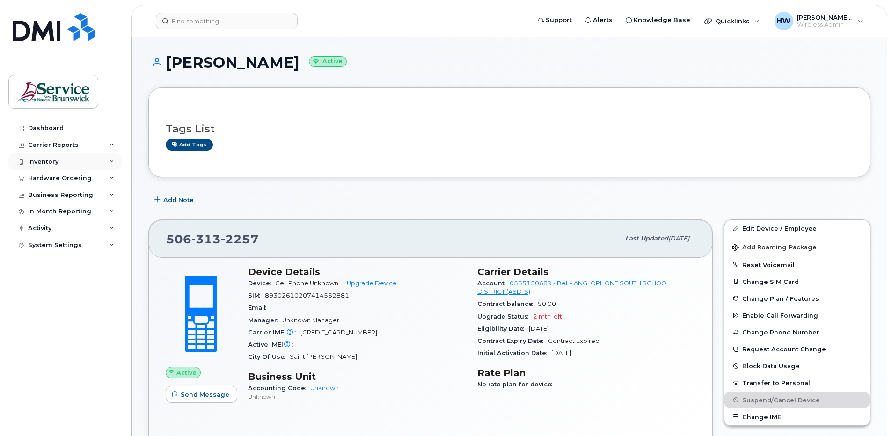
click at [54, 162] on div "Inventory" at bounding box center [43, 161] width 30 height 7
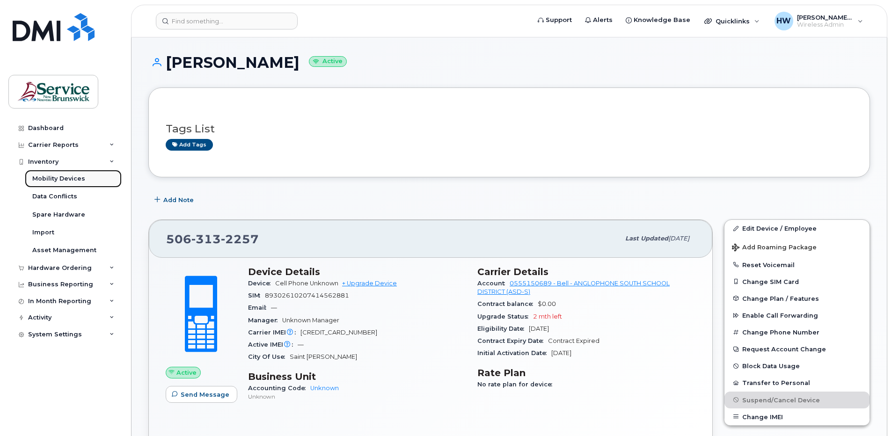
click at [74, 176] on div "Mobility Devices" at bounding box center [58, 179] width 53 height 8
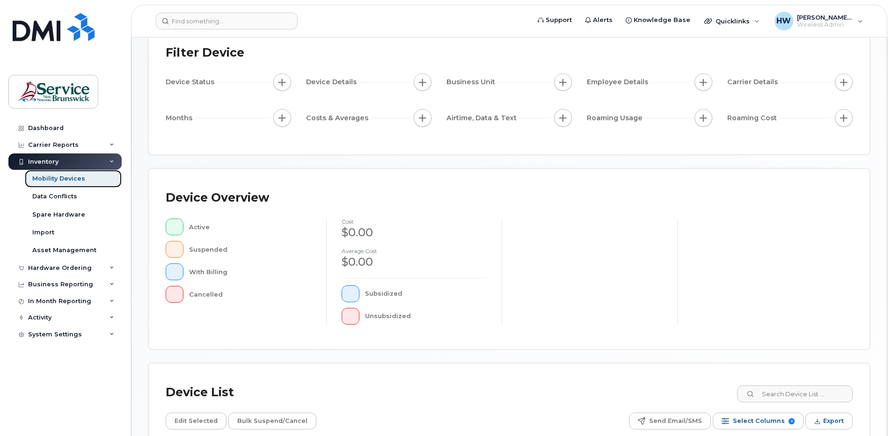
scroll to position [224, 0]
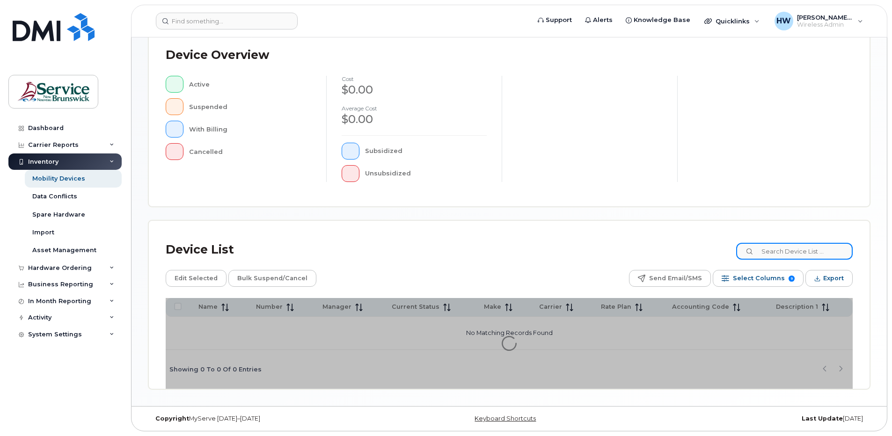
click at [772, 251] on input at bounding box center [794, 251] width 117 height 17
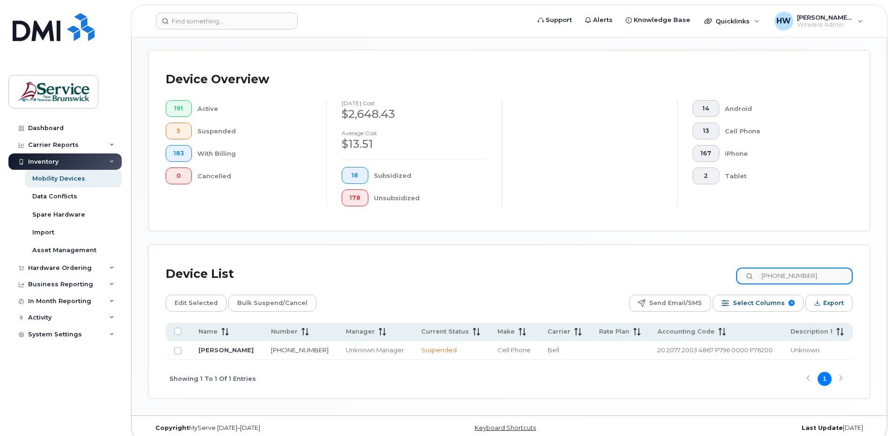
type input "[PHONE_NUMBER]"
click at [290, 349] on link "[PHONE_NUMBER]" at bounding box center [300, 349] width 58 height 7
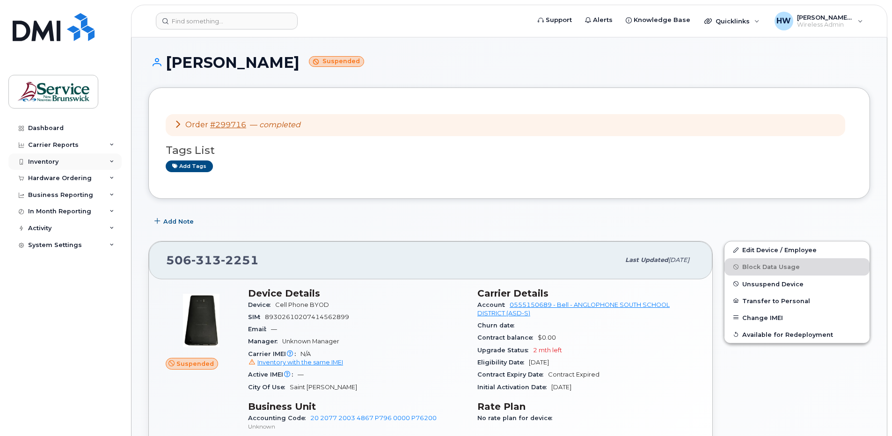
click at [113, 160] on icon at bounding box center [112, 162] width 5 height 5
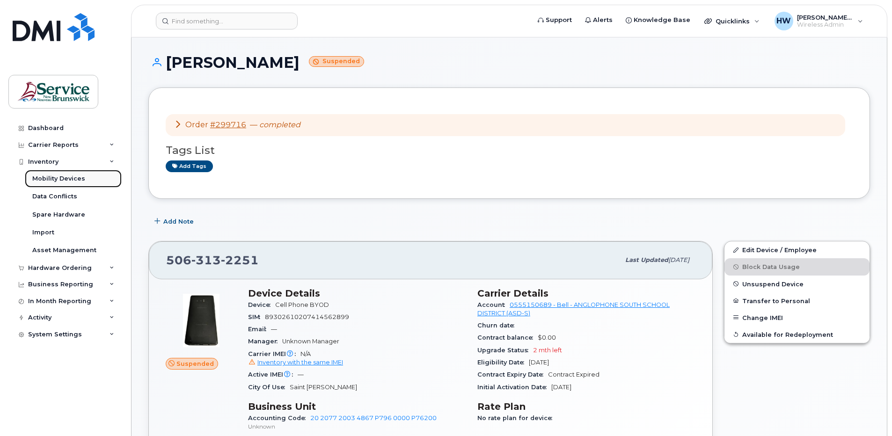
click at [77, 179] on div "Mobility Devices" at bounding box center [58, 179] width 53 height 8
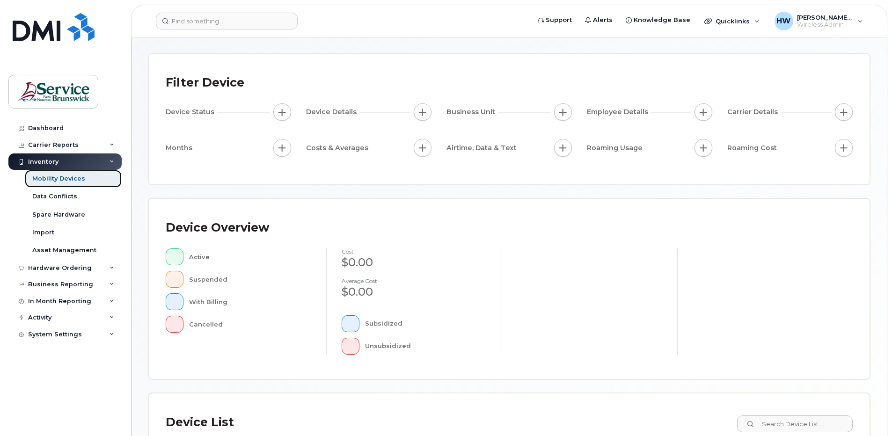
scroll to position [187, 0]
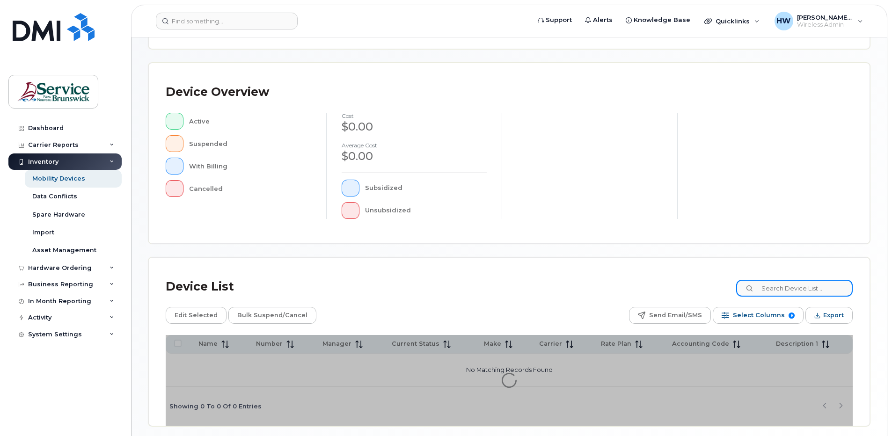
click at [780, 287] on input at bounding box center [794, 288] width 117 height 17
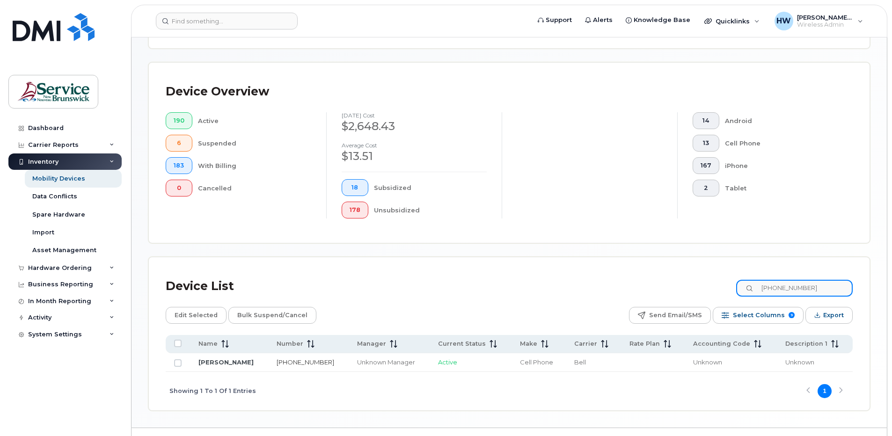
type input "506-313-2254"
click at [300, 362] on link "506-313-2254" at bounding box center [306, 362] width 58 height 7
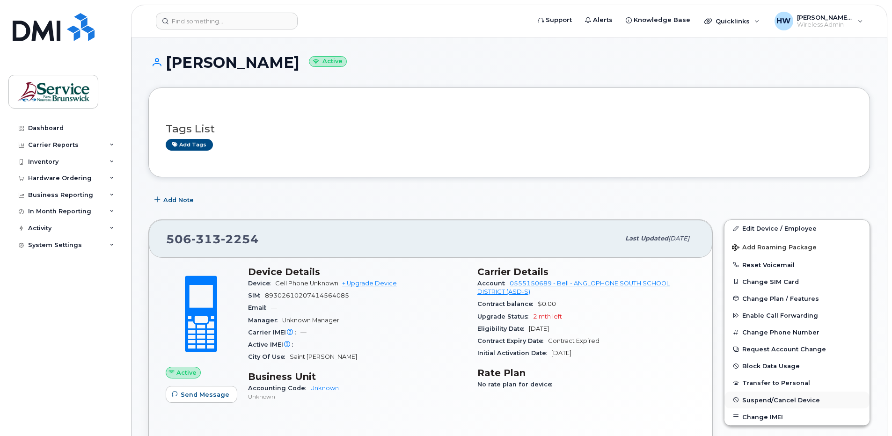
click at [774, 399] on span "Suspend/Cancel Device" at bounding box center [781, 399] width 78 height 7
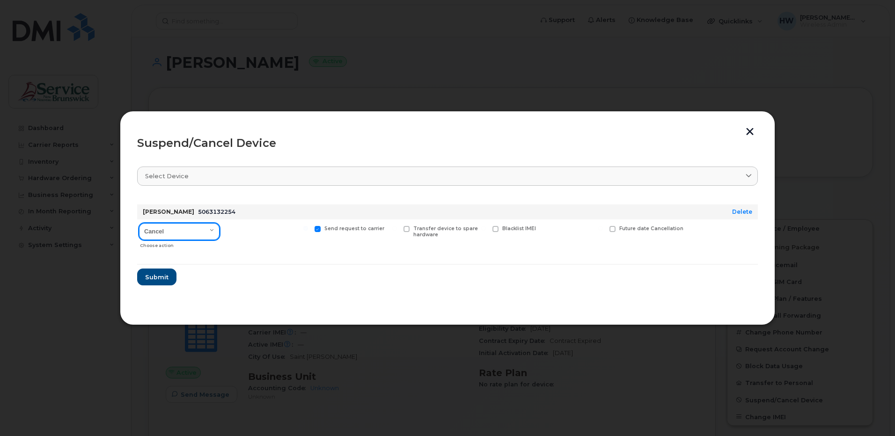
click at [214, 230] on select "Cancel Suspend - Extend Suspension Suspend - Reduced Rate Suspend - Full Rate S…" at bounding box center [179, 231] width 81 height 17
select select "[object Object]"
click at [139, 223] on select "Cancel Suspend - Extend Suspension Suspend - Reduced Rate Suspend - Full Rate S…" at bounding box center [179, 231] width 81 height 17
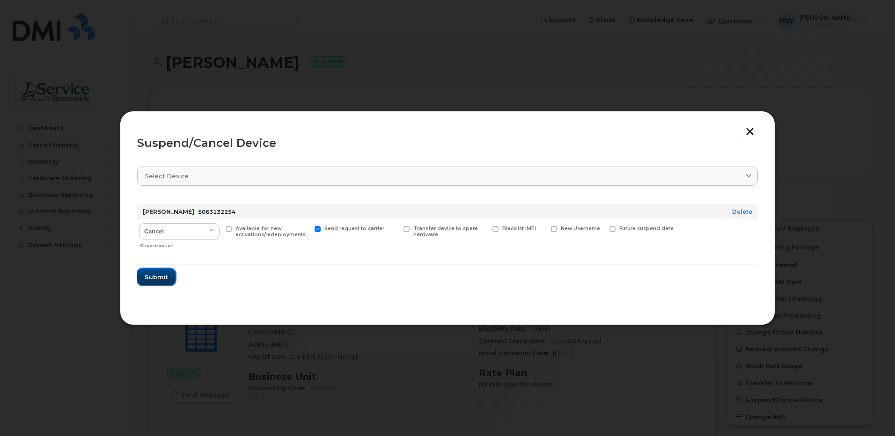
click at [161, 273] on span "Submit" at bounding box center [156, 277] width 23 height 9
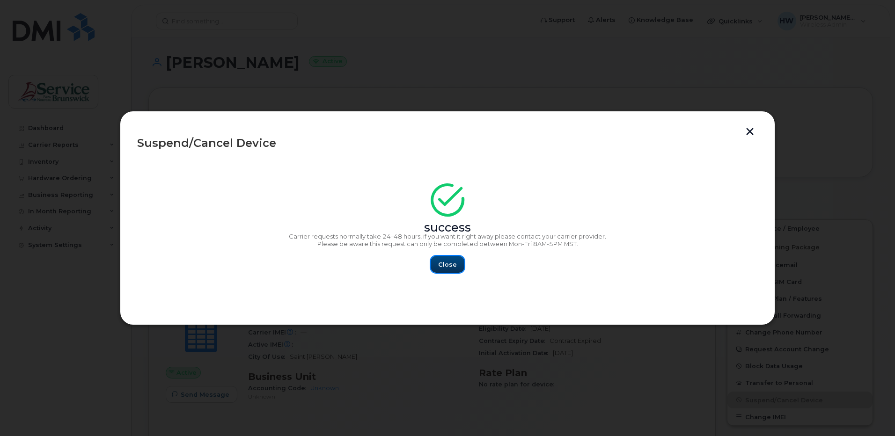
click at [447, 264] on span "Close" at bounding box center [447, 264] width 19 height 9
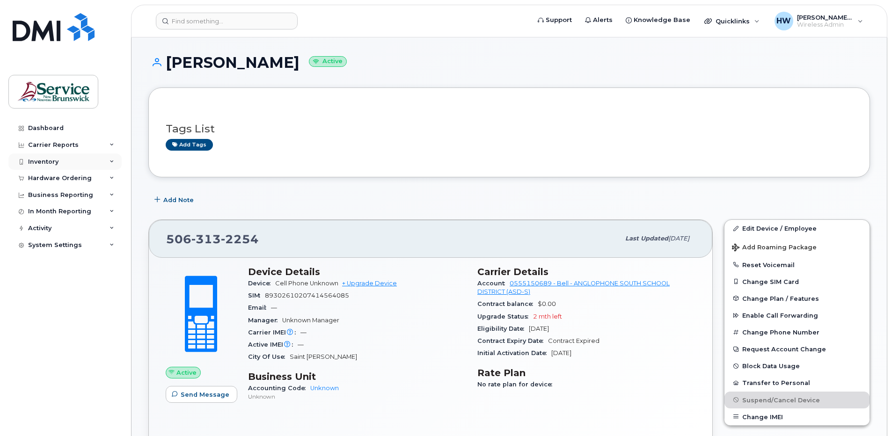
click at [47, 161] on div "Inventory" at bounding box center [43, 161] width 30 height 7
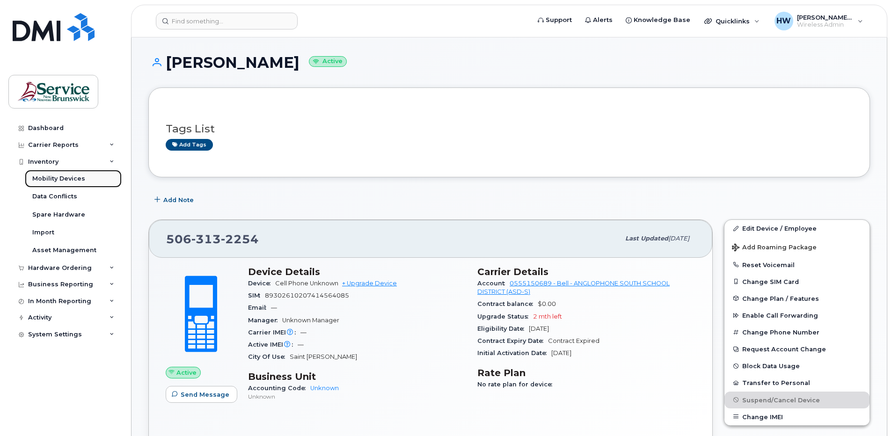
click at [75, 178] on div "Mobility Devices" at bounding box center [58, 179] width 53 height 8
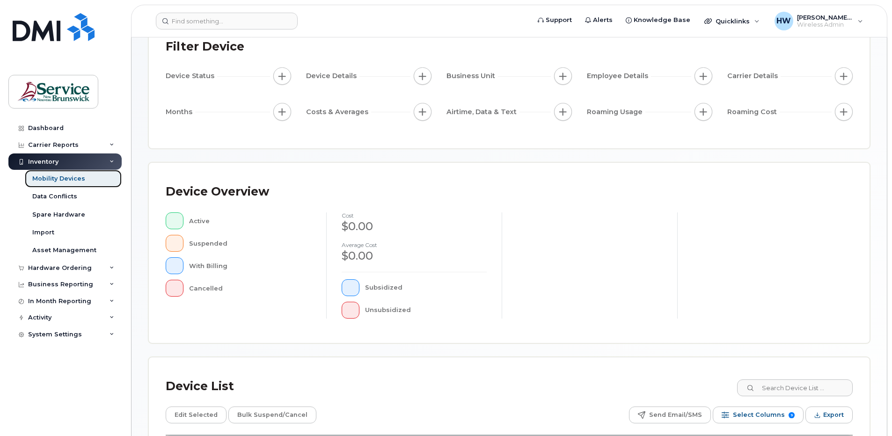
scroll to position [187, 0]
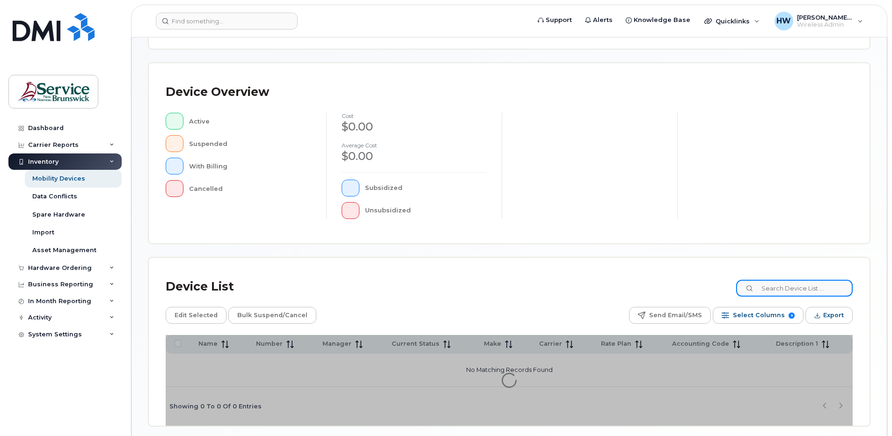
click at [783, 287] on input at bounding box center [794, 288] width 117 height 17
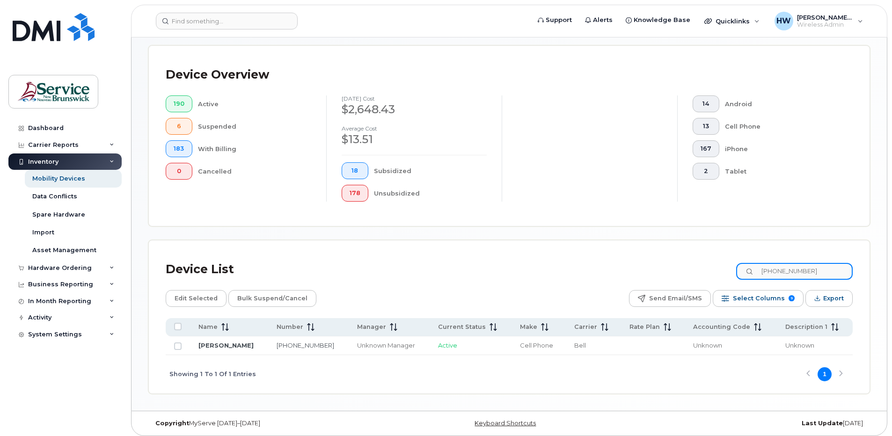
scroll to position [234, 0]
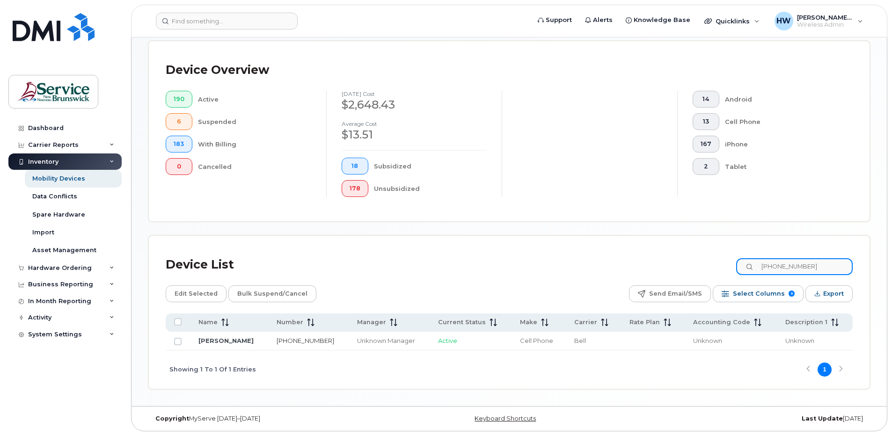
type input "[PHONE_NUMBER]"
click at [286, 341] on link "[PHONE_NUMBER]" at bounding box center [306, 340] width 58 height 7
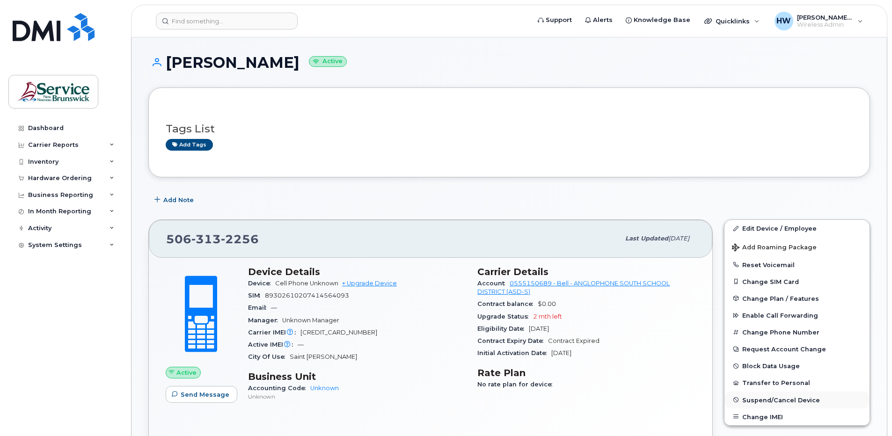
click at [765, 397] on span "Suspend/Cancel Device" at bounding box center [781, 399] width 78 height 7
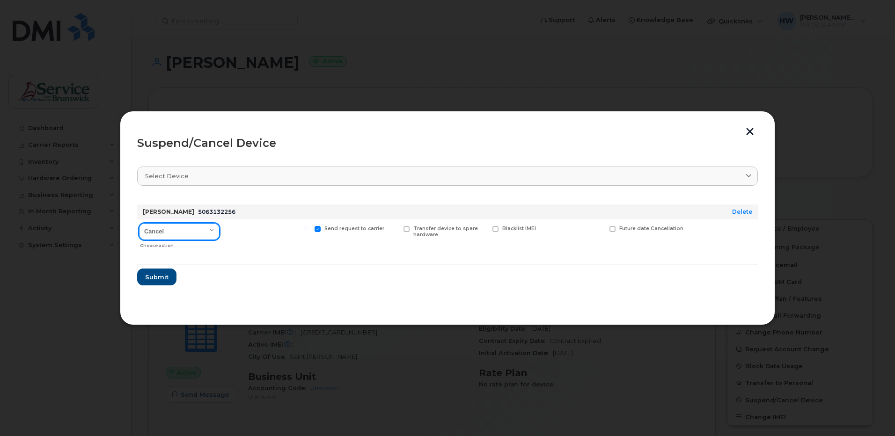
click at [213, 231] on select "Cancel Suspend - Extend Suspension Suspend - Reduced Rate Suspend - Full Rate S…" at bounding box center [179, 231] width 81 height 17
select select "[object Object]"
click at [139, 223] on select "Cancel Suspend - Extend Suspension Suspend - Reduced Rate Suspend - Full Rate S…" at bounding box center [179, 231] width 81 height 17
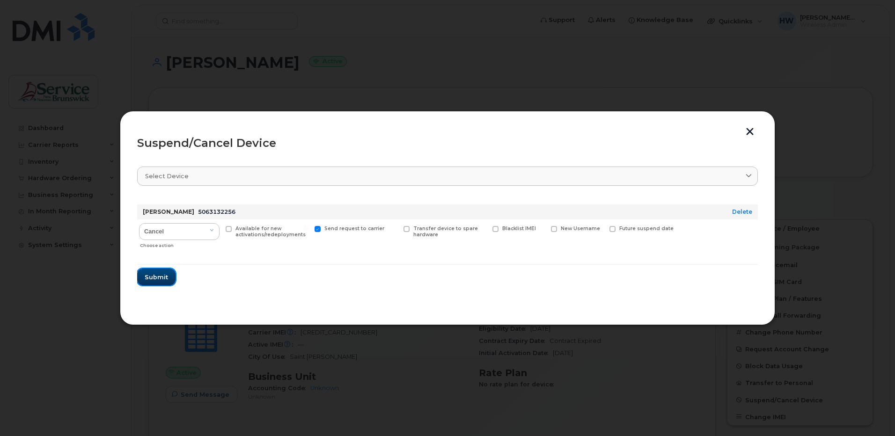
click at [156, 275] on span "Submit" at bounding box center [156, 277] width 23 height 9
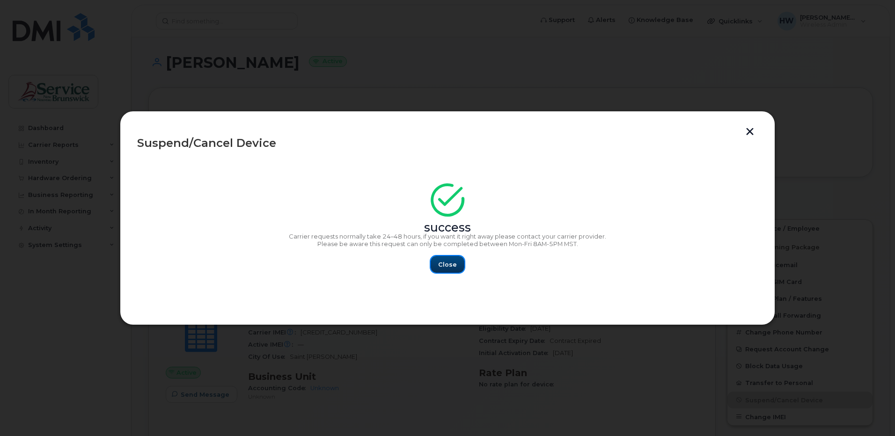
click at [457, 262] on button "Close" at bounding box center [448, 264] width 34 height 17
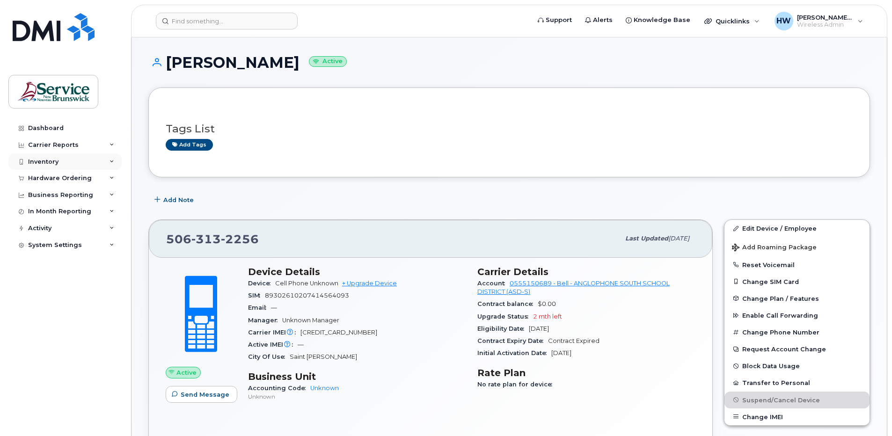
click at [57, 158] on div "Inventory" at bounding box center [43, 161] width 30 height 7
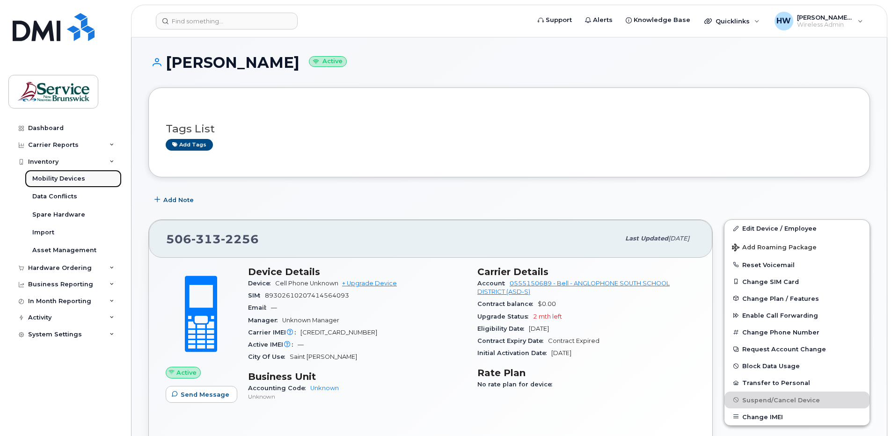
click at [79, 176] on div "Mobility Devices" at bounding box center [58, 179] width 53 height 8
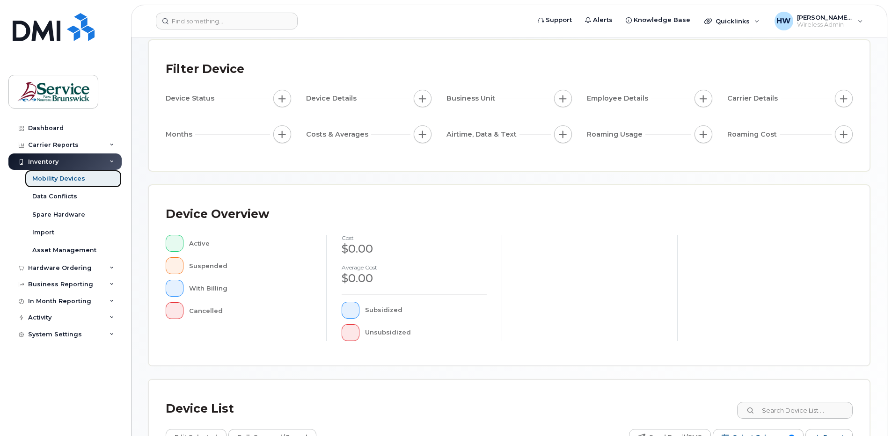
scroll to position [187, 0]
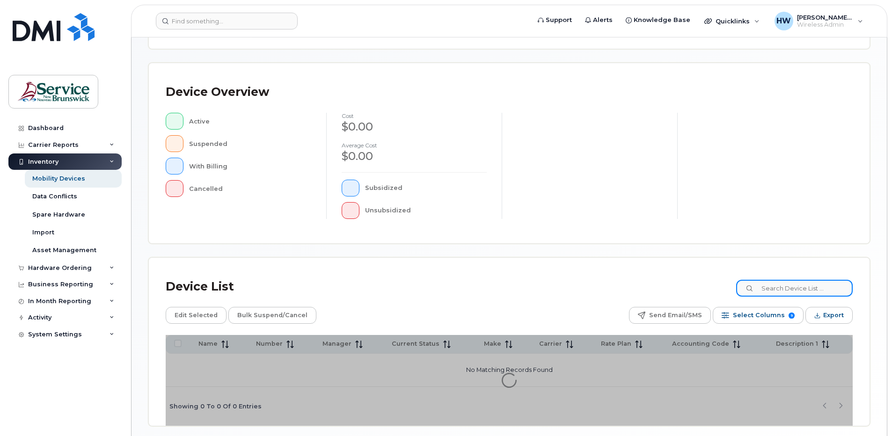
click at [784, 286] on input at bounding box center [794, 288] width 117 height 17
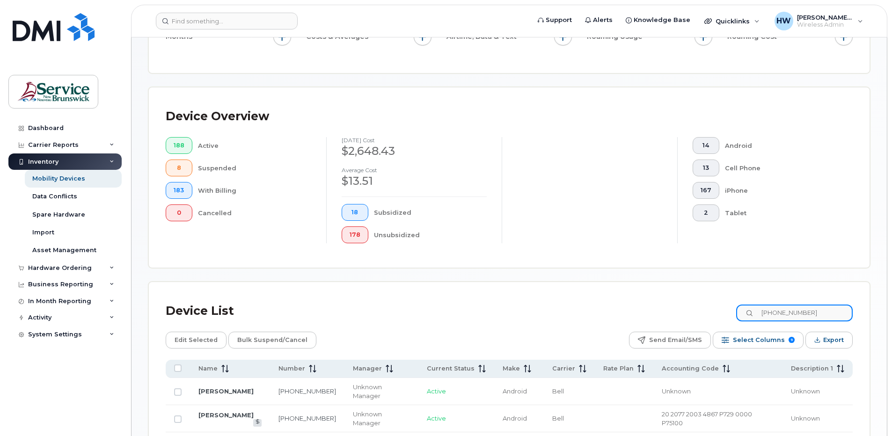
scroll to position [212, 0]
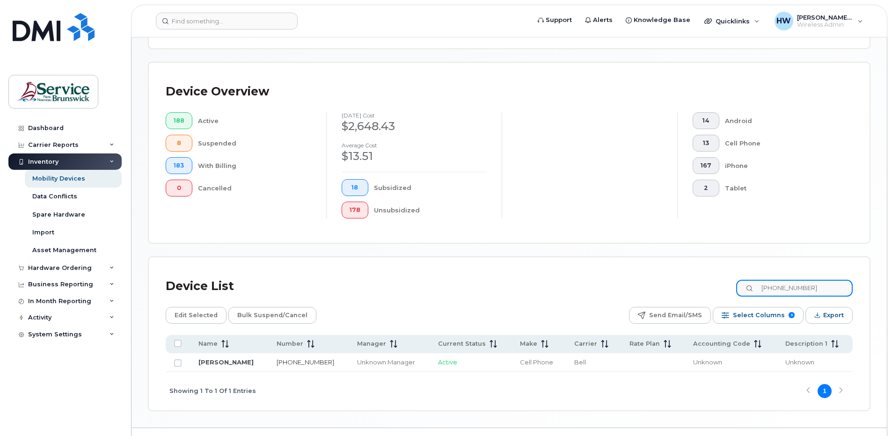
type input "[PHONE_NUMBER]"
click at [282, 362] on link "[PHONE_NUMBER]" at bounding box center [306, 362] width 58 height 7
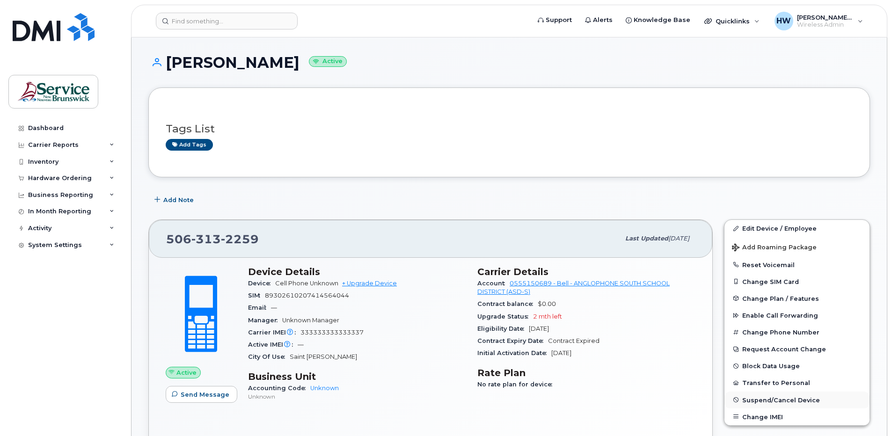
click at [777, 398] on span "Suspend/Cancel Device" at bounding box center [781, 399] width 78 height 7
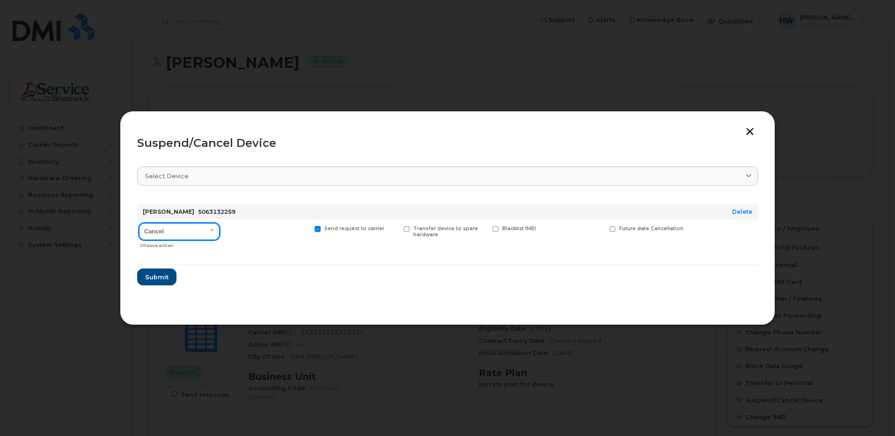
click at [213, 230] on select "Cancel Suspend - Extend Suspension Suspend - Reduced Rate Suspend - Full Rate S…" at bounding box center [179, 231] width 81 height 17
select select "[object Object]"
click at [139, 223] on select "Cancel Suspend - Extend Suspension Suspend - Reduced Rate Suspend - Full Rate S…" at bounding box center [179, 231] width 81 height 17
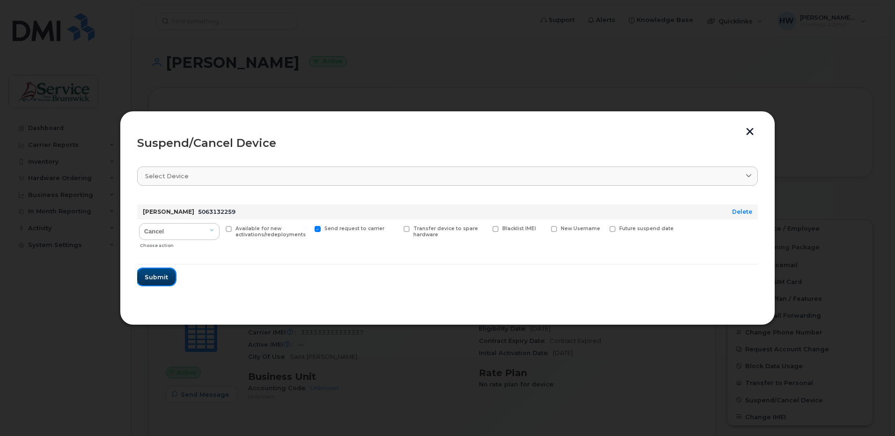
click at [164, 277] on span "Submit" at bounding box center [156, 277] width 23 height 9
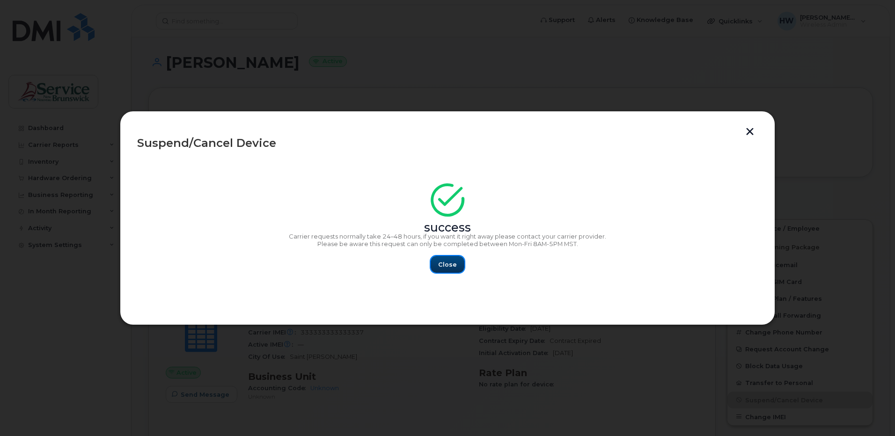
click at [445, 266] on span "Close" at bounding box center [447, 264] width 19 height 9
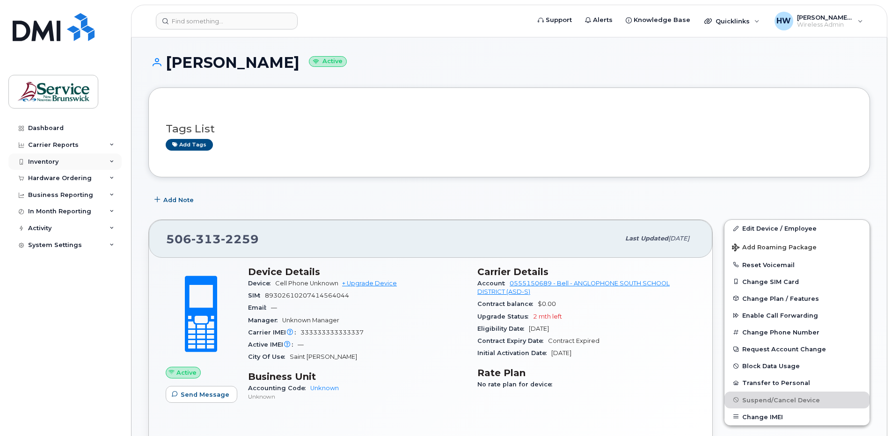
click at [55, 162] on div "Inventory" at bounding box center [43, 161] width 30 height 7
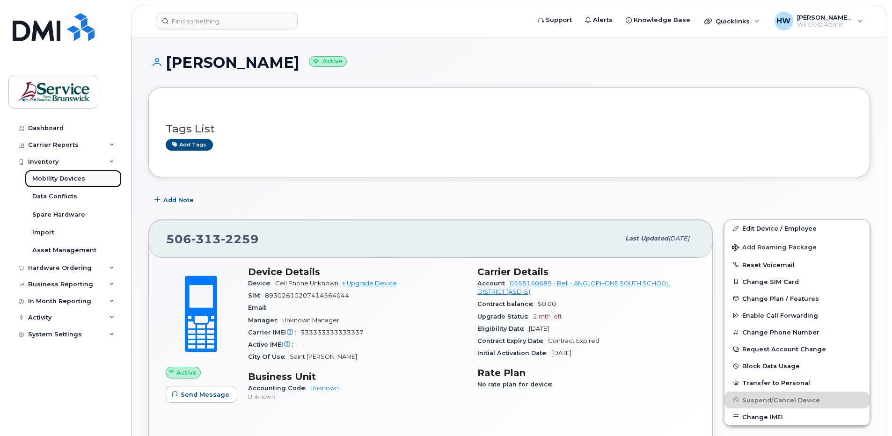
click at [79, 179] on div "Mobility Devices" at bounding box center [58, 179] width 53 height 8
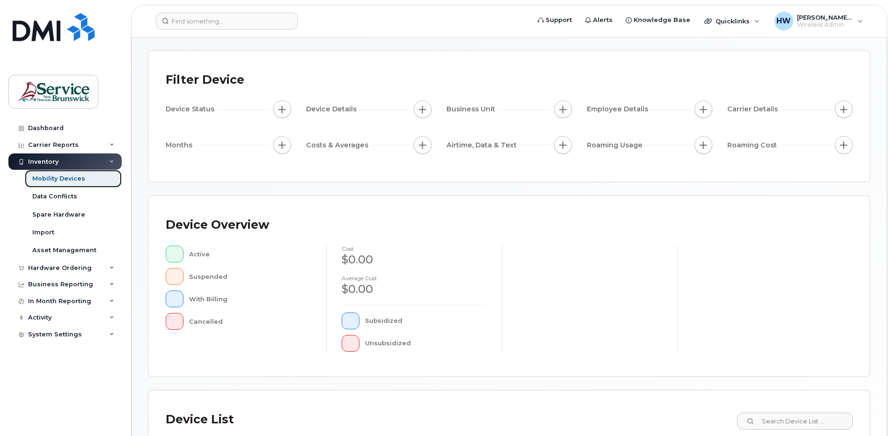
scroll to position [94, 0]
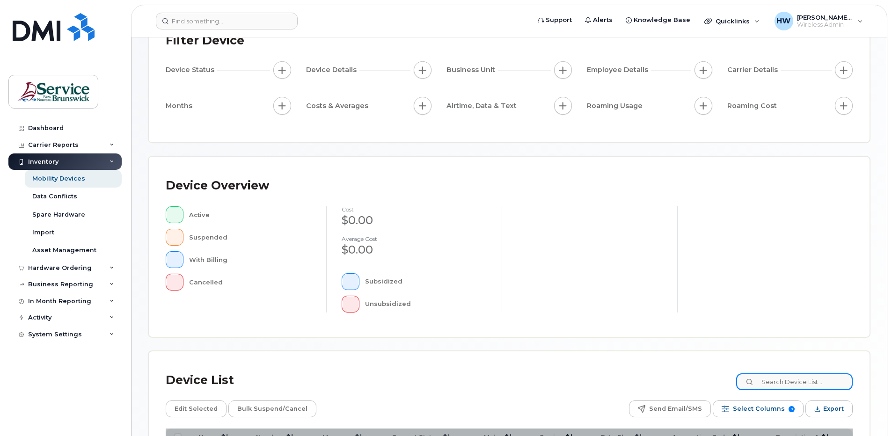
click at [780, 382] on input at bounding box center [794, 381] width 117 height 17
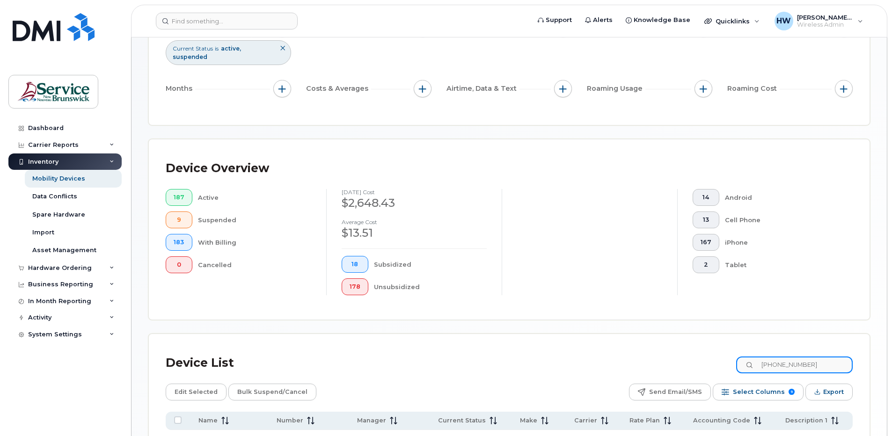
scroll to position [234, 0]
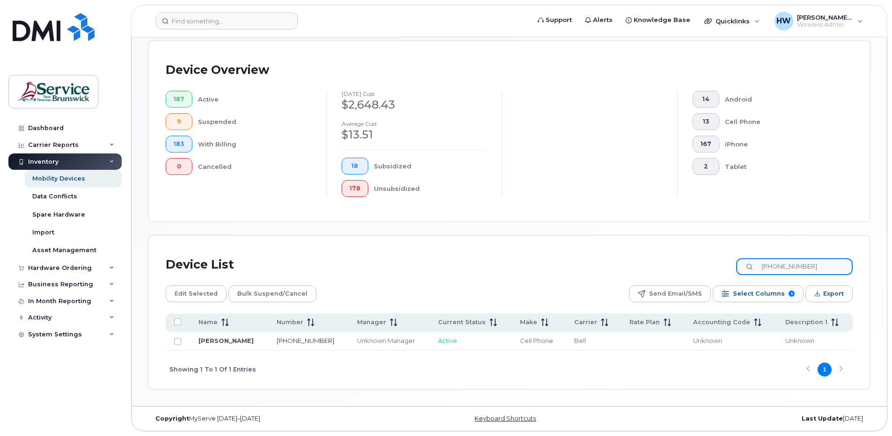
type input "[PHONE_NUMBER]"
click at [295, 342] on link "[PHONE_NUMBER]" at bounding box center [306, 340] width 58 height 7
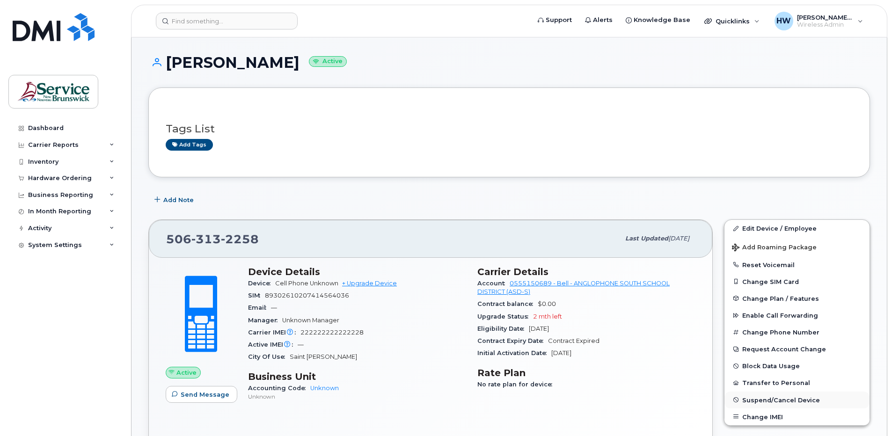
click at [765, 402] on span "Suspend/Cancel Device" at bounding box center [781, 399] width 78 height 7
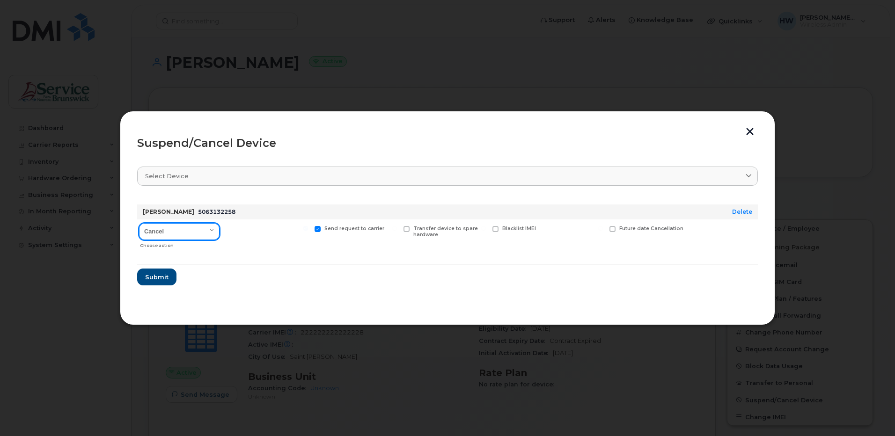
click at [215, 230] on select "Cancel Suspend - Extend Suspension Suspend - Reduced Rate Suspend - Full Rate S…" at bounding box center [179, 231] width 81 height 17
select select "[object Object]"
click at [139, 223] on select "Cancel Suspend - Extend Suspension Suspend - Reduced Rate Suspend - Full Rate S…" at bounding box center [179, 231] width 81 height 17
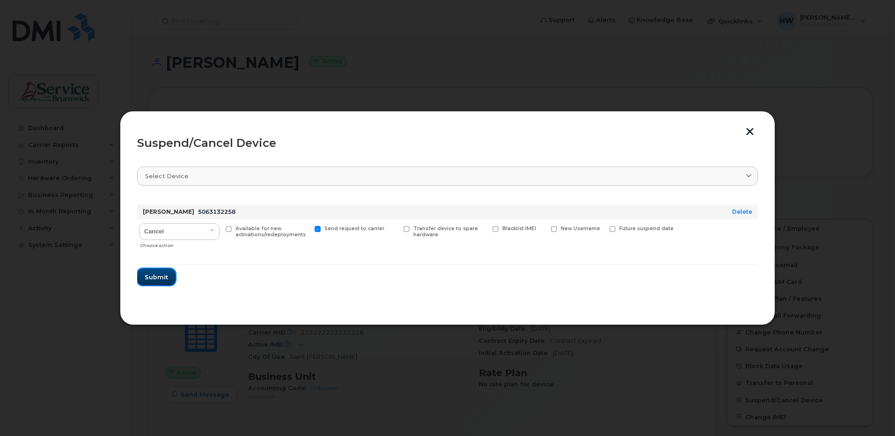
click at [158, 277] on span "Submit" at bounding box center [156, 277] width 23 height 9
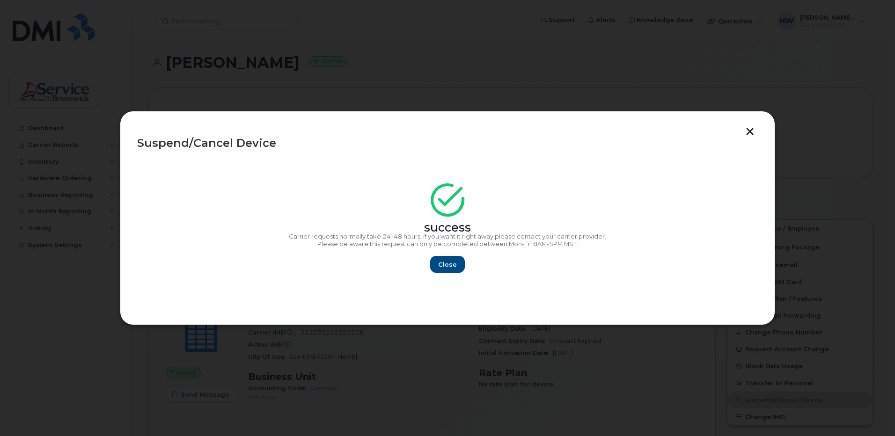
click at [748, 131] on button "button" at bounding box center [750, 133] width 14 height 10
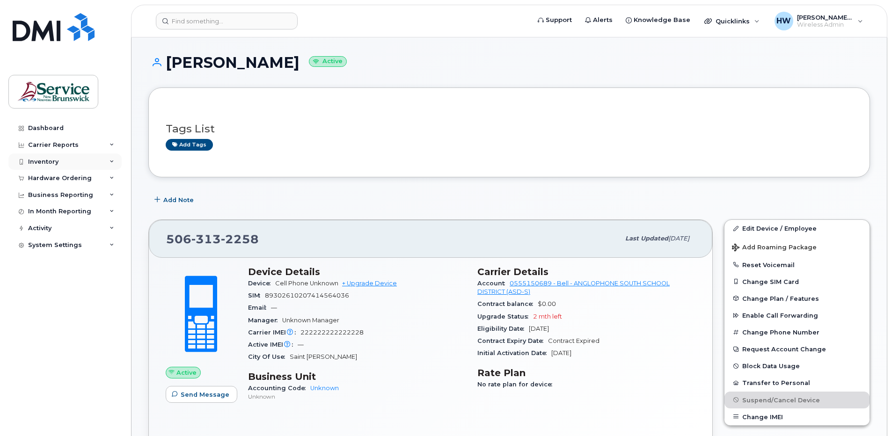
click at [50, 161] on div "Inventory" at bounding box center [43, 161] width 30 height 7
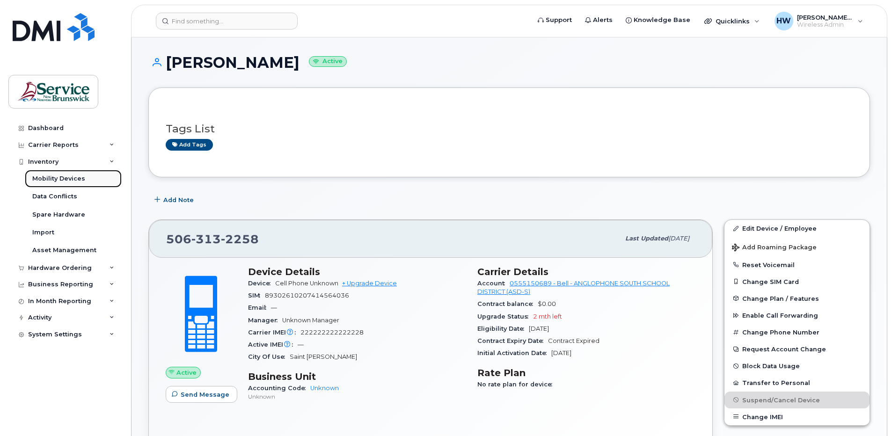
click at [72, 177] on div "Mobility Devices" at bounding box center [58, 179] width 53 height 8
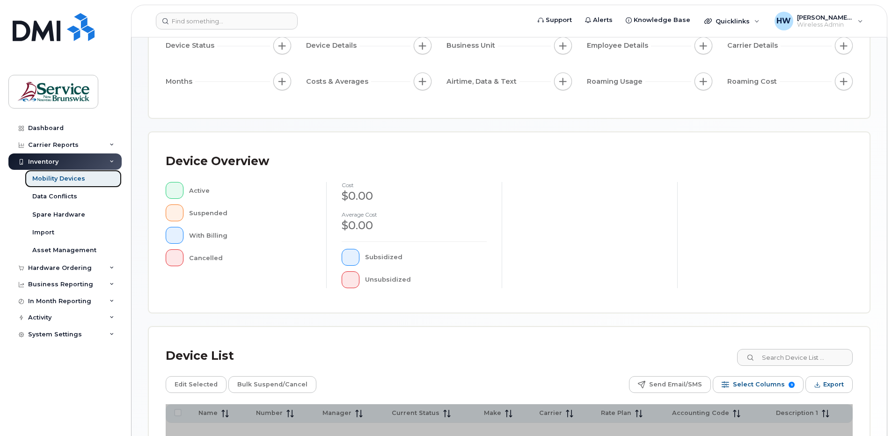
scroll to position [224, 0]
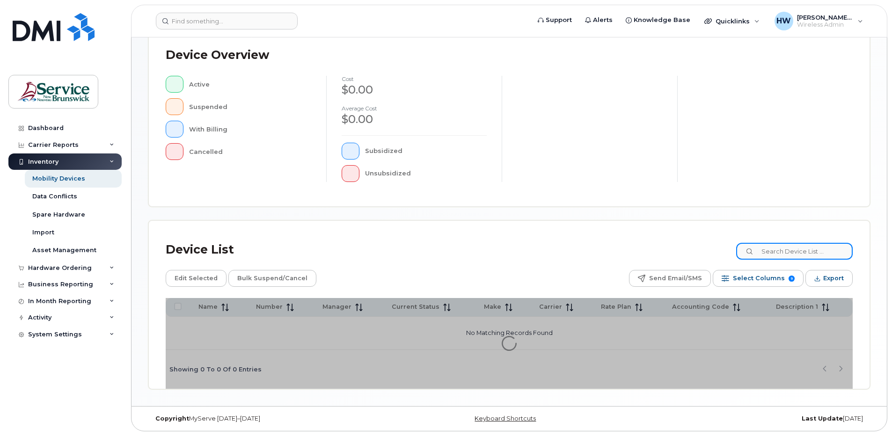
click at [769, 249] on input at bounding box center [794, 251] width 117 height 17
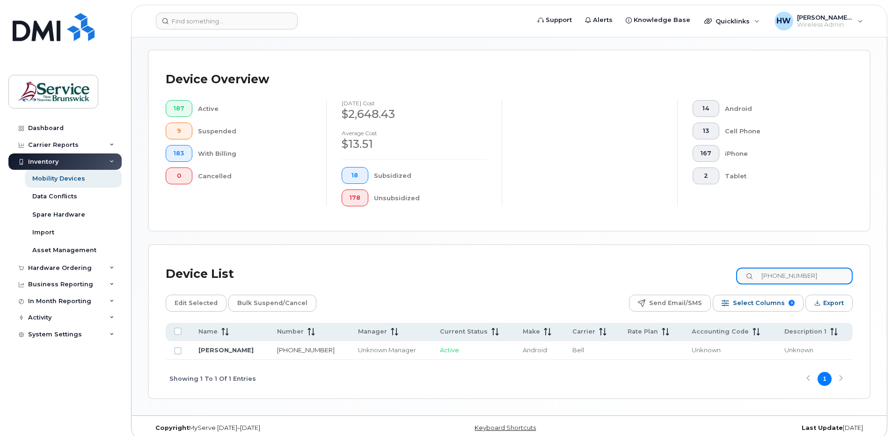
type input "[PHONE_NUMBER]"
click at [300, 351] on link "[PHONE_NUMBER]" at bounding box center [306, 349] width 58 height 7
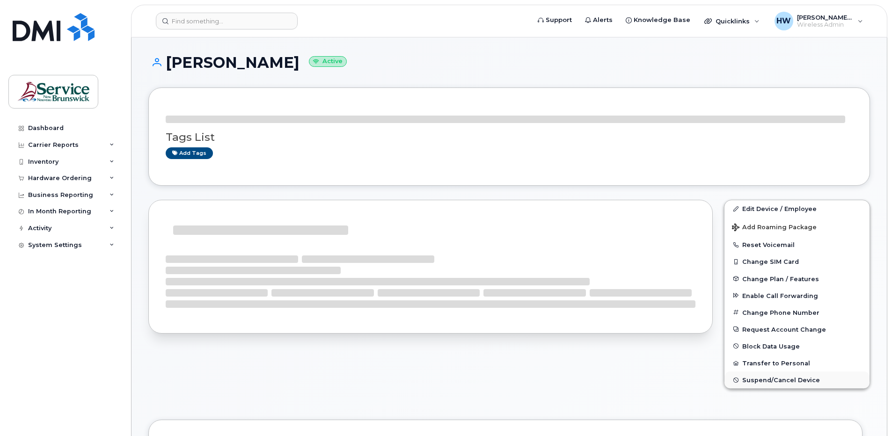
click at [757, 378] on span "Suspend/Cancel Device" at bounding box center [781, 380] width 78 height 7
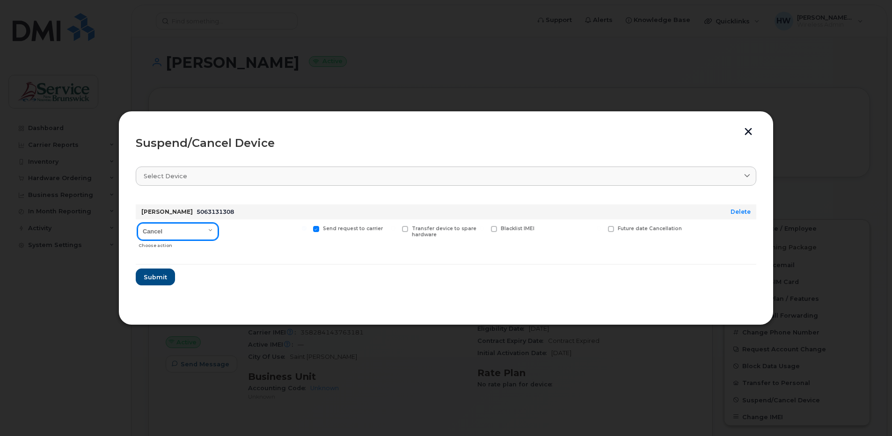
click at [213, 229] on select "Cancel Suspend - Extend Suspension Suspend - Reduced Rate Suspend - Full Rate S…" at bounding box center [178, 231] width 81 height 17
select select "[object Object]"
click at [138, 223] on select "Cancel Suspend - Extend Suspension Suspend - Reduced Rate Suspend - Full Rate S…" at bounding box center [178, 231] width 81 height 17
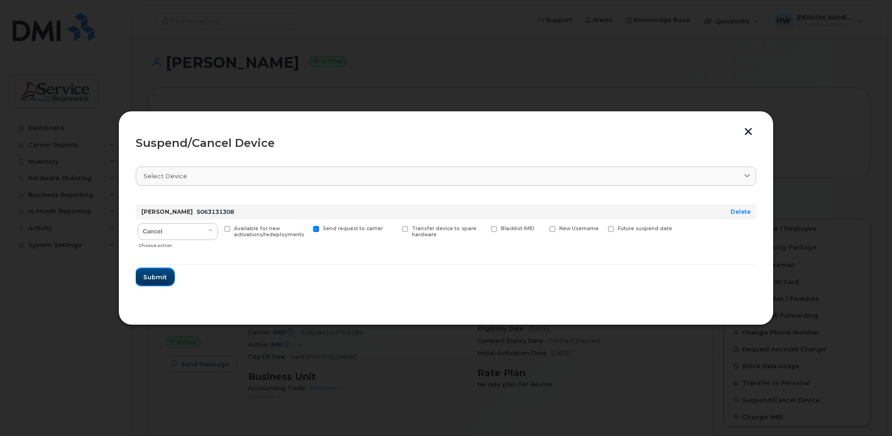
click at [163, 273] on span "Submit" at bounding box center [154, 277] width 23 height 9
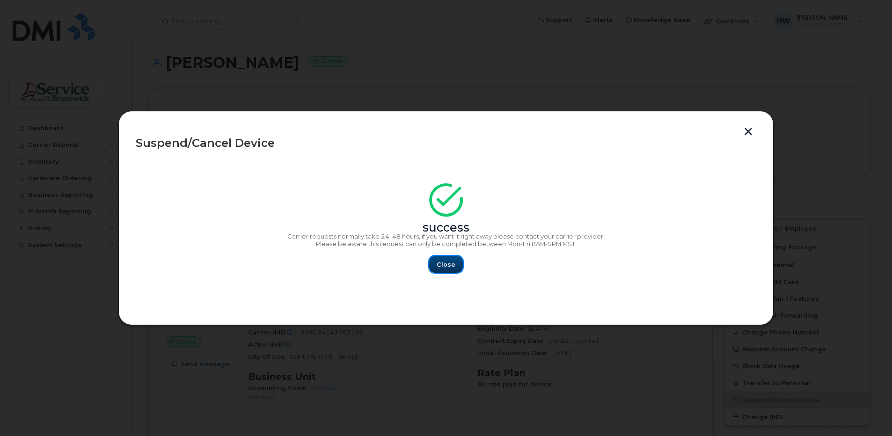
click at [443, 267] on span "Close" at bounding box center [446, 264] width 19 height 9
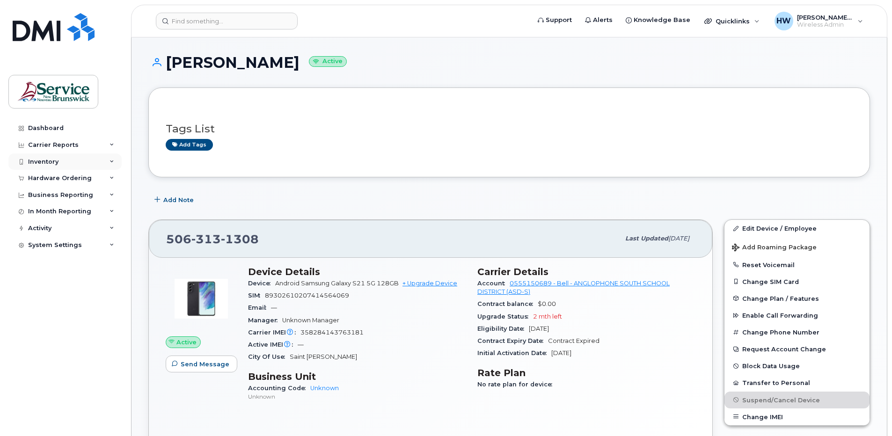
click at [109, 160] on div "Inventory" at bounding box center [64, 162] width 113 height 17
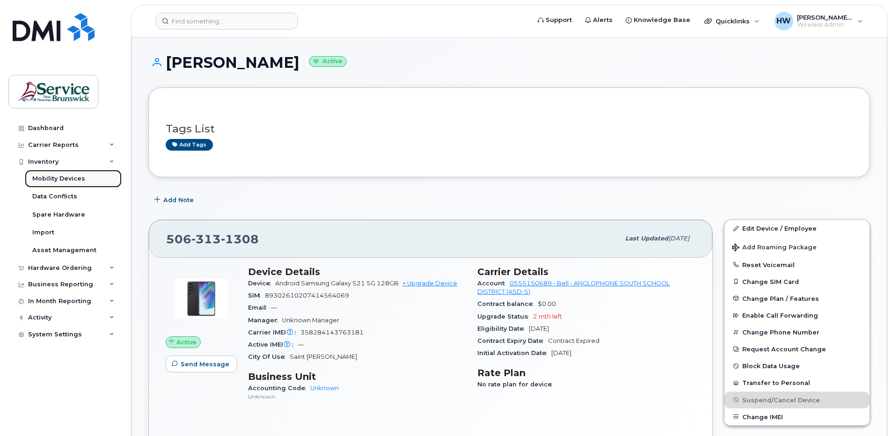
click at [79, 176] on div "Mobility Devices" at bounding box center [58, 179] width 53 height 8
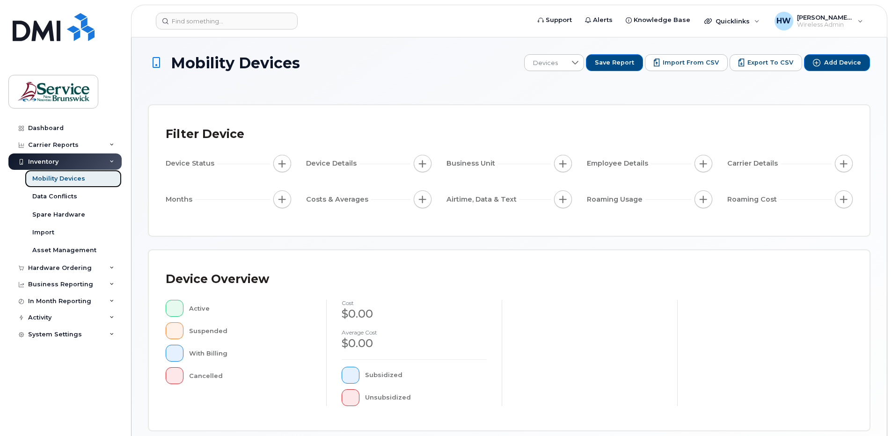
scroll to position [187, 0]
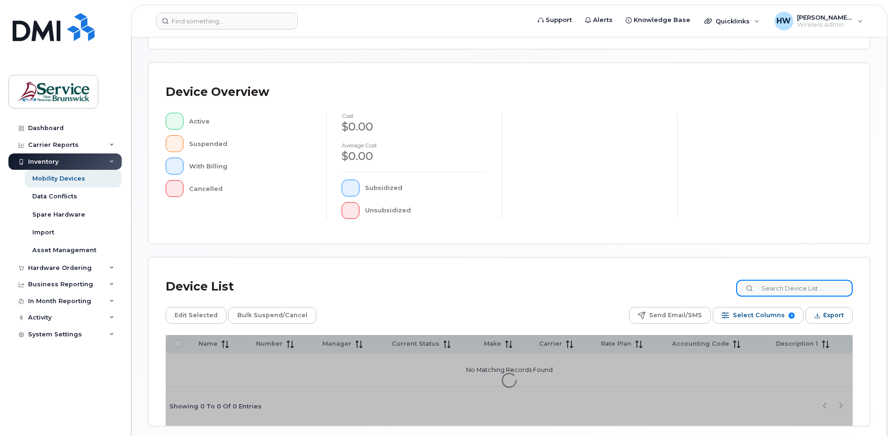
click at [779, 289] on input at bounding box center [794, 288] width 117 height 17
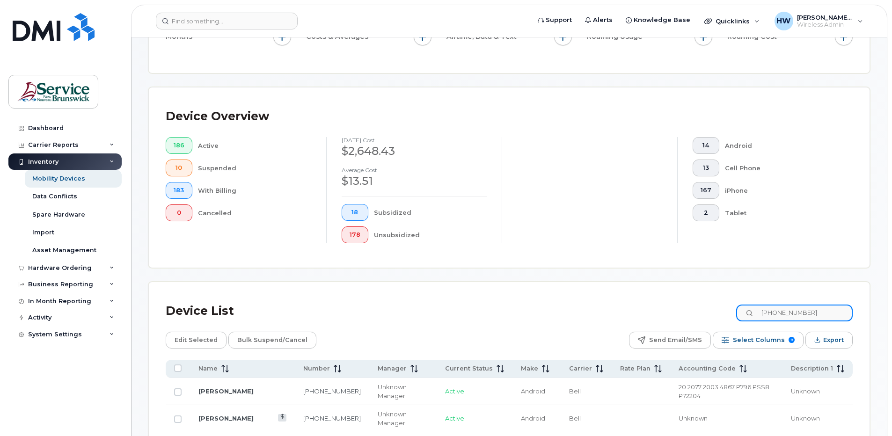
scroll to position [212, 0]
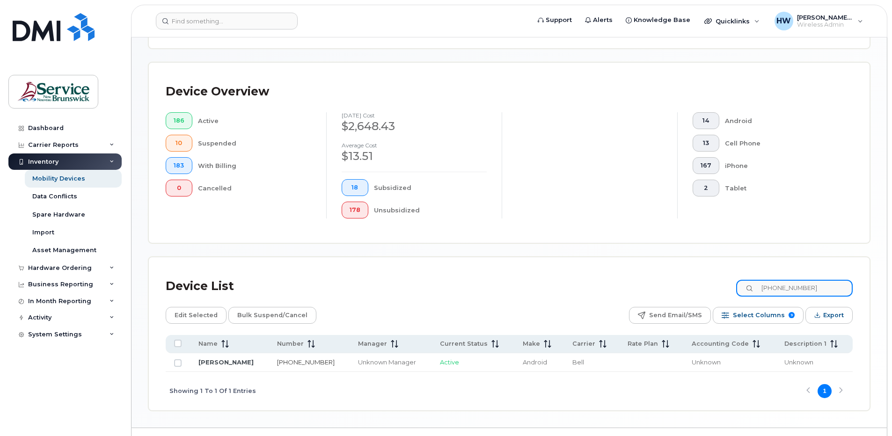
type input "506-313-2260"
click at [297, 361] on link "506-313-2260" at bounding box center [306, 362] width 58 height 7
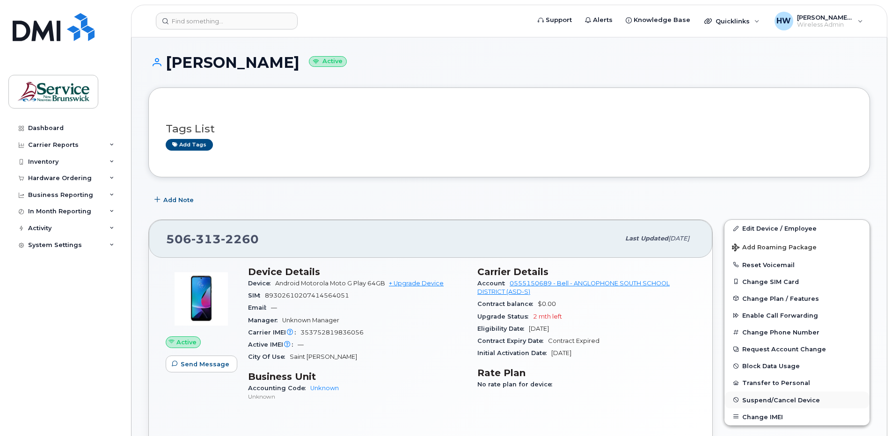
click at [765, 402] on span "Suspend/Cancel Device" at bounding box center [781, 399] width 78 height 7
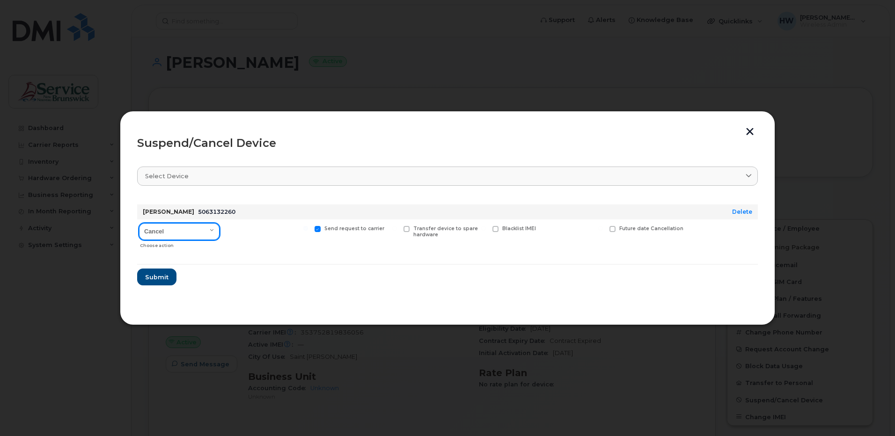
click at [213, 233] on select "Cancel Suspend - Extend Suspension Suspend - Reduced Rate Suspend - Full Rate S…" at bounding box center [179, 231] width 81 height 17
select select "[object Object]"
click at [139, 223] on select "Cancel Suspend - Extend Suspension Suspend - Reduced Rate Suspend - Full Rate S…" at bounding box center [179, 231] width 81 height 17
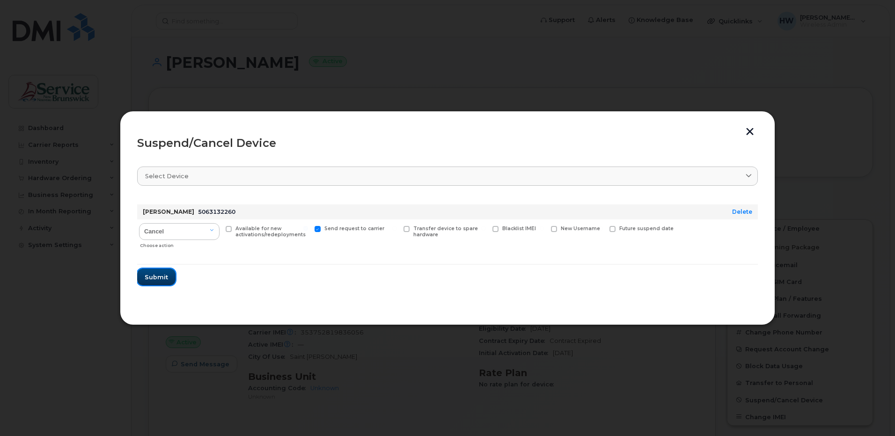
click at [149, 278] on span "Submit" at bounding box center [156, 277] width 23 height 9
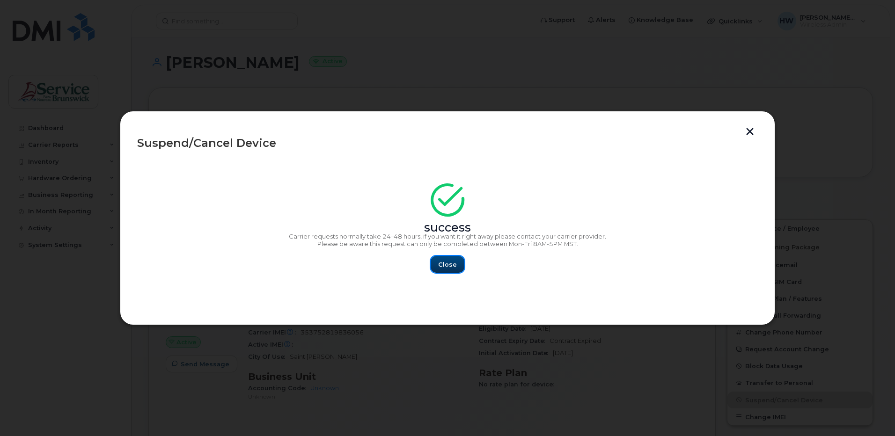
click at [452, 264] on span "Close" at bounding box center [447, 264] width 19 height 9
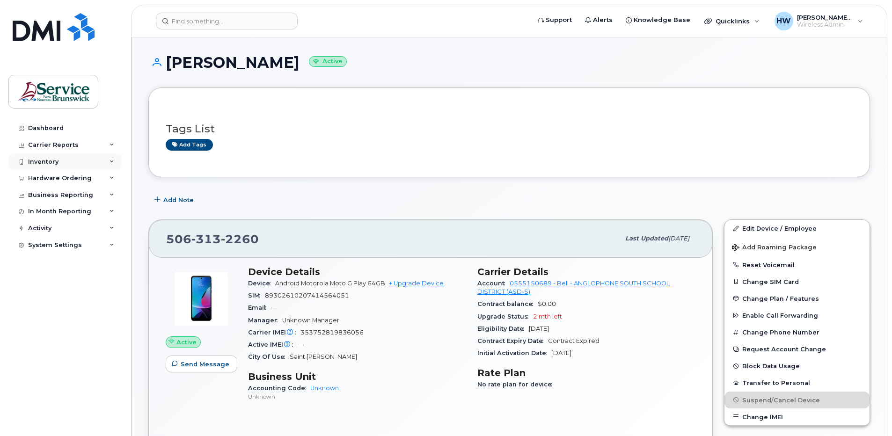
click at [50, 161] on div "Inventory" at bounding box center [43, 161] width 30 height 7
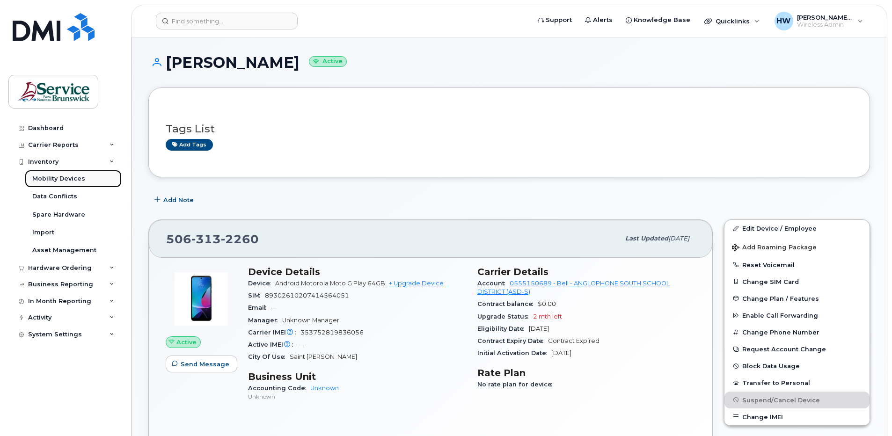
click at [82, 179] on div "Mobility Devices" at bounding box center [58, 179] width 53 height 8
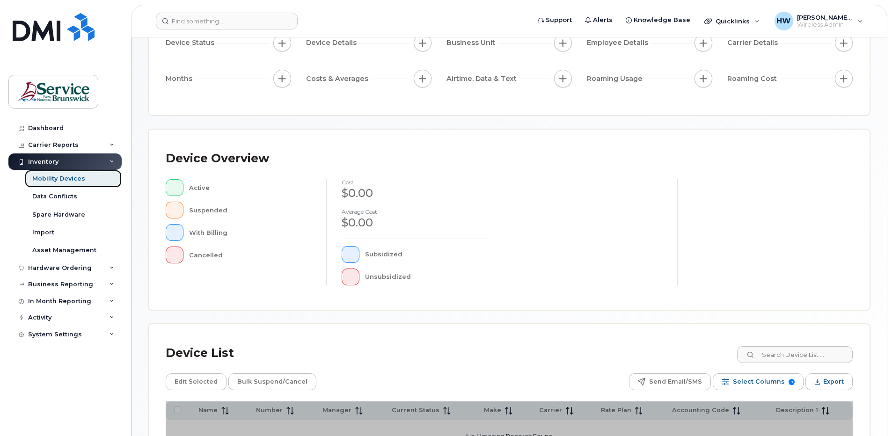
scroll to position [224, 0]
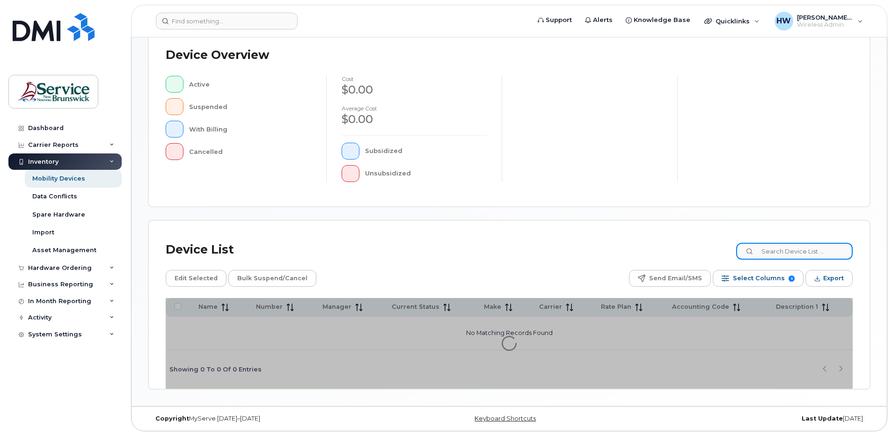
click at [782, 250] on input at bounding box center [794, 251] width 117 height 17
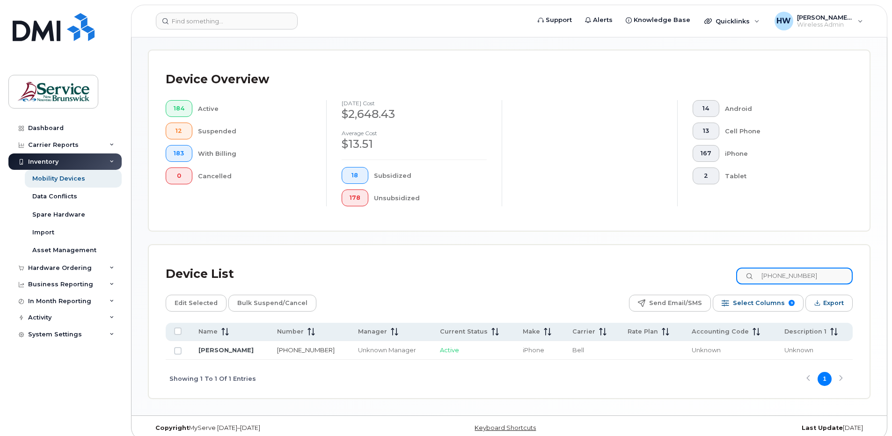
type input "506-313-2261"
click at [300, 351] on link "506-313-2261" at bounding box center [306, 349] width 58 height 7
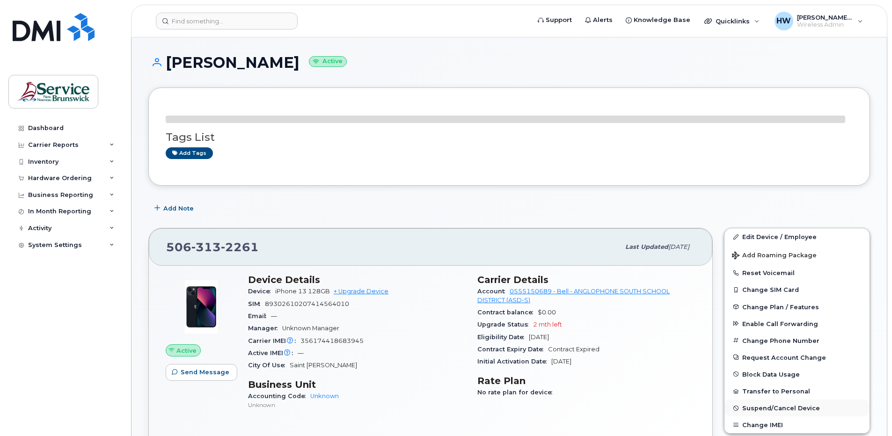
click at [753, 406] on button "Suspend/Cancel Device" at bounding box center [797, 408] width 145 height 17
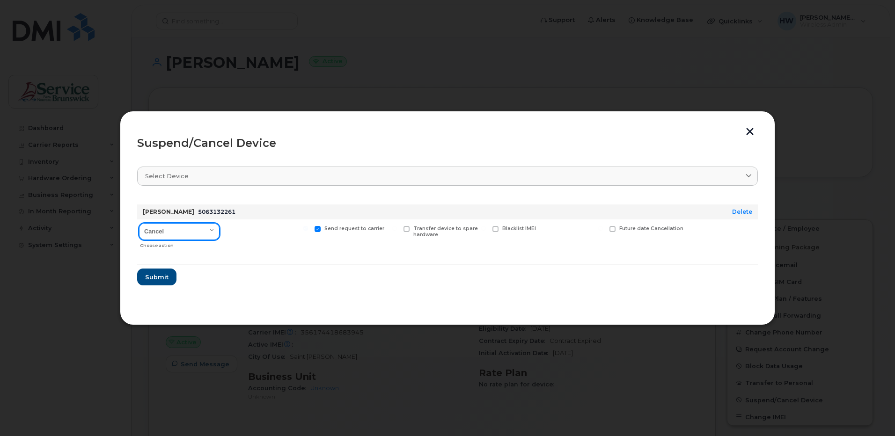
click at [212, 228] on select "Cancel Suspend - Extend Suspension Suspend - Reduced Rate Suspend - Full Rate S…" at bounding box center [179, 231] width 81 height 17
select select "[object Object]"
click at [139, 223] on select "Cancel Suspend - Extend Suspension Suspend - Reduced Rate Suspend - Full Rate S…" at bounding box center [179, 231] width 81 height 17
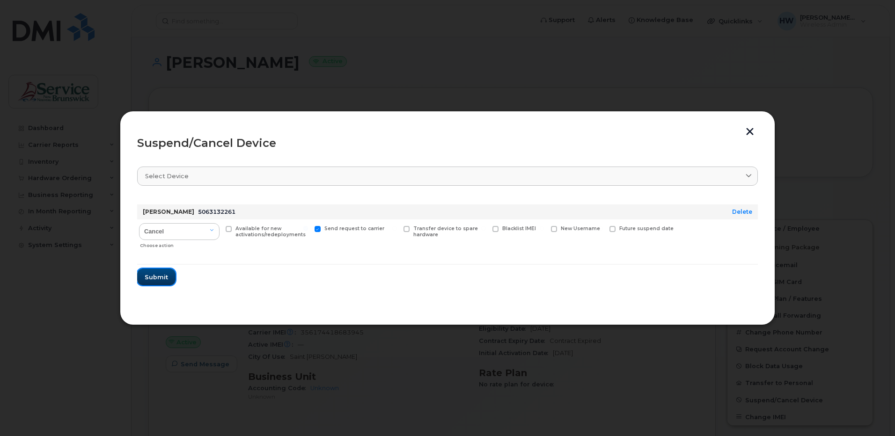
click at [151, 274] on span "Submit" at bounding box center [156, 277] width 23 height 9
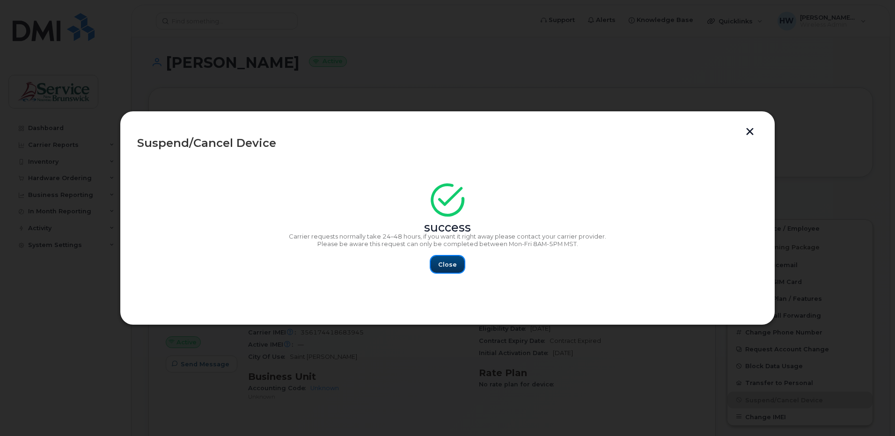
click at [450, 263] on span "Close" at bounding box center [447, 264] width 19 height 9
